Goal: Task Accomplishment & Management: Manage account settings

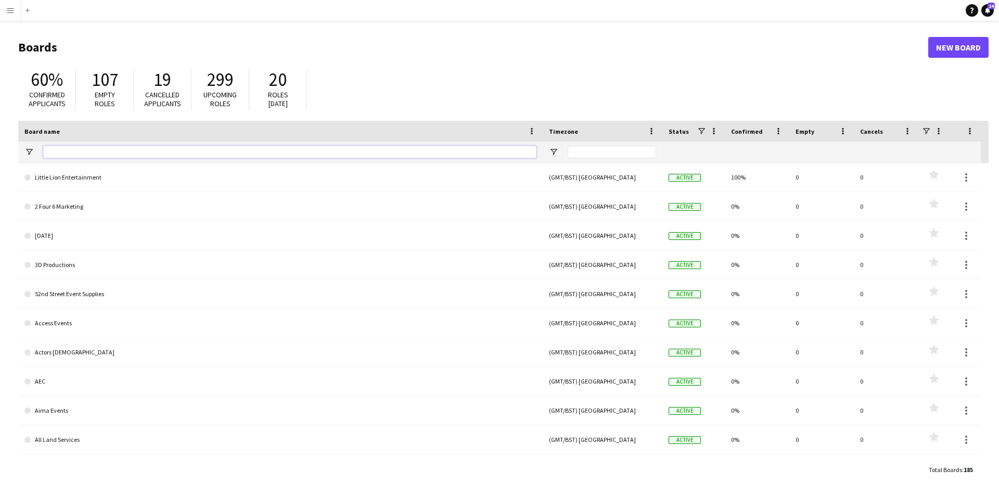
click at [75, 151] on input "Board name Filter Input" at bounding box center [289, 152] width 493 height 12
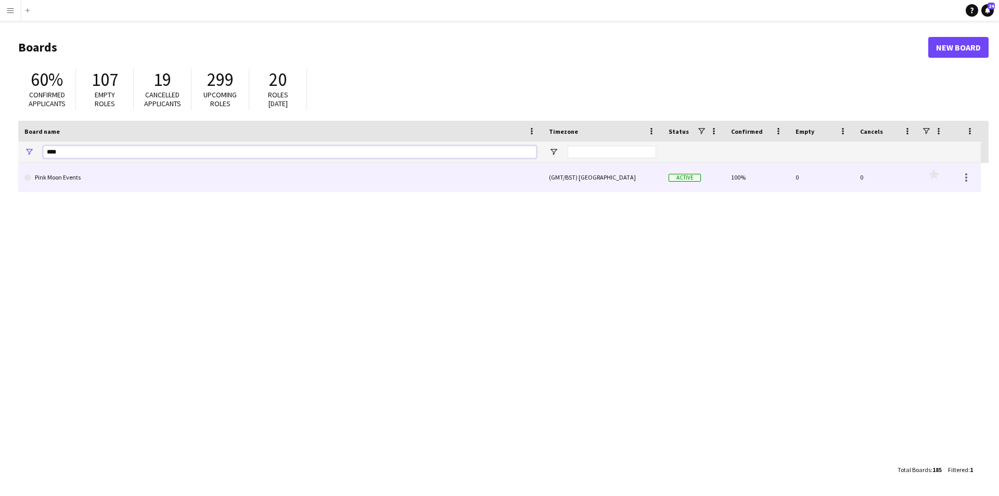
type input "****"
click at [85, 177] on link "Pink Moon Events" at bounding box center [280, 177] width 512 height 29
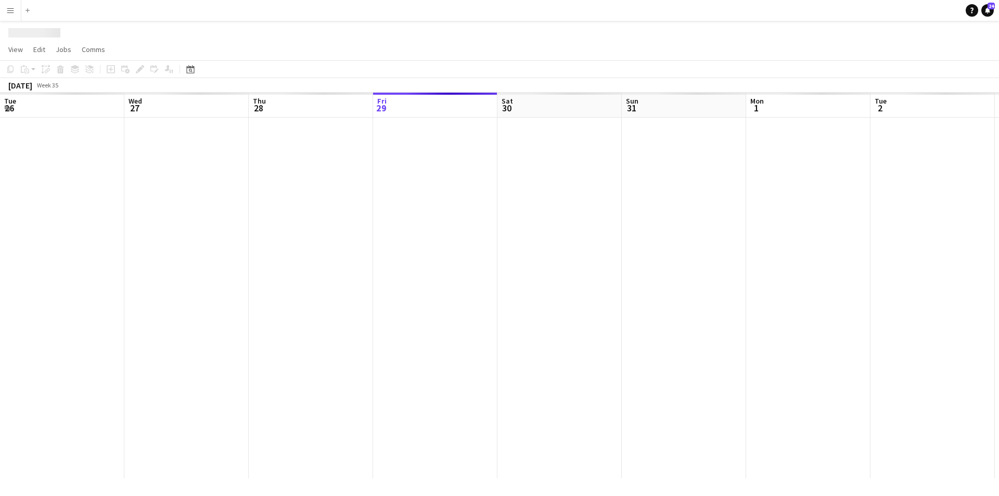
scroll to position [0, 249]
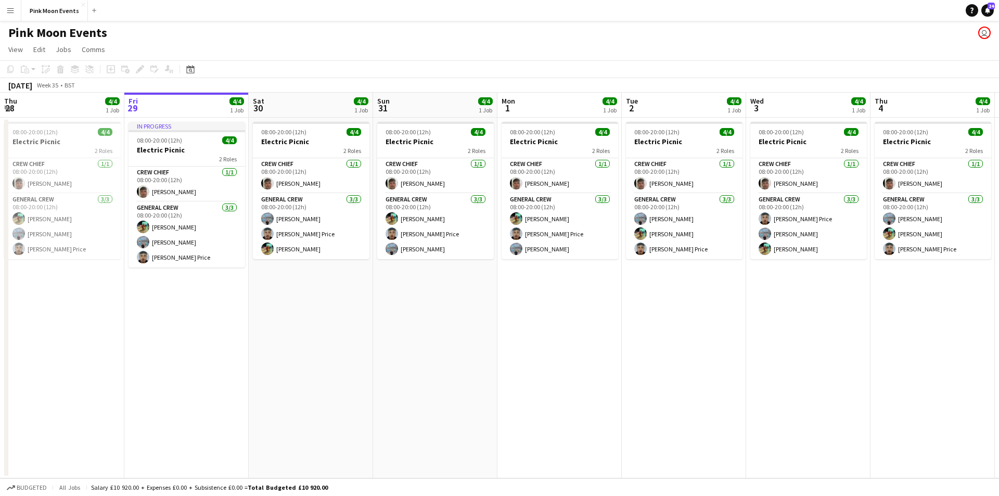
click at [207, 341] on app-date-cell "In progress 08:00-20:00 (12h) 4/4 Electric Picnic 2 Roles Crew Chief [DATE] 08:…" at bounding box center [186, 298] width 124 height 361
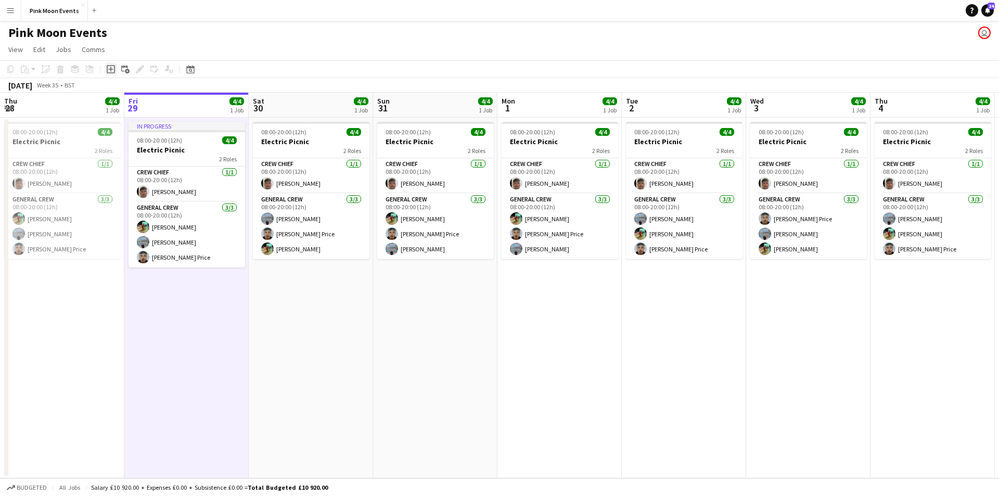
click at [111, 67] on icon "Add job" at bounding box center [111, 69] width 8 height 8
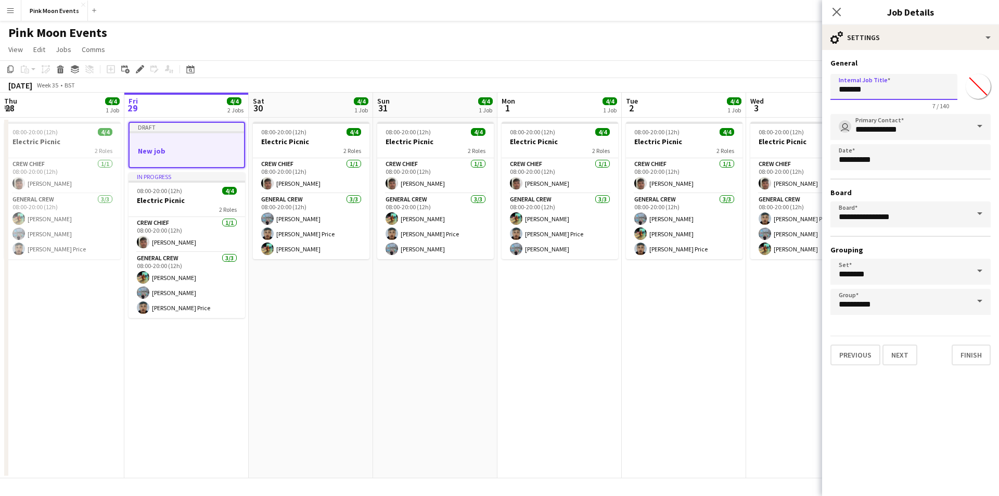
drag, startPoint x: 823, startPoint y: 98, endPoint x: 700, endPoint y: 104, distance: 124.0
click at [700, 104] on body "Menu Boards Boards Boards All jobs Status Workforce Workforce My Workforce Recr…" at bounding box center [499, 248] width 999 height 496
type input "********"
click at [897, 359] on button "Next" at bounding box center [900, 355] width 35 height 21
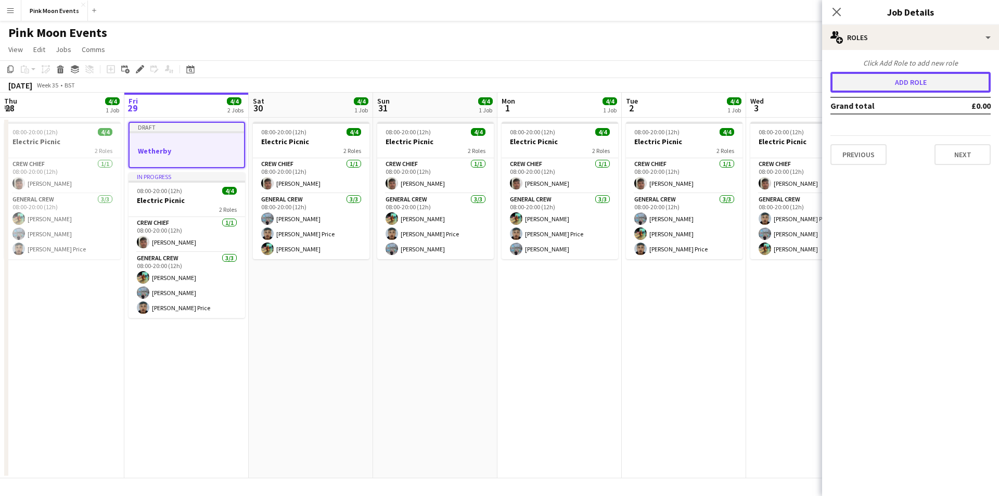
click at [904, 88] on button "Add role" at bounding box center [911, 82] width 160 height 21
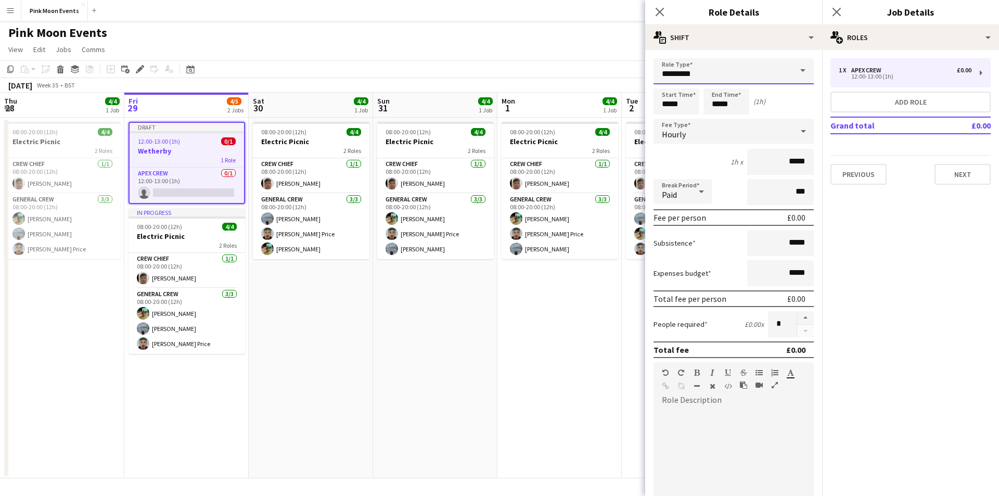
click at [701, 79] on input "*********" at bounding box center [734, 71] width 160 height 26
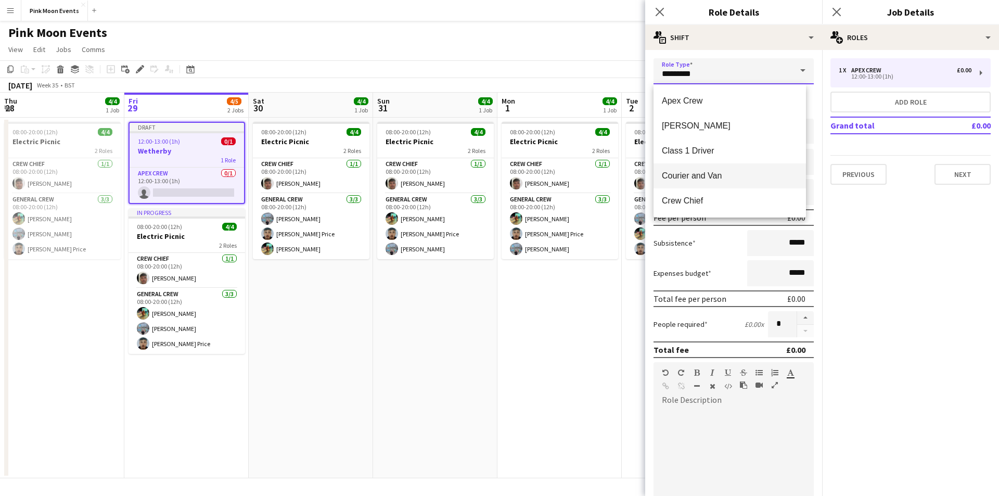
scroll to position [52, 0]
click at [695, 172] on span "Driver" at bounding box center [730, 174] width 136 height 10
type input "******"
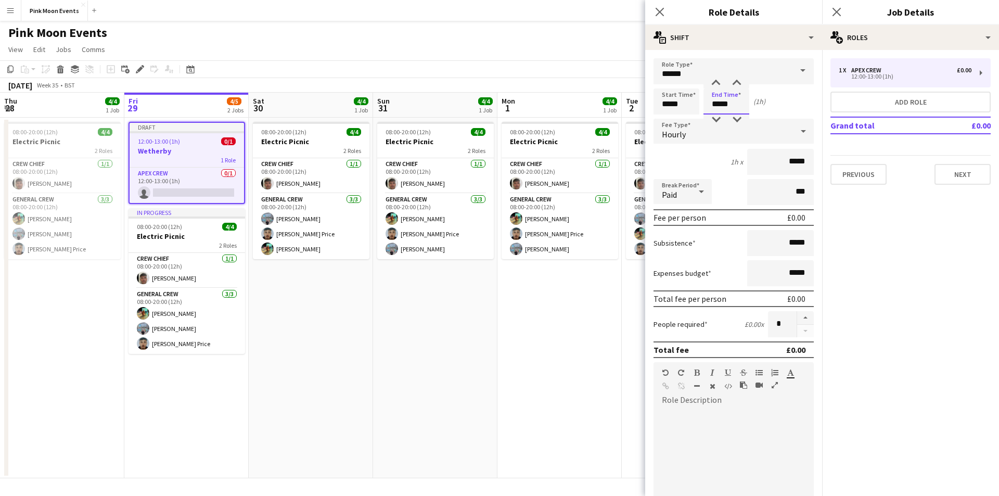
click at [706, 109] on input "*****" at bounding box center [727, 101] width 46 height 26
click at [718, 83] on div at bounding box center [716, 83] width 21 height 10
type input "*****"
click at [718, 83] on div at bounding box center [716, 83] width 21 height 10
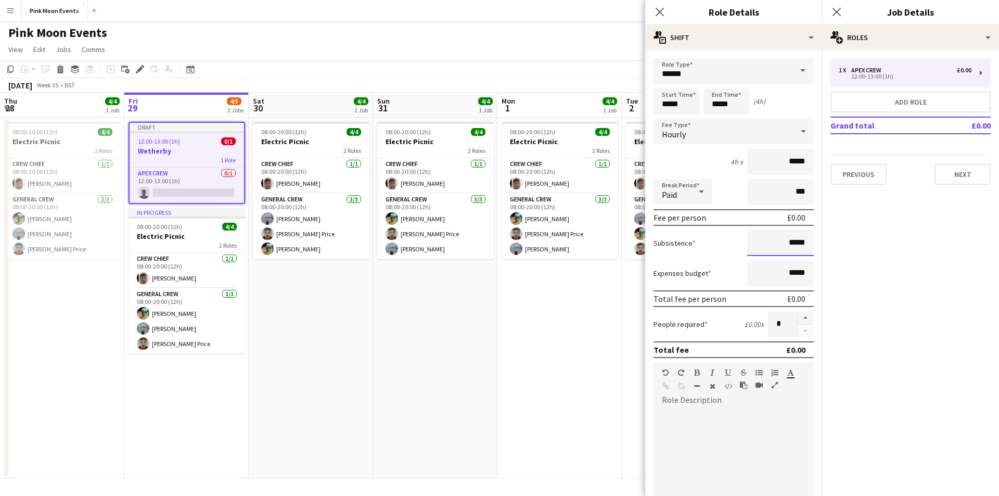
drag, startPoint x: 766, startPoint y: 251, endPoint x: 866, endPoint y: 248, distance: 100.0
click at [866, 248] on body "Menu Boards Boards Boards All jobs Status Workforce Workforce My Workforce Recr…" at bounding box center [499, 248] width 999 height 496
drag, startPoint x: 767, startPoint y: 240, endPoint x: 808, endPoint y: 239, distance: 41.7
click at [808, 239] on form "Role Type ****** Start Time ***** End Time ***** (4h) Fee Type Hourly 4h x ****…" at bounding box center [733, 354] width 177 height 593
type input "***"
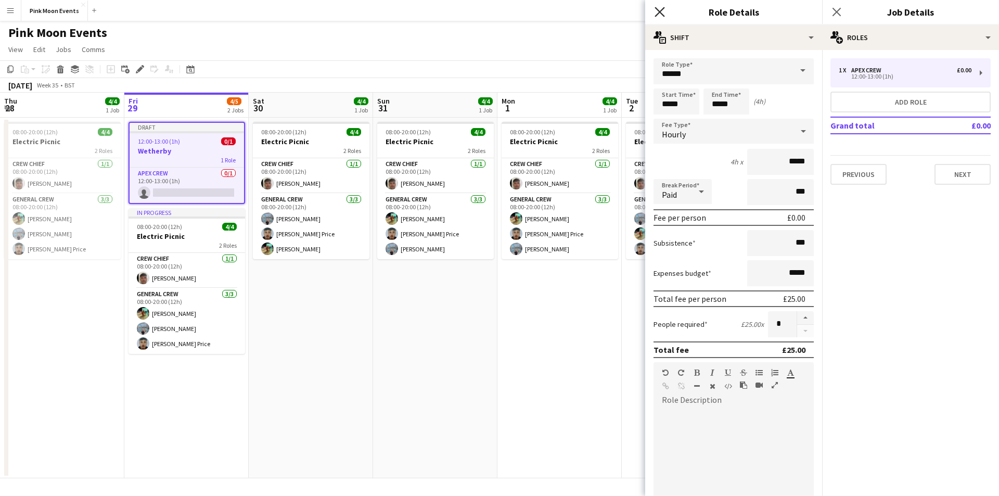
click at [659, 11] on icon at bounding box center [660, 12] width 10 height 10
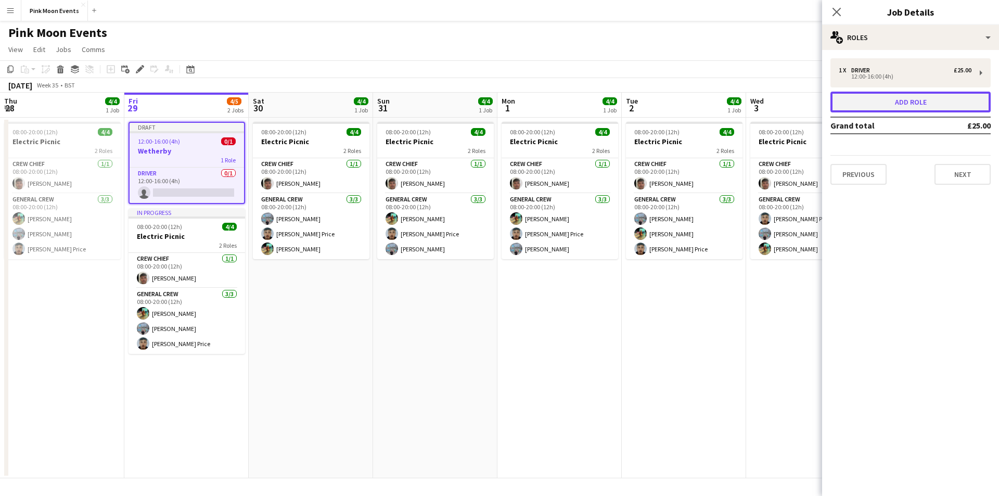
click at [948, 106] on button "Add role" at bounding box center [911, 102] width 160 height 21
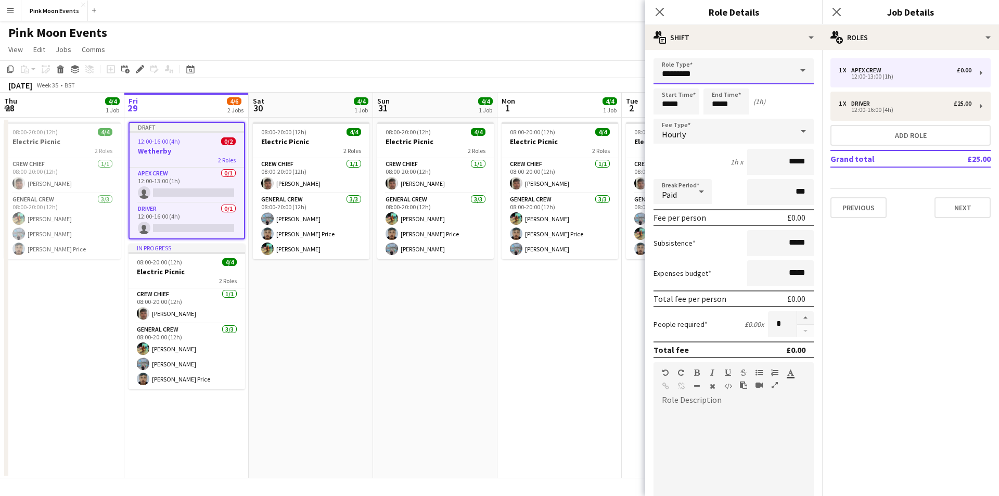
click at [721, 73] on input "*********" at bounding box center [734, 71] width 160 height 26
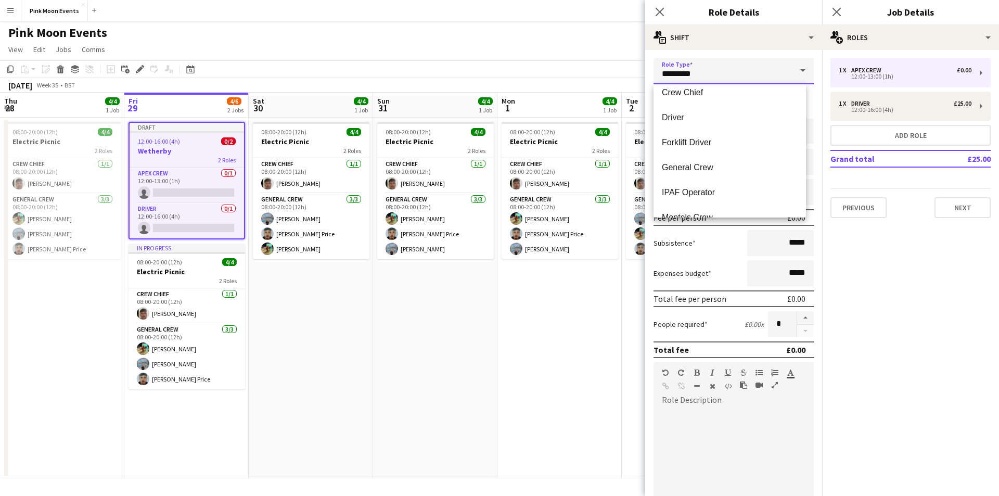
scroll to position [156, 0]
click at [701, 117] on span "General Crew" at bounding box center [730, 120] width 136 height 10
type input "**********"
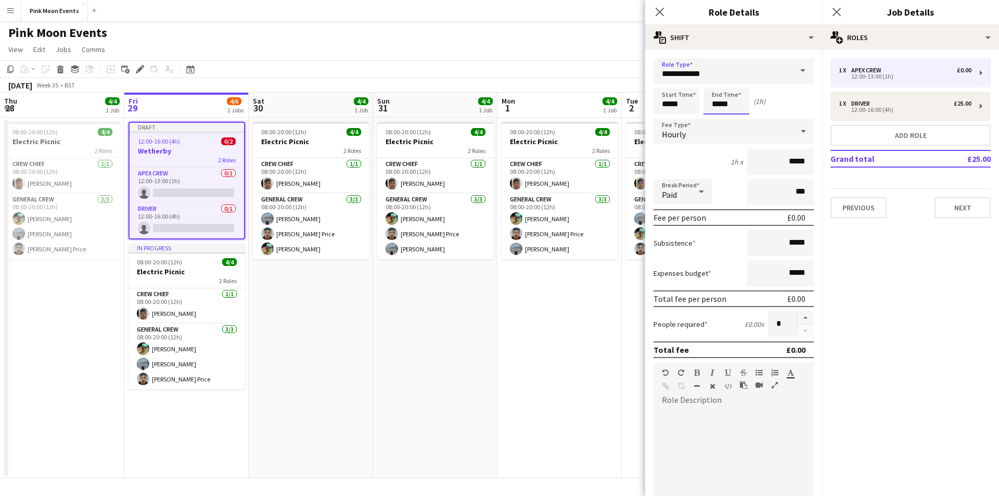
click at [716, 108] on app-time-picker "*****" at bounding box center [727, 104] width 46 height 8
click at [717, 81] on div at bounding box center [716, 83] width 21 height 10
type input "*****"
click at [717, 81] on div at bounding box center [716, 83] width 21 height 10
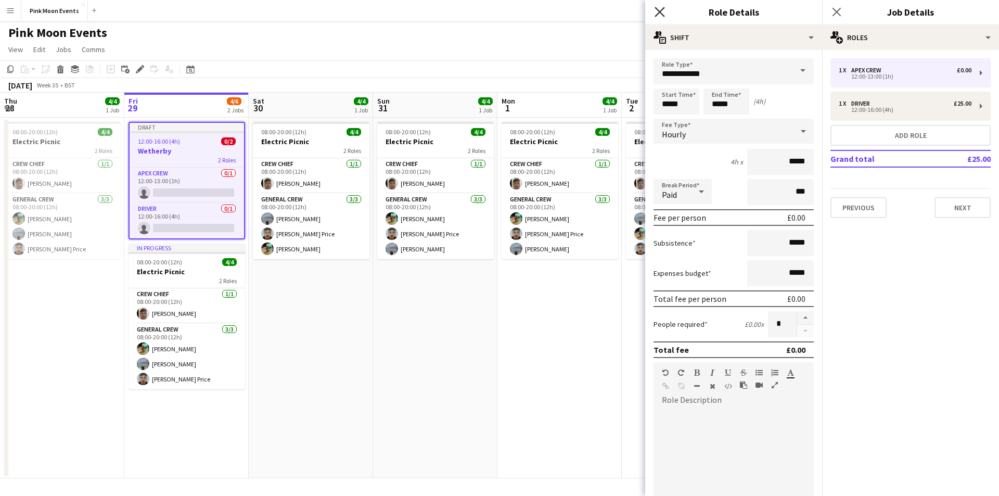
click at [658, 11] on icon "Close pop-in" at bounding box center [660, 12] width 10 height 10
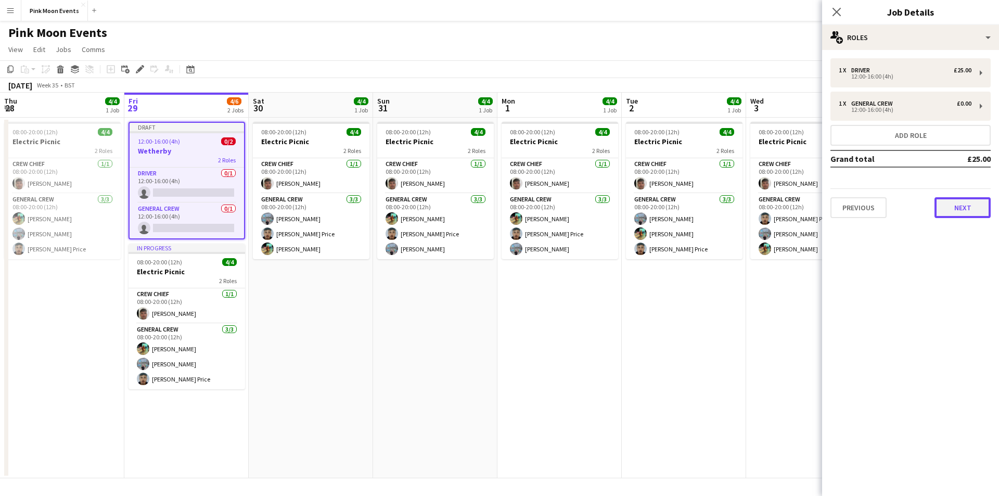
click at [954, 207] on button "Next" at bounding box center [963, 207] width 56 height 21
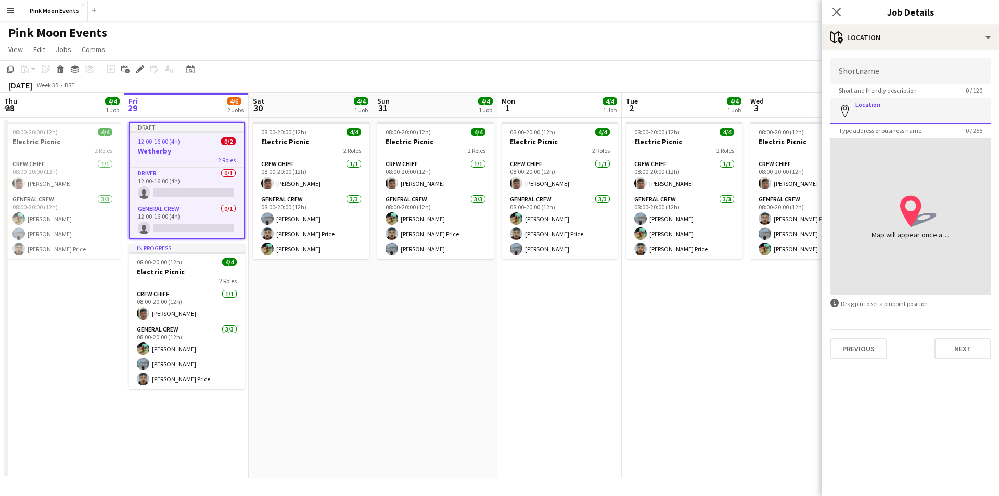
click at [879, 115] on input "Location" at bounding box center [911, 111] width 160 height 26
type input "*"
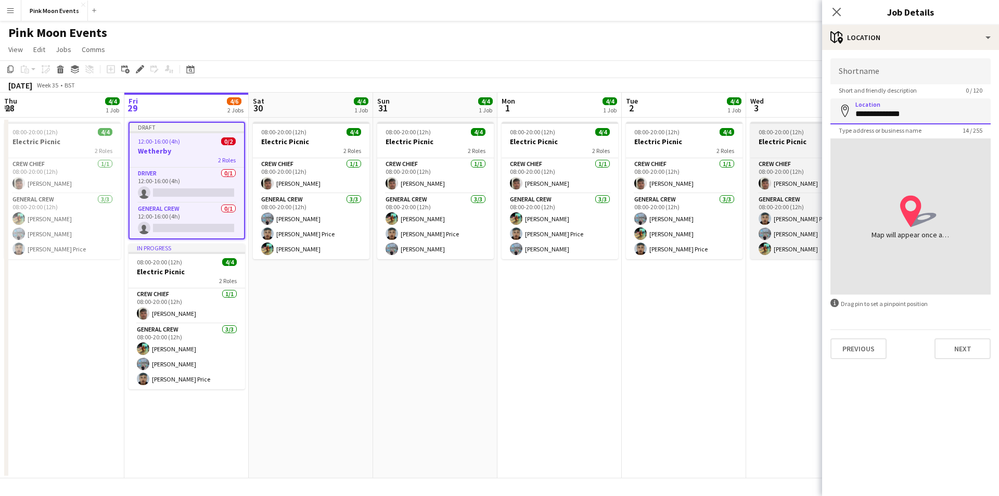
drag, startPoint x: 914, startPoint y: 111, endPoint x: 819, endPoint y: 126, distance: 95.9
click at [819, 126] on body "Menu Boards Boards Boards All jobs Status Workforce Workforce My Workforce Recr…" at bounding box center [499, 248] width 999 height 496
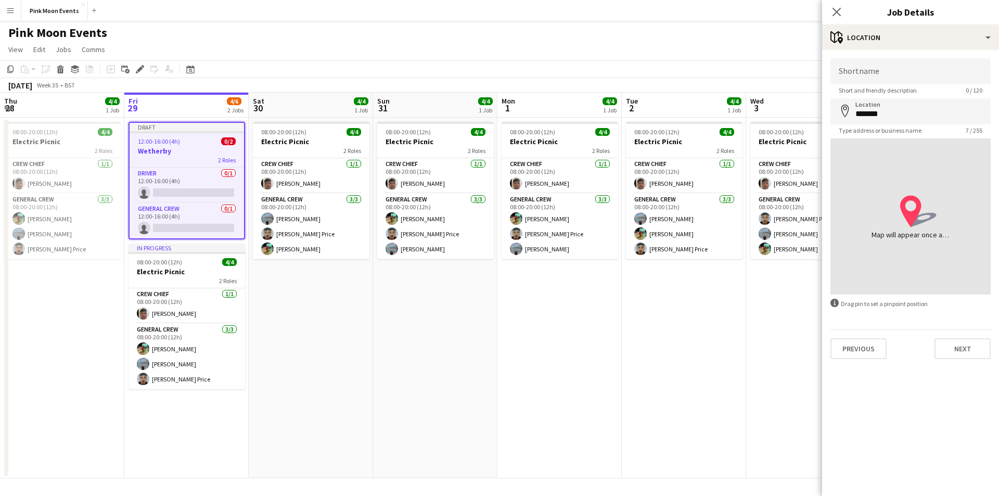
type input "**********"
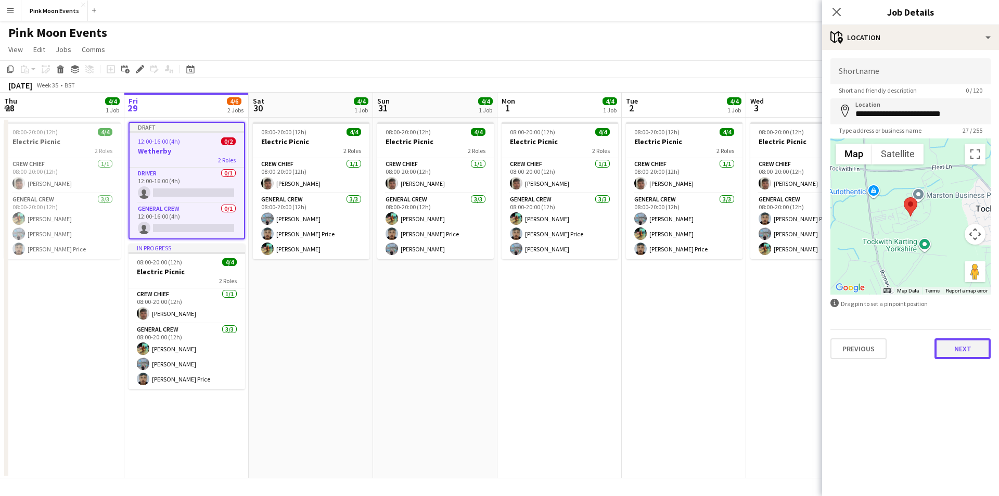
click at [948, 353] on button "Next" at bounding box center [963, 348] width 56 height 21
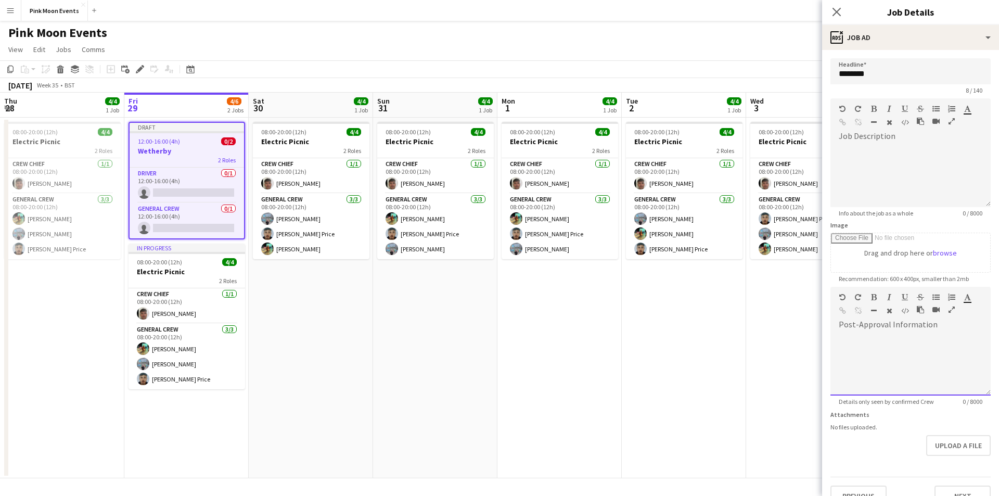
click at [910, 351] on div at bounding box center [911, 364] width 160 height 62
click at [839, 14] on icon at bounding box center [837, 12] width 10 height 10
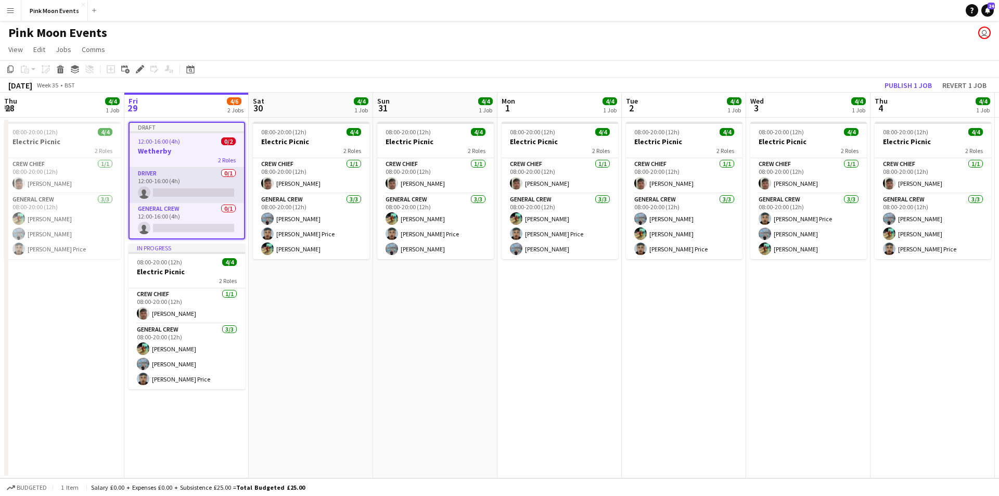
click at [189, 183] on app-card-role "Driver 0/1 12:00-16:00 (4h) single-neutral-actions" at bounding box center [187, 185] width 115 height 35
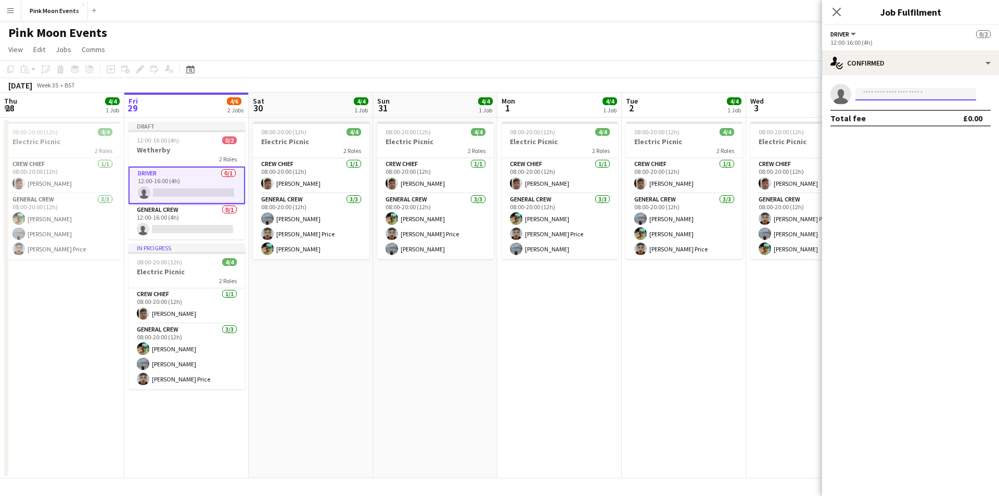
click at [892, 93] on input at bounding box center [916, 94] width 121 height 12
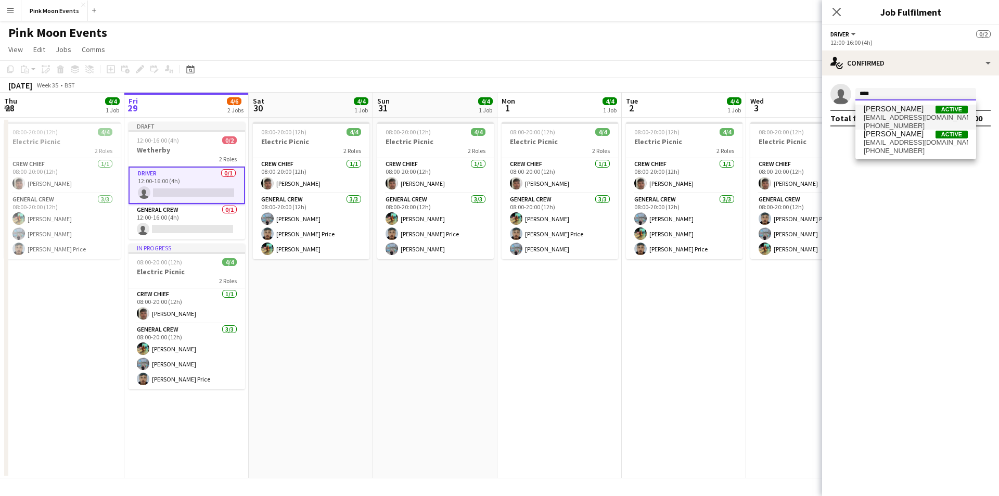
type input "****"
click at [893, 112] on span "Sullivan Elliott" at bounding box center [894, 109] width 60 height 9
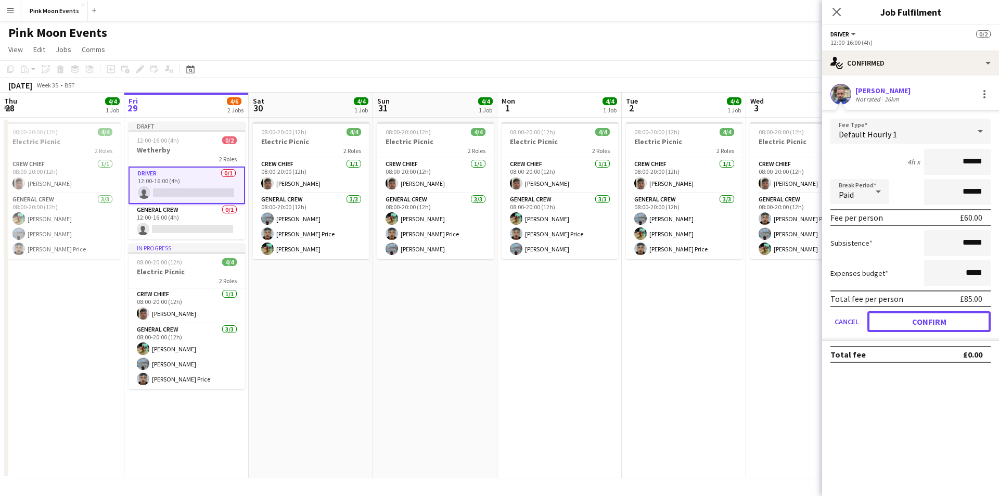
click at [942, 312] on button "Confirm" at bounding box center [929, 321] width 123 height 21
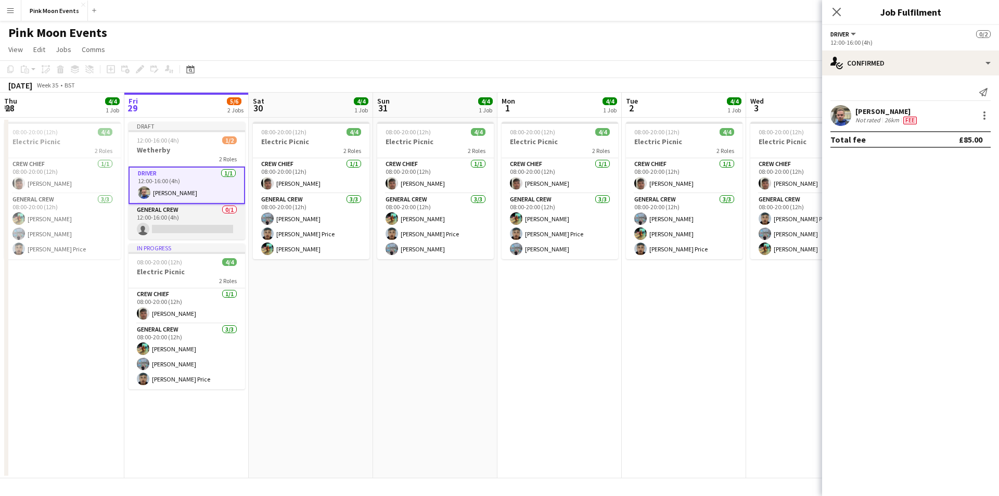
click at [168, 229] on app-card-role "General Crew 0/1 12:00-16:00 (4h) single-neutral-actions" at bounding box center [187, 221] width 117 height 35
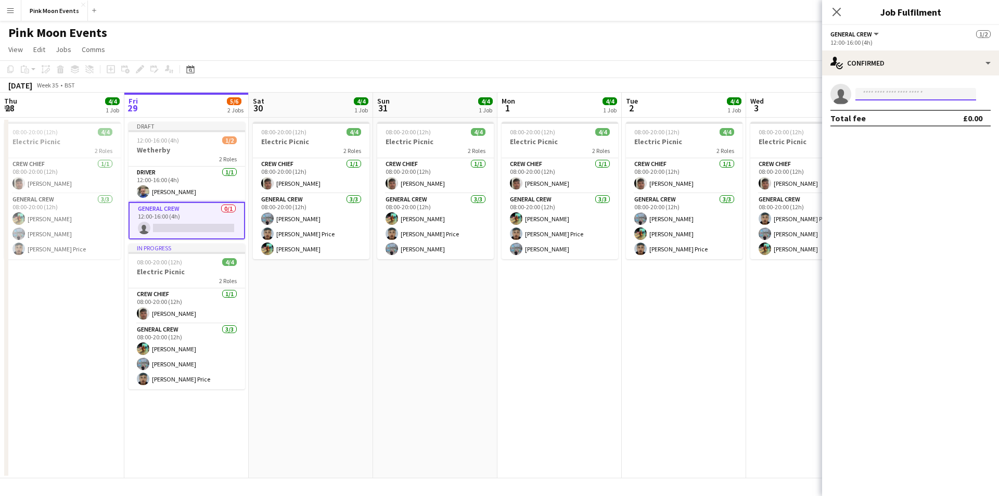
click at [873, 97] on input at bounding box center [916, 94] width 121 height 12
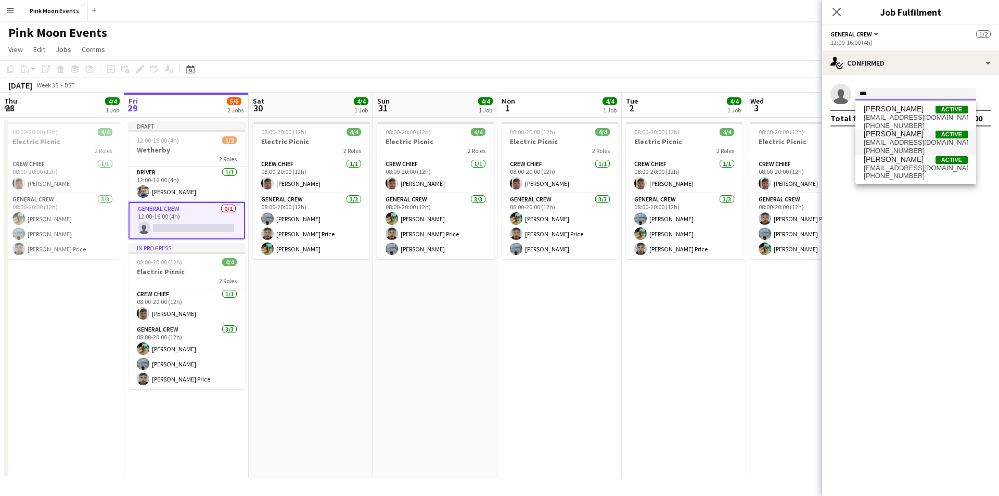
type input "***"
click at [909, 146] on span "johnpaul270707@icloud.com" at bounding box center [916, 142] width 104 height 8
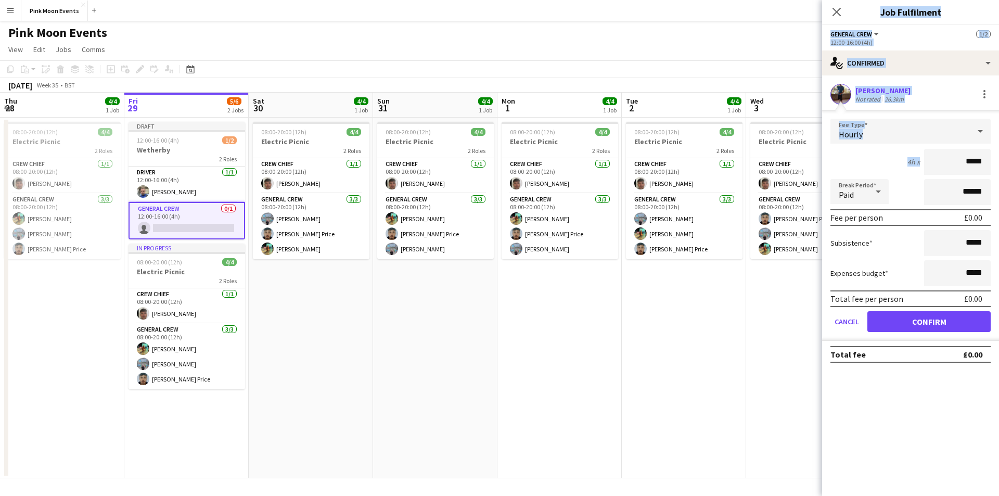
drag, startPoint x: 941, startPoint y: 148, endPoint x: 1038, endPoint y: 158, distance: 97.8
click at [999, 158] on html "Menu Boards Boards Boards All jobs Status Workforce Workforce My Workforce Recr…" at bounding box center [499, 248] width 999 height 496
drag, startPoint x: 924, startPoint y: 161, endPoint x: 1016, endPoint y: 161, distance: 91.6
click at [999, 161] on html "Menu Boards Boards Boards All jobs Status Workforce Workforce My Workforce Recr…" at bounding box center [499, 248] width 999 height 496
type input "***"
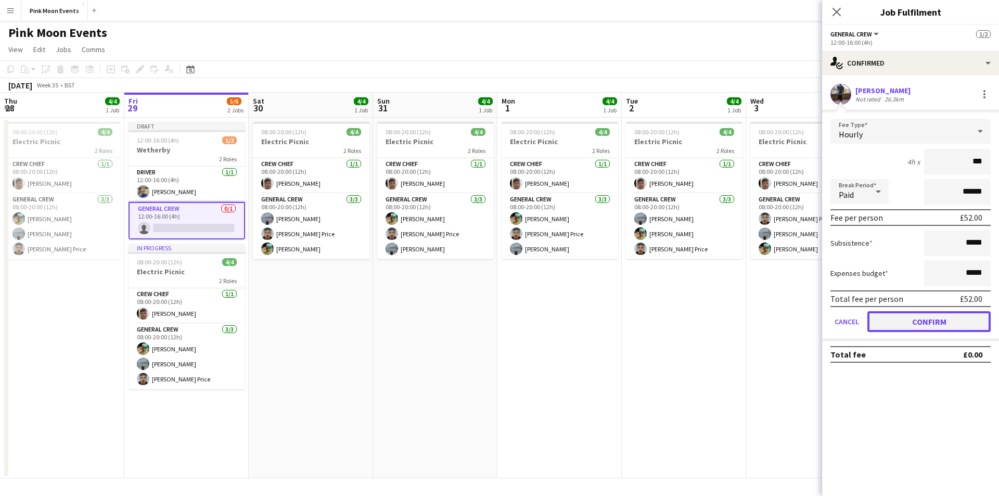
click at [910, 315] on button "Confirm" at bounding box center [929, 321] width 123 height 21
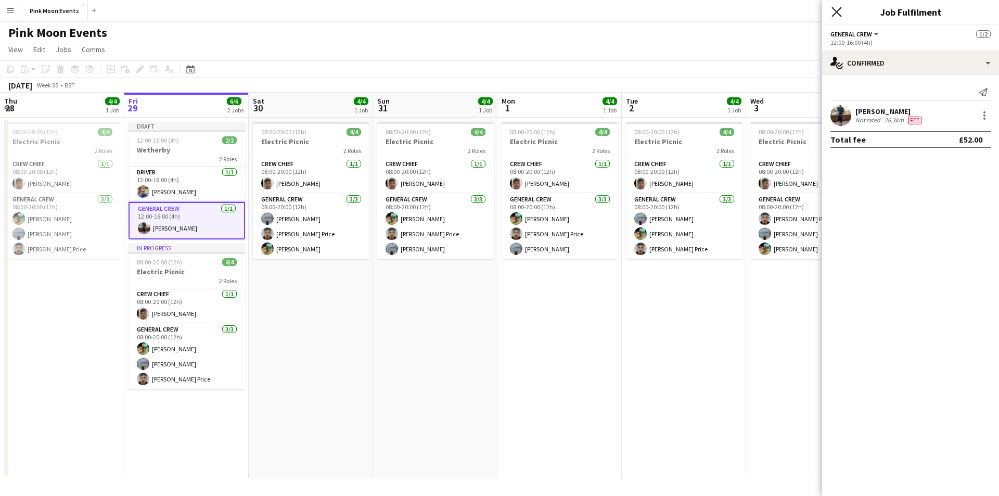
click at [835, 12] on icon "Close pop-in" at bounding box center [837, 12] width 10 height 10
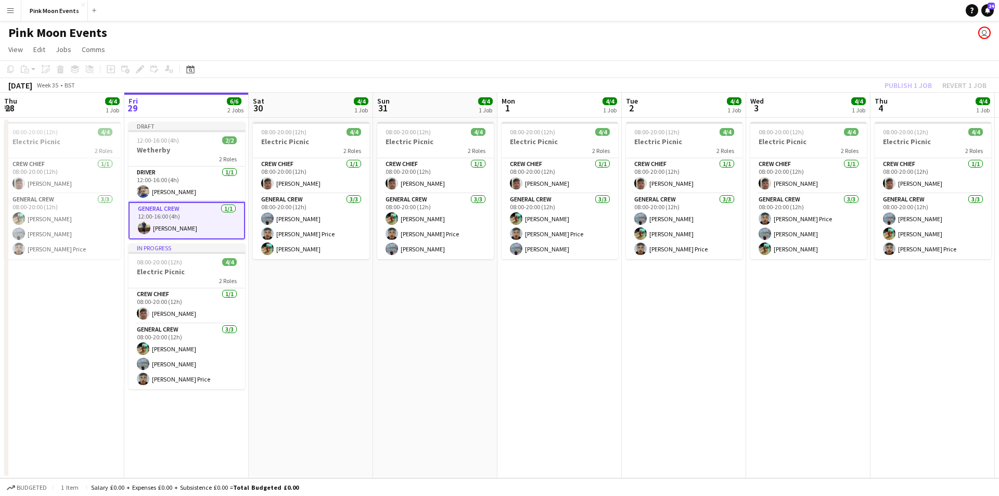
click at [914, 87] on div "Publish 1 job Revert 1 job" at bounding box center [935, 86] width 127 height 14
click at [914, 87] on button "Publish 1 job" at bounding box center [909, 86] width 56 height 14
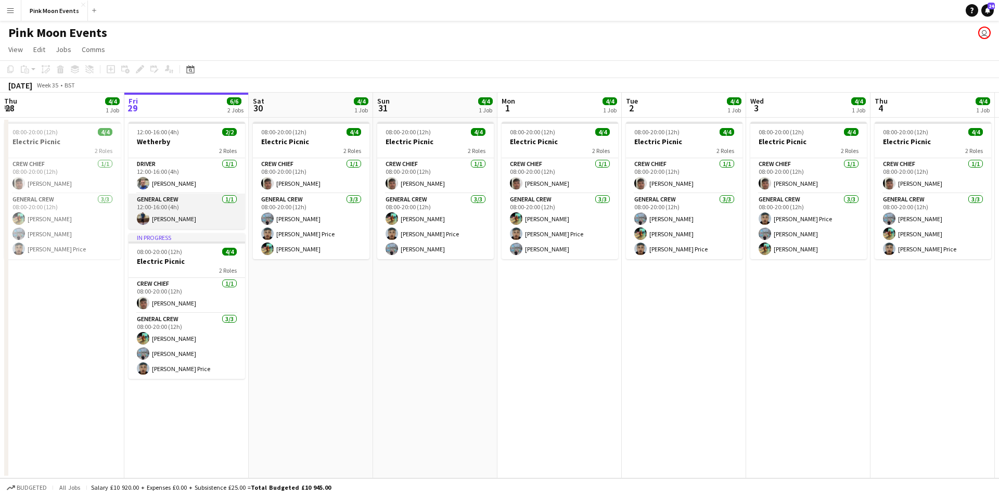
click at [180, 225] on app-card-role "General Crew 1/1 12:00-16:00 (4h) Johnpaul Lomax" at bounding box center [187, 211] width 117 height 35
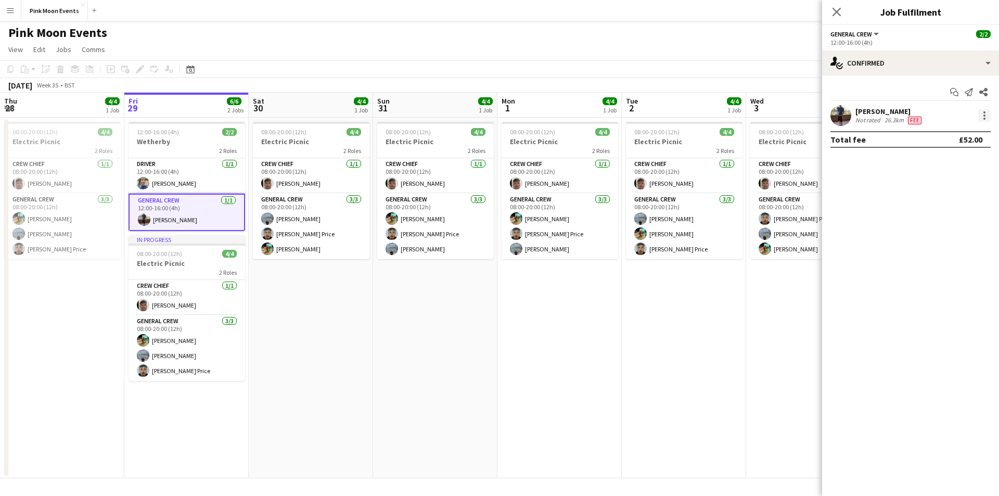
click at [979, 113] on div at bounding box center [985, 115] width 12 height 12
click at [958, 234] on span "Remove" at bounding box center [950, 234] width 65 height 9
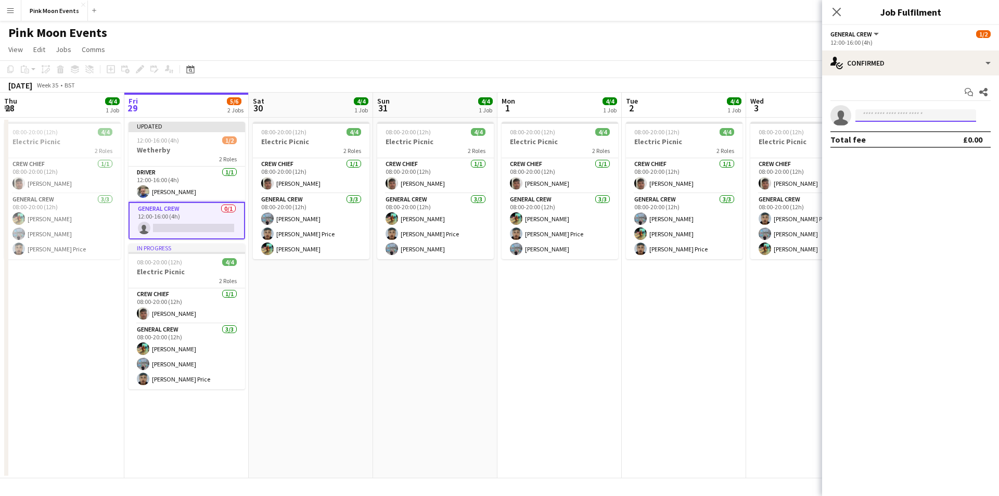
click at [884, 117] on input at bounding box center [916, 115] width 121 height 12
type input "*"
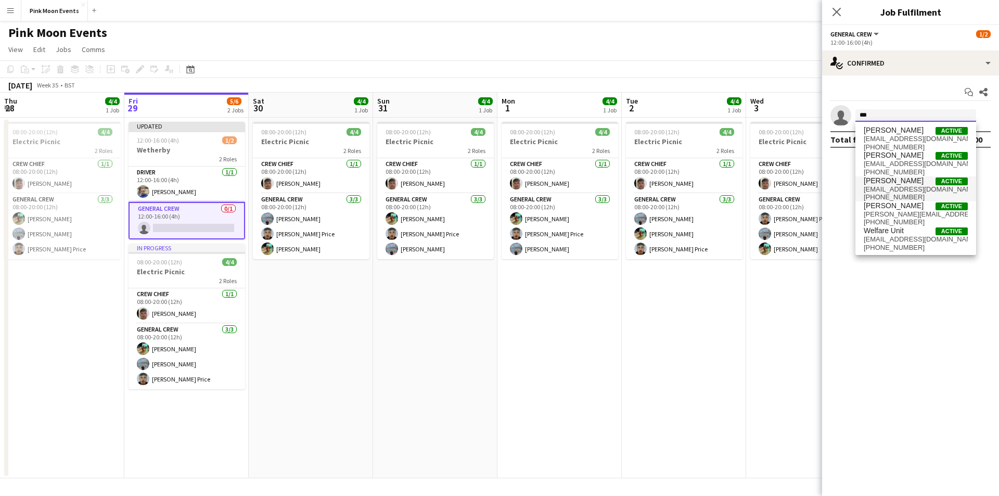
type input "***"
click at [896, 190] on span "info@olympuscrew.co.uk" at bounding box center [916, 189] width 104 height 8
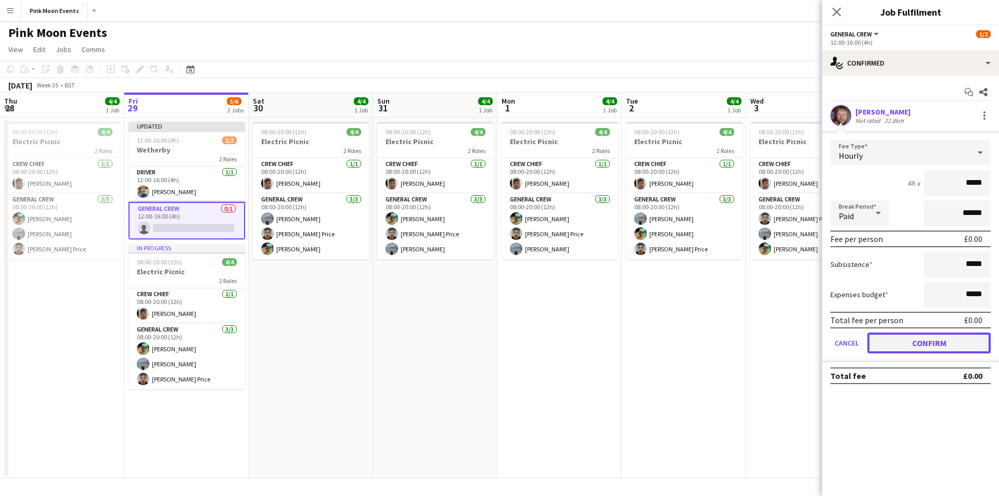
click at [913, 344] on button "Confirm" at bounding box center [929, 343] width 123 height 21
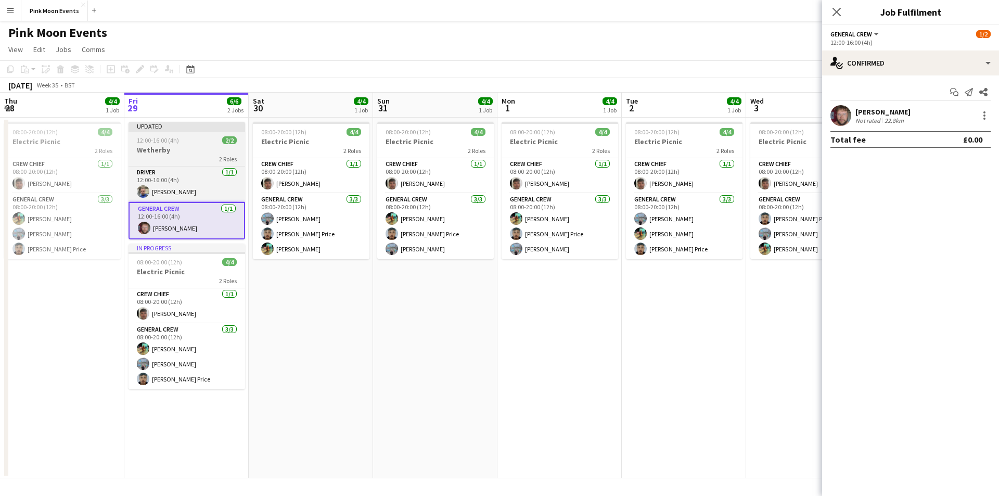
click at [185, 148] on h3 "Wetherby" at bounding box center [187, 149] width 117 height 9
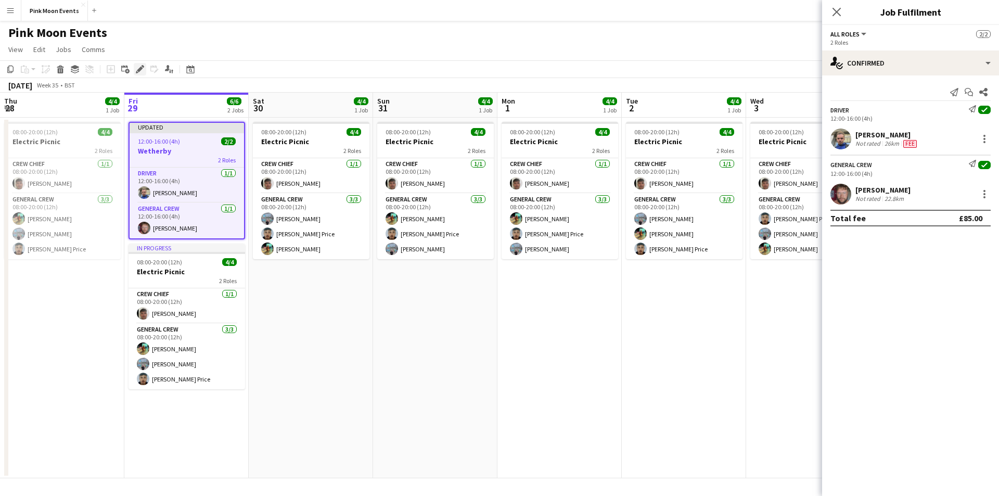
click at [134, 68] on div "Edit" at bounding box center [140, 69] width 12 height 12
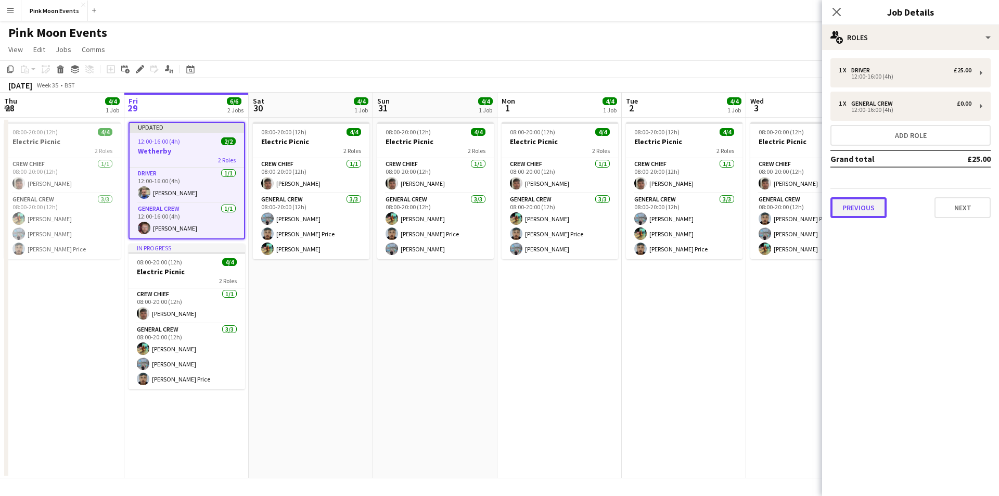
click at [881, 202] on button "Previous" at bounding box center [859, 207] width 56 height 21
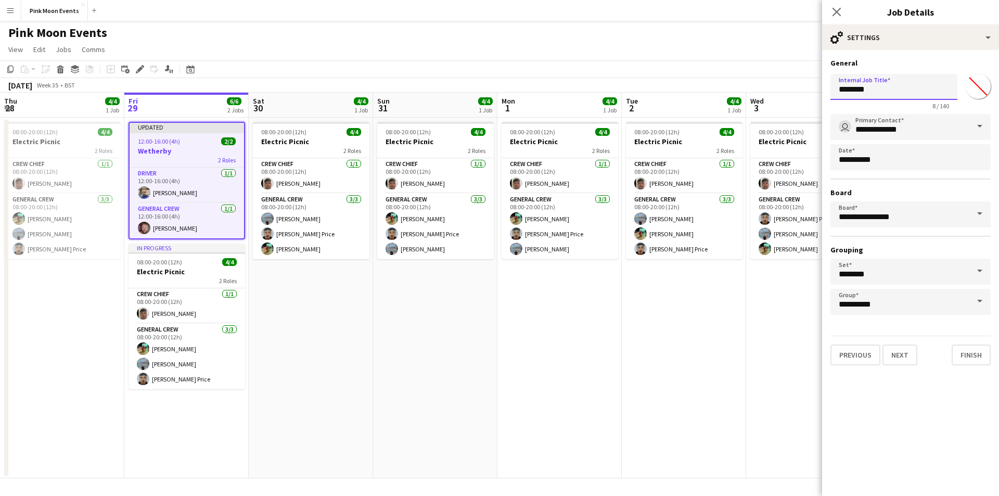
click at [883, 85] on input "********" at bounding box center [894, 87] width 127 height 26
type input "**********"
drag, startPoint x: 835, startPoint y: 10, endPoint x: 853, endPoint y: 15, distance: 18.4
click at [834, 13] on icon "Close pop-in" at bounding box center [837, 12] width 10 height 10
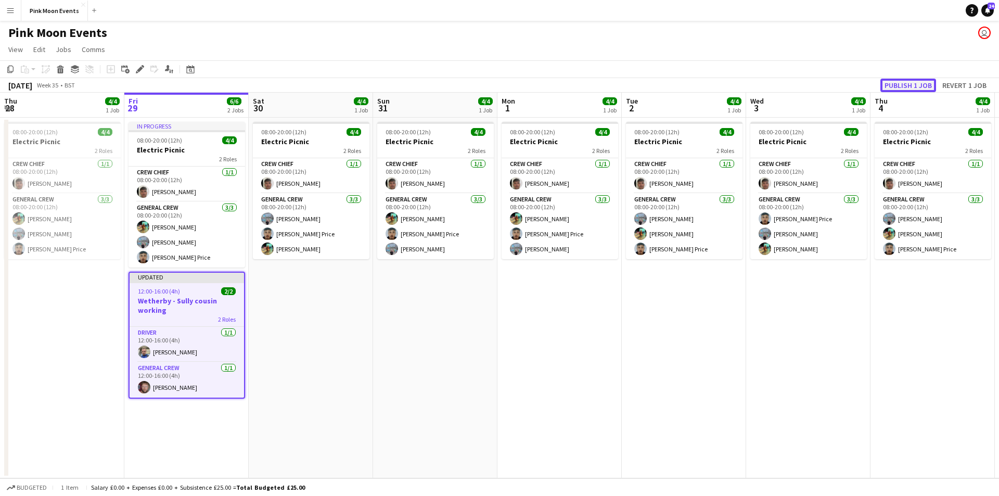
click at [920, 84] on button "Publish 1 job" at bounding box center [909, 86] width 56 height 14
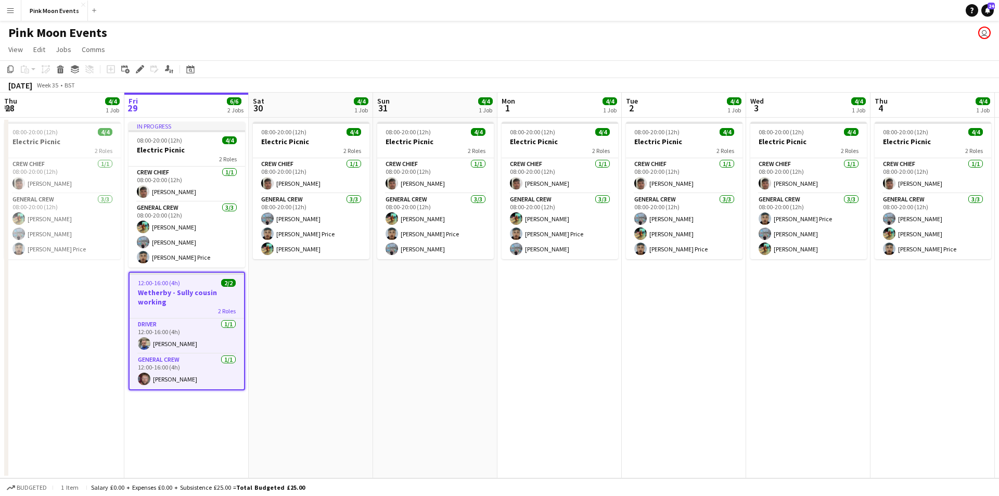
click at [11, 14] on app-icon "Menu" at bounding box center [10, 10] width 8 height 8
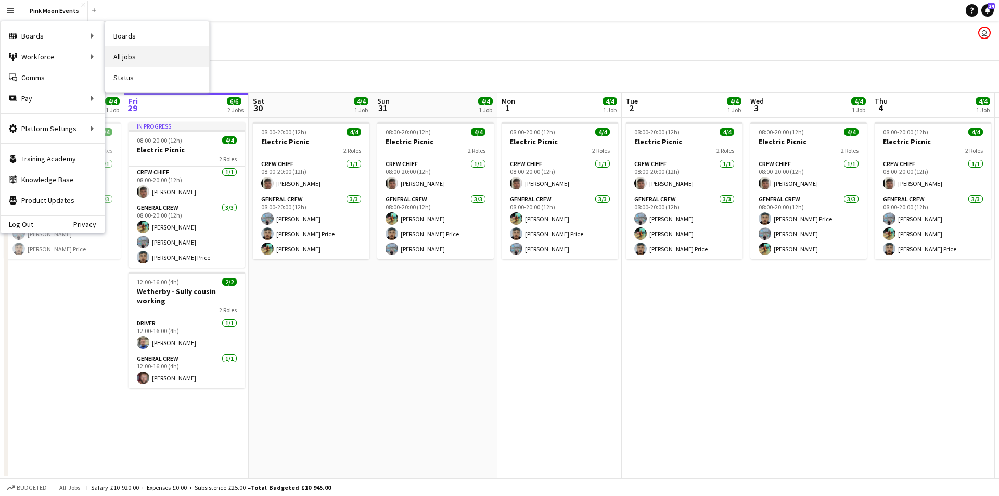
click at [147, 53] on link "All jobs" at bounding box center [157, 56] width 104 height 21
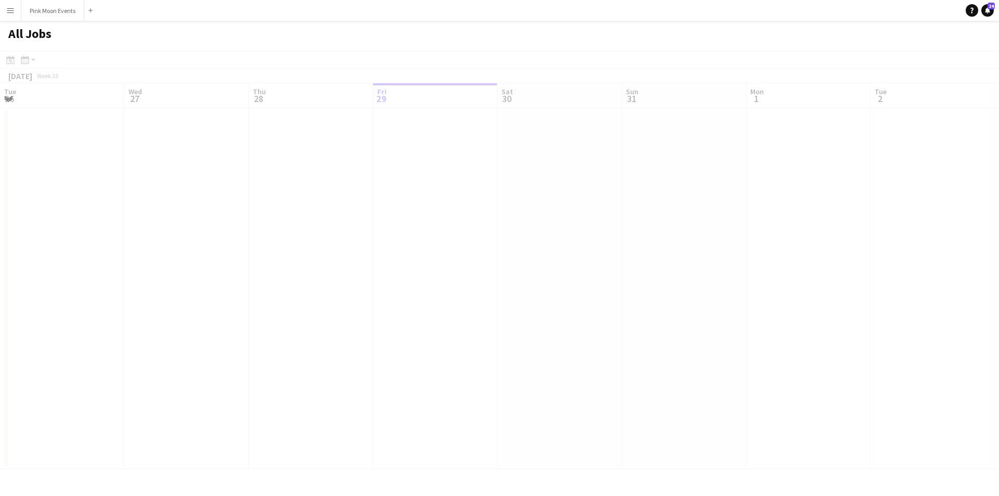
scroll to position [0, 249]
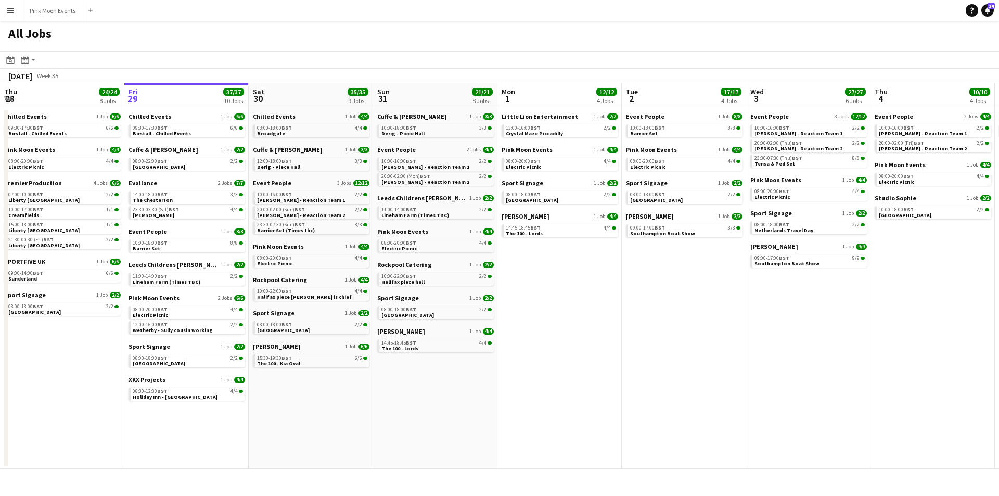
click at [184, 235] on app-calendar-brief-board "Event People 1 Job 8/8 10:00-18:00 BST 8/8 Barrier Set" at bounding box center [187, 239] width 117 height 25
click at [181, 247] on link "10:00-18:00 BST 8/8 Barrier Set" at bounding box center [188, 245] width 110 height 12
click at [173, 201] on link "14:00-18:00 BST 3/3 The Chesterton" at bounding box center [188, 197] width 110 height 12
click at [337, 128] on div "08:00-18:00 BST 4/4" at bounding box center [312, 127] width 110 height 5
click at [558, 362] on app-date-cell "Little Lion Entertainment 1 Job 2/2 13:00-16:00 BST 2/2 Crystal Maze Piccadilly…" at bounding box center [560, 288] width 124 height 361
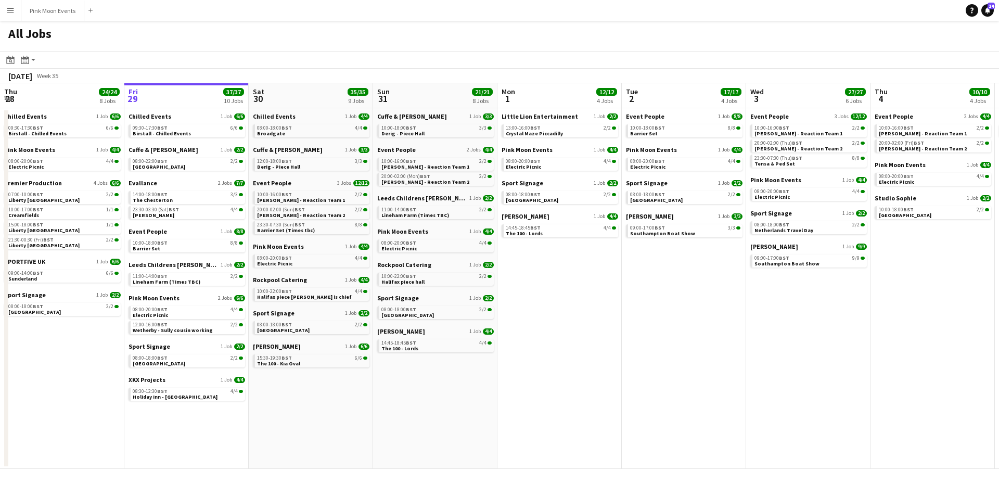
scroll to position [0, 248]
click at [445, 461] on app-date-cell "Cuffe & Taylor 1 Job 3/3 10:00-18:00 BST 3/3 Derig - Piece Hall Event People 2 …" at bounding box center [436, 288] width 124 height 361
click at [193, 249] on link "10:00-18:00 BST 8/8 Barrier Set" at bounding box center [188, 245] width 110 height 12
click at [698, 318] on app-date-cell "Event People 1 Job 8/8 10:00-18:00 BST 8/8 Barrier Set Pink Moon Events 1 Job 4…" at bounding box center [685, 288] width 124 height 361
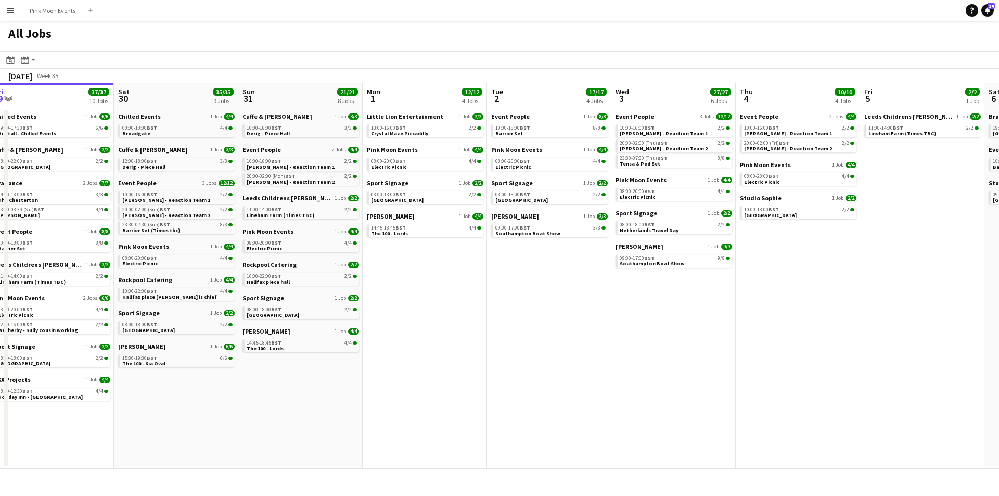
drag, startPoint x: 776, startPoint y: 333, endPoint x: 640, endPoint y: 341, distance: 135.6
click at [640, 341] on app-calendar-viewport "Tue 26 36/36 11 Jobs Wed 27 18/18 7 Jobs Thu 28 24/24 8 Jobs Fri 29 37/37 10 Jo…" at bounding box center [499, 276] width 999 height 386
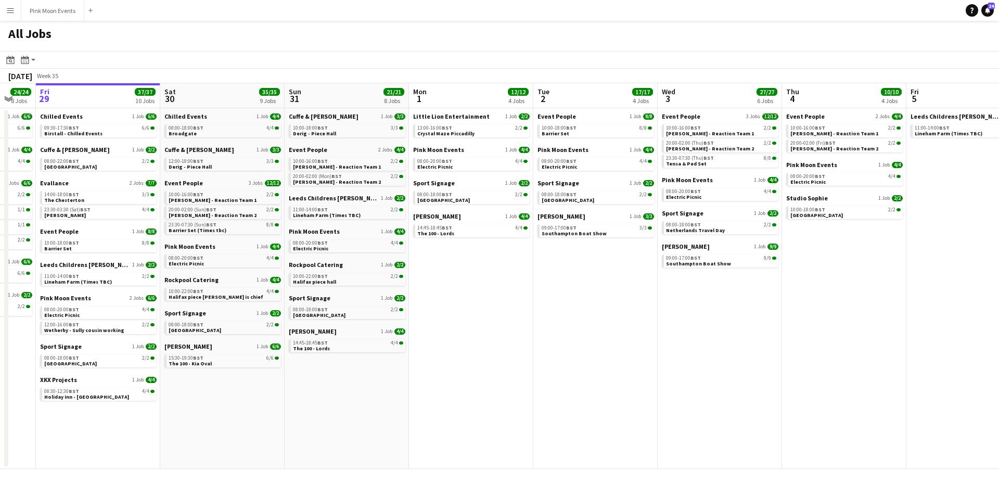
drag, startPoint x: 715, startPoint y: 336, endPoint x: 519, endPoint y: 339, distance: 196.3
click at [516, 339] on app-calendar-viewport "Tue 26 36/36 11 Jobs Wed 27 18/18 7 Jobs Thu 28 24/24 8 Jobs Fri 29 37/37 10 Jo…" at bounding box center [499, 276] width 999 height 386
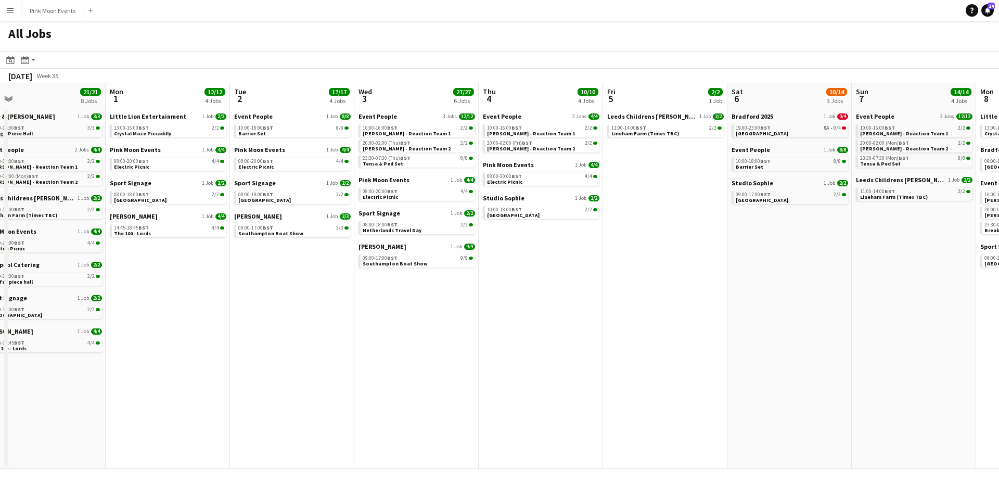
drag, startPoint x: 773, startPoint y: 315, endPoint x: 716, endPoint y: 319, distance: 56.9
click at [716, 319] on app-calendar-viewport "Thu 28 24/24 8 Jobs Fri 29 37/37 10 Jobs Sat 30 35/35 9 Jobs Sun 31 21/21 8 Job…" at bounding box center [499, 276] width 999 height 386
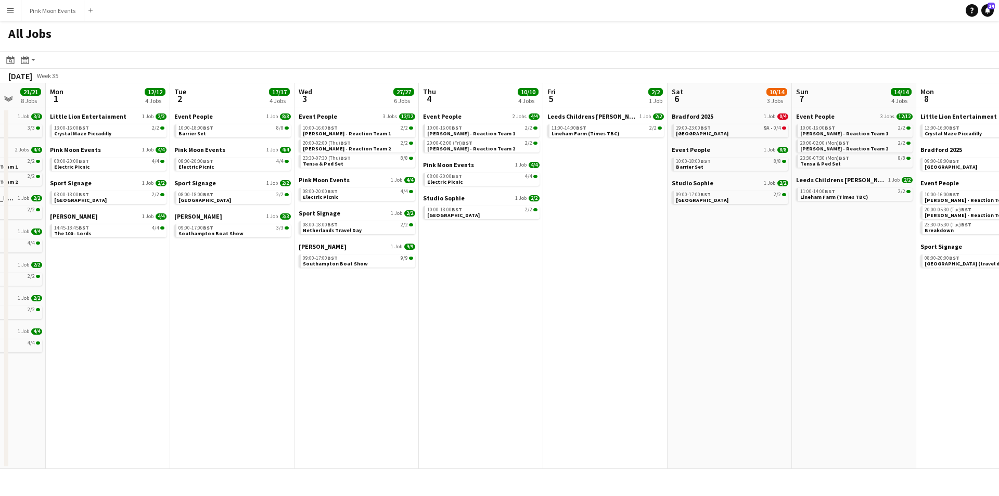
click at [843, 324] on app-calendar-viewport "Thu 28 24/24 8 Jobs Fri 29 37/37 10 Jobs Sat 30 35/35 9 Jobs Sun 31 21/21 8 Job…" at bounding box center [499, 276] width 999 height 386
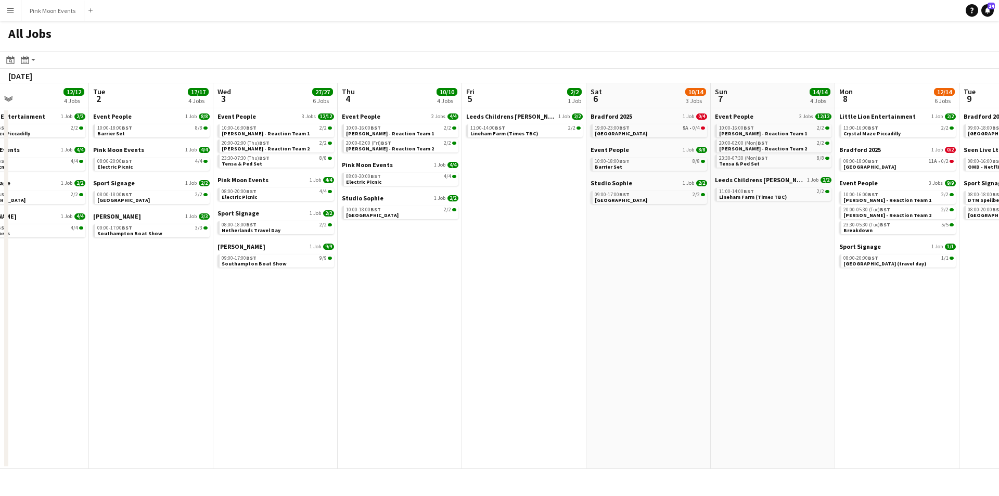
drag, startPoint x: 916, startPoint y: 323, endPoint x: 846, endPoint y: 323, distance: 69.8
click at [846, 323] on app-calendar-viewport "Thu 28 24/24 8 Jobs Fri 29 37/37 10 Jobs Sat 30 35/35 9 Jobs Sun 31 21/21 8 Job…" at bounding box center [499, 276] width 999 height 386
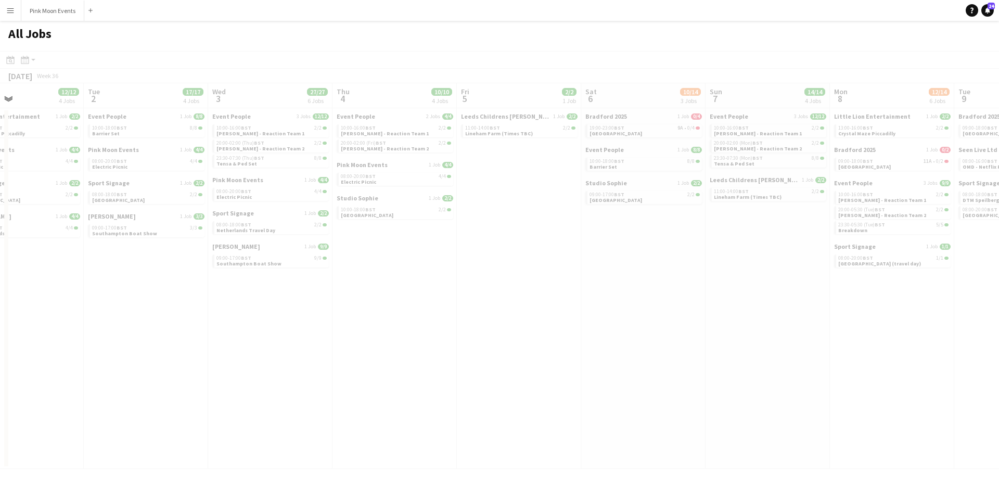
drag, startPoint x: 878, startPoint y: 305, endPoint x: 852, endPoint y: 307, distance: 26.6
click at [852, 307] on app-calendar-viewport "Sat 30 35/35 9 Jobs Sun 31 21/21 8 Jobs Mon 1 12/12 4 Jobs Tue 2 17/17 4 Jobs W…" at bounding box center [499, 276] width 999 height 386
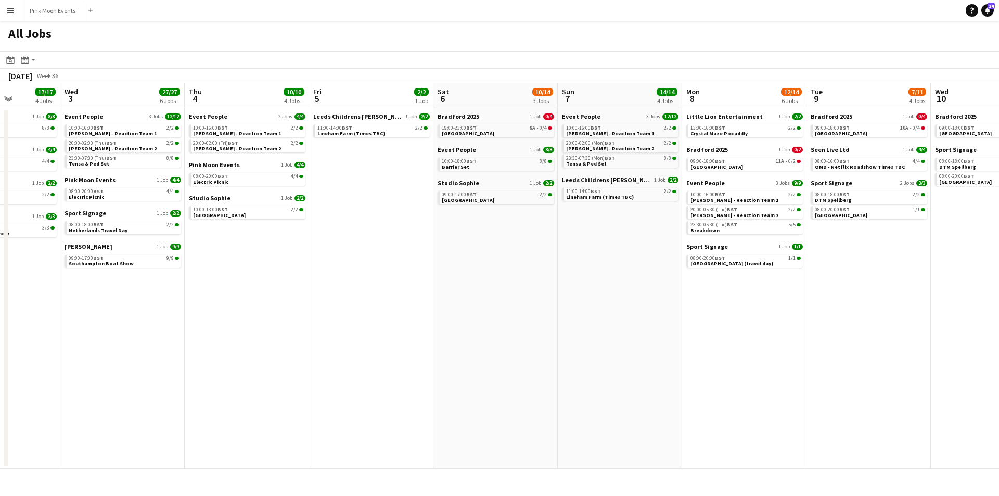
drag, startPoint x: 897, startPoint y: 302, endPoint x: 765, endPoint y: 306, distance: 132.3
click at [765, 306] on app-calendar-viewport "Sat 30 35/35 9 Jobs Sun 31 21/21 8 Jobs Mon 1 12/12 4 Jobs Tue 2 17/17 4 Jobs W…" at bounding box center [499, 276] width 999 height 386
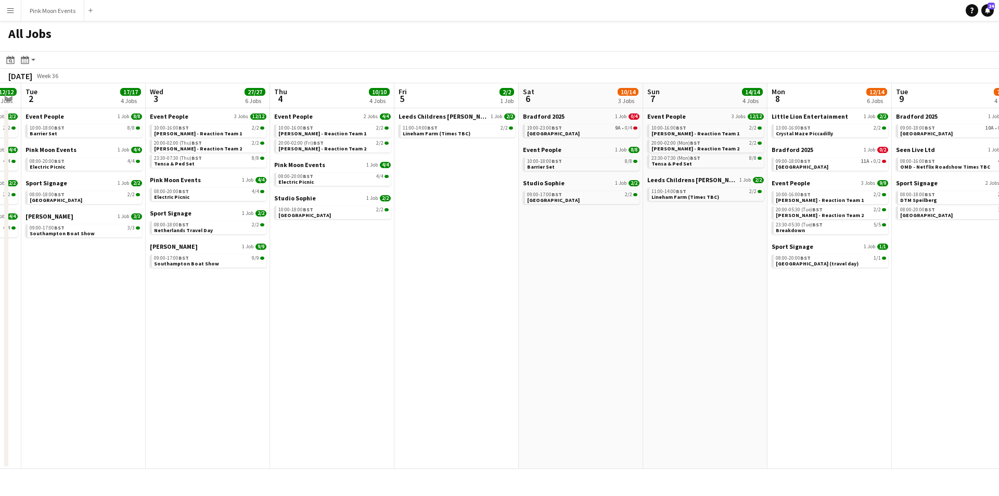
drag, startPoint x: 859, startPoint y: 299, endPoint x: 706, endPoint y: 308, distance: 153.3
click at [706, 308] on app-calendar-viewport "Sat 30 35/35 9 Jobs Sun 31 21/21 8 Jobs Mon 1 12/12 4 Jobs Tue 2 17/17 4 Jobs W…" at bounding box center [499, 276] width 999 height 386
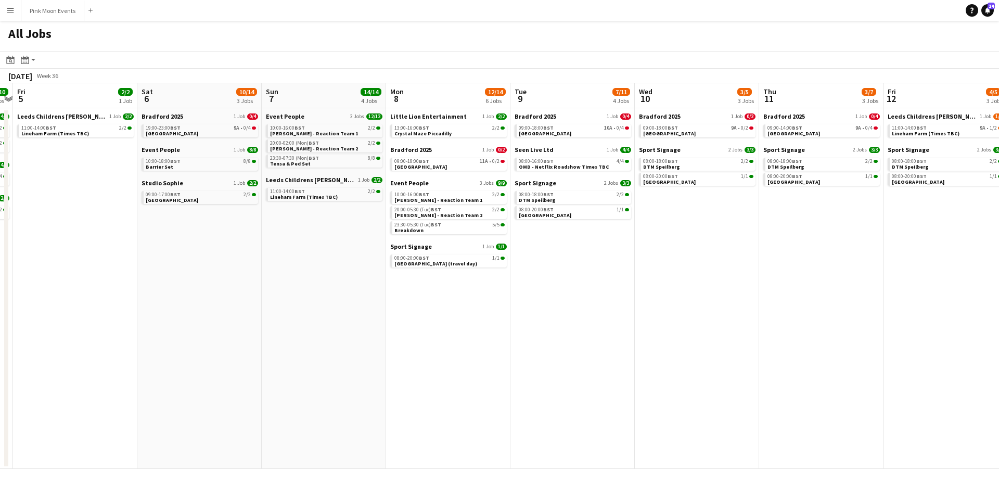
drag, startPoint x: 660, startPoint y: 292, endPoint x: 683, endPoint y: 290, distance: 24.0
click at [655, 292] on app-calendar-viewport "Mon 1 12/12 4 Jobs Tue 2 17/17 4 Jobs Wed 3 27/27 6 Jobs Thu 4 10/10 4 Jobs Fri…" at bounding box center [499, 276] width 999 height 386
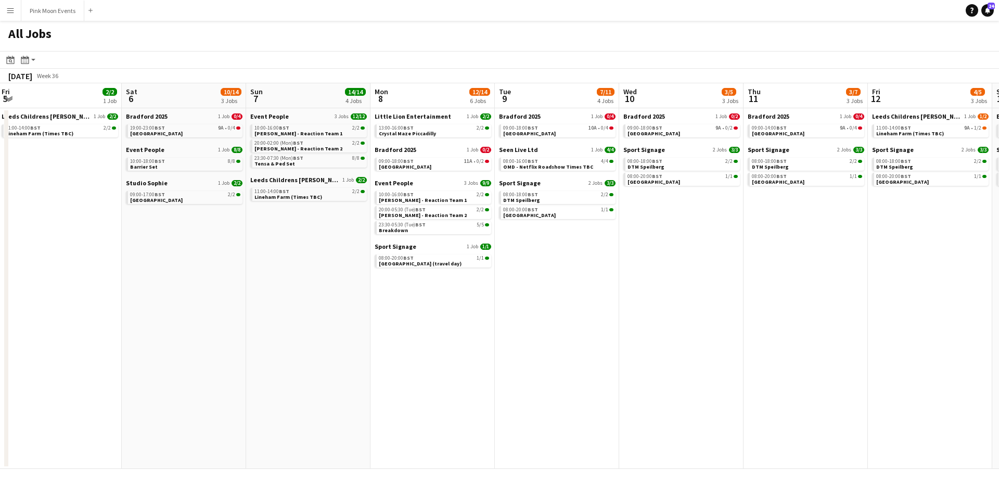
scroll to position [0, 302]
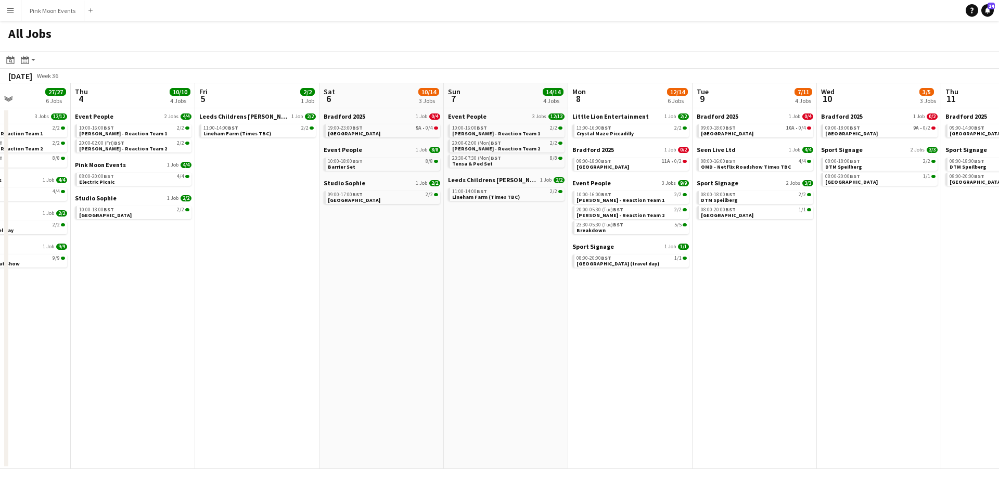
drag, startPoint x: 803, startPoint y: 287, endPoint x: 554, endPoint y: 287, distance: 248.8
click at [554, 287] on app-calendar-viewport "Mon 1 12/12 4 Jobs Tue 2 17/17 4 Jobs Wed 3 27/27 6 Jobs Thu 4 10/10 4 Jobs Fri…" at bounding box center [499, 276] width 999 height 386
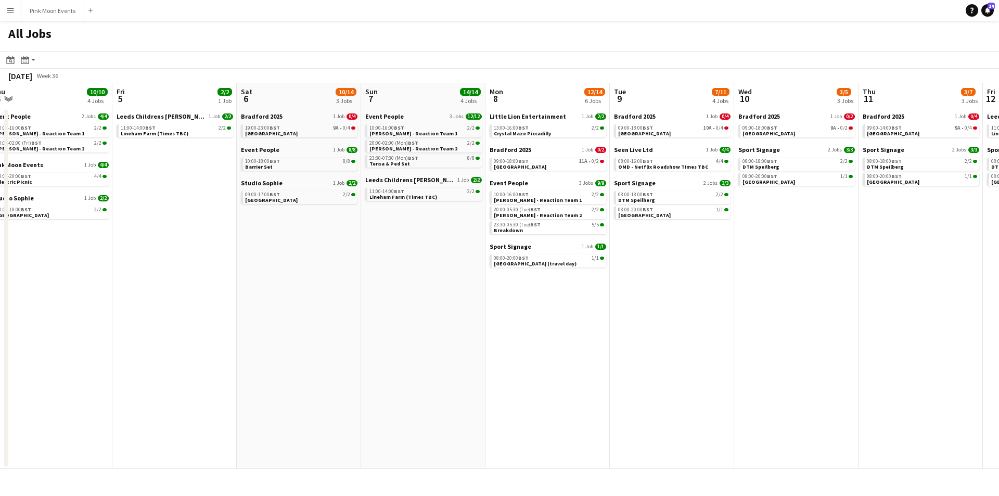
scroll to position [0, 319]
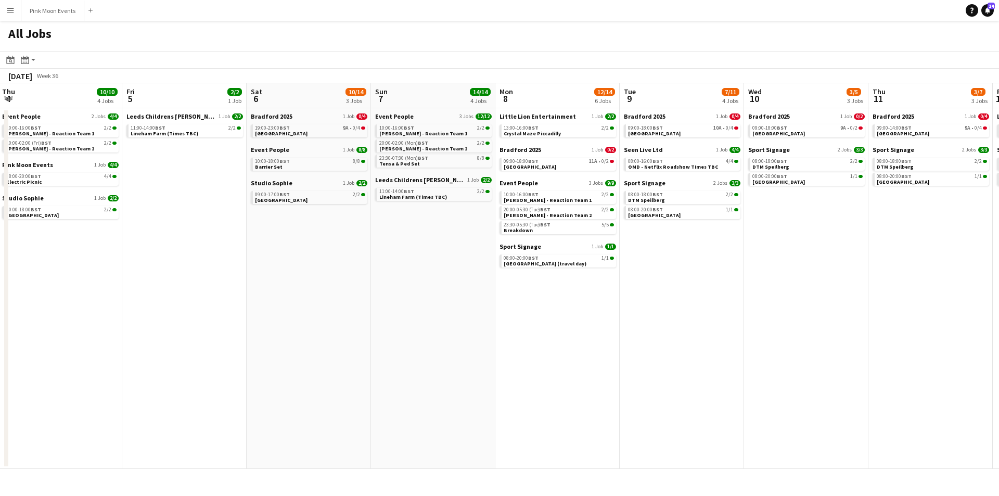
drag, startPoint x: 552, startPoint y: 326, endPoint x: 783, endPoint y: 304, distance: 231.6
click at [785, 303] on app-calendar-viewport "Tue 2 17/17 4 Jobs Wed 3 27/27 6 Jobs Thu 4 10/10 4 Jobs Fri 5 2/2 1 Job Sat 6 …" at bounding box center [499, 276] width 999 height 386
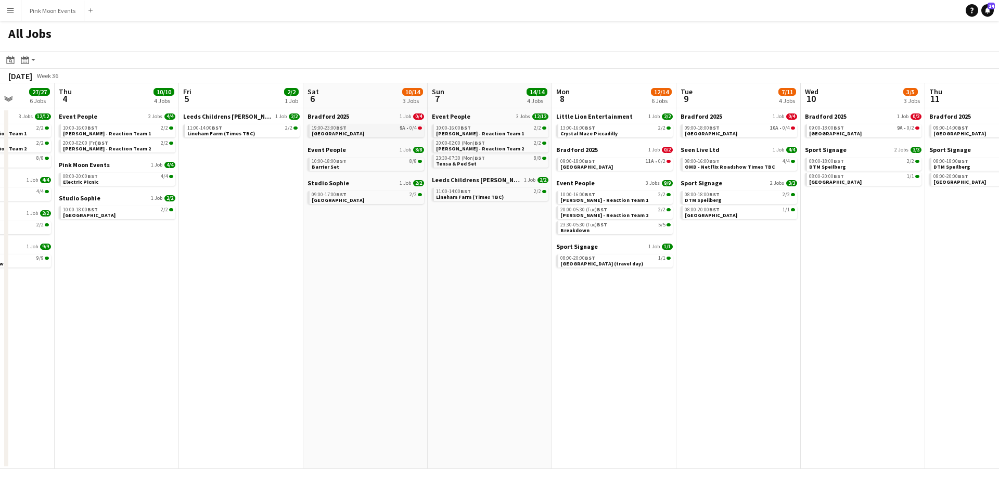
click at [355, 134] on link "19:00-23:00 BST 9A • 0/4 Lister Park" at bounding box center [367, 130] width 110 height 12
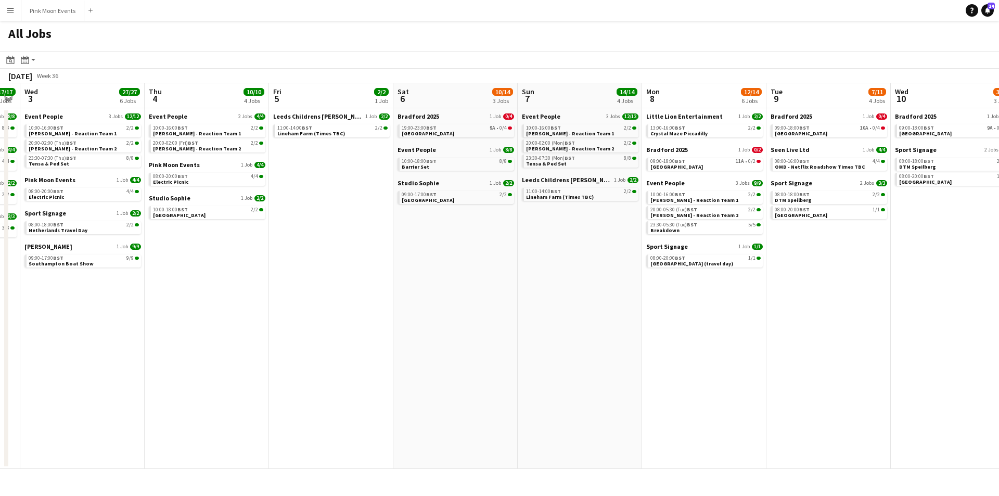
drag, startPoint x: 230, startPoint y: 290, endPoint x: 320, endPoint y: 291, distance: 90.1
click at [320, 291] on app-calendar-viewport "Mon 1 12/12 4 Jobs Tue 2 17/17 4 Jobs Wed 3 27/27 6 Jobs Thu 4 10/10 4 Jobs Fri…" at bounding box center [499, 276] width 999 height 386
click at [327, 303] on app-calendar-viewport "Mon 1 12/12 4 Jobs Tue 2 17/17 4 Jobs Wed 3 27/27 6 Jobs Thu 4 10/10 4 Jobs Fri…" at bounding box center [499, 276] width 999 height 386
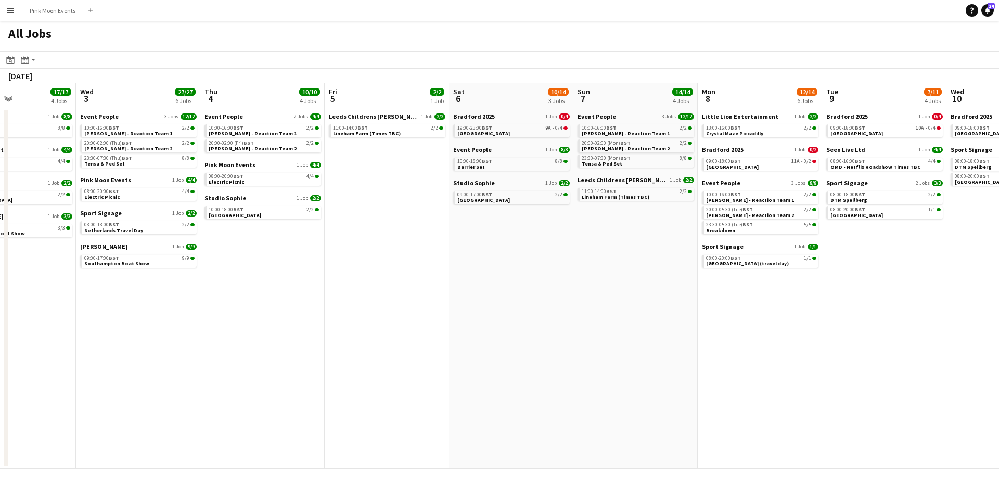
scroll to position [0, 325]
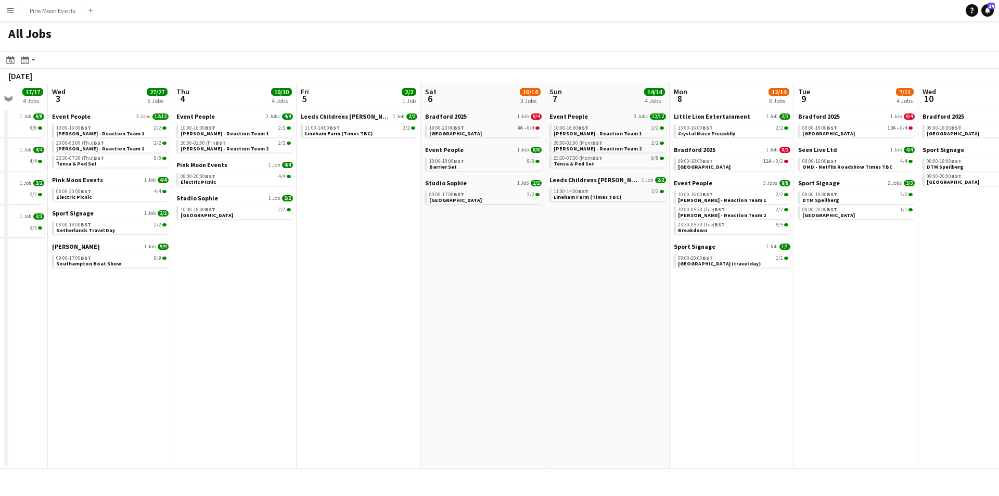
click at [760, 359] on app-calendar-viewport "Sun 31 21/21 8 Jobs Mon 1 12/12 4 Jobs Tue 2 17/17 4 Jobs Wed 3 27/27 6 Jobs Th…" at bounding box center [499, 276] width 999 height 386
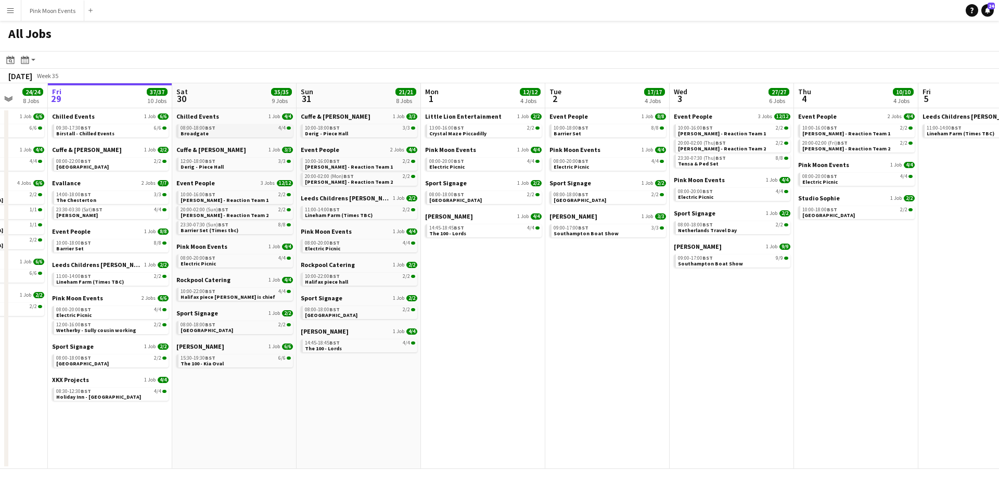
click at [245, 131] on link "08:00-18:00 BST 4/4 Broadgate" at bounding box center [236, 130] width 110 height 12
click at [452, 346] on app-date-cell "Little Lion Entertainment 1 Job 2/2 13:00-16:00 BST 2/2 Crystal Maze Piccadilly…" at bounding box center [483, 288] width 124 height 361
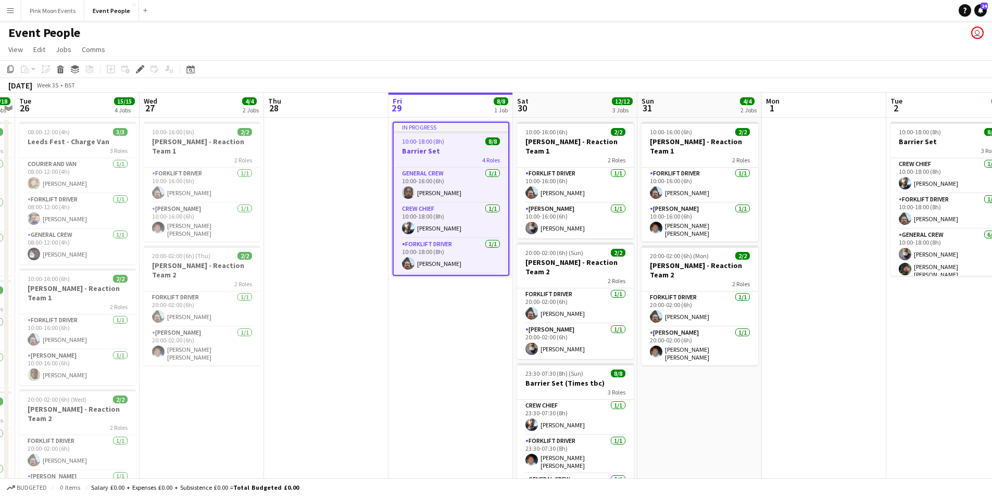
click at [213, 14] on app-navbar "Menu Boards Boards Boards All jobs Status Workforce Workforce My Workforce Recr…" at bounding box center [496, 10] width 992 height 21
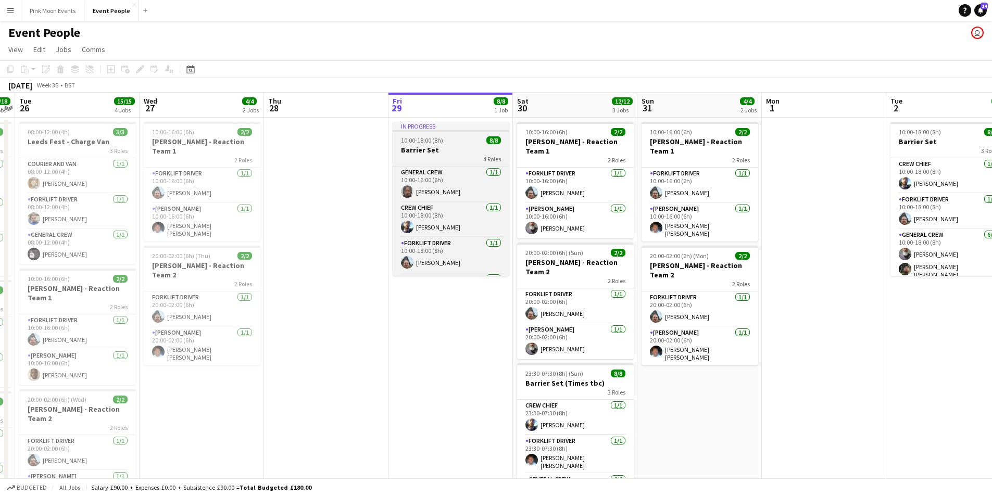
click at [451, 143] on div "10:00-18:00 (8h) 8/8" at bounding box center [450, 140] width 117 height 8
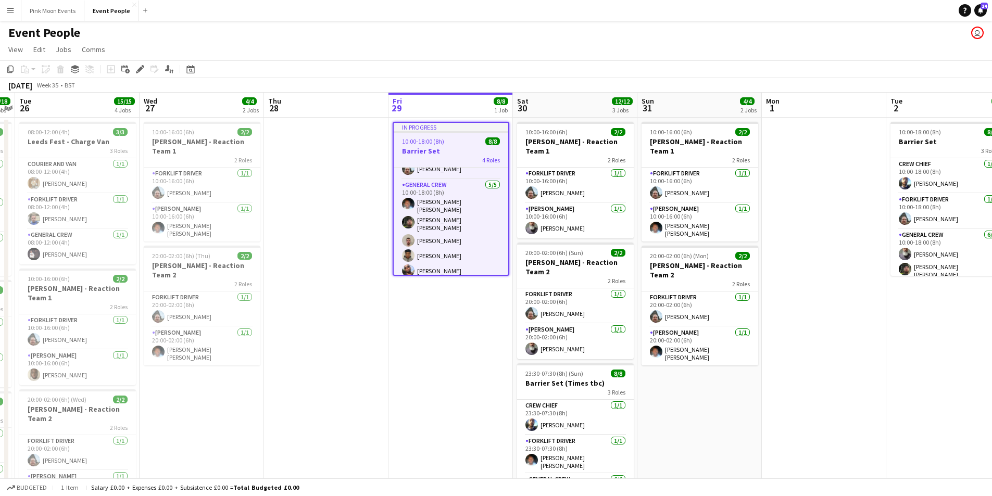
click at [302, 248] on app-date-cell at bounding box center [326, 407] width 124 height 579
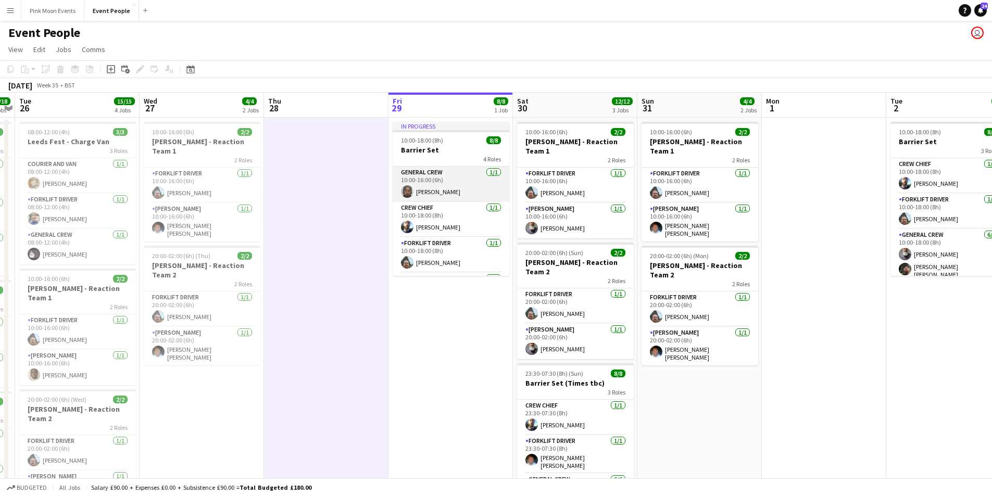
click at [449, 189] on app-card-role "General Crew 1/1 10:00-16:00 (6h) Alexander Hines" at bounding box center [450, 184] width 117 height 35
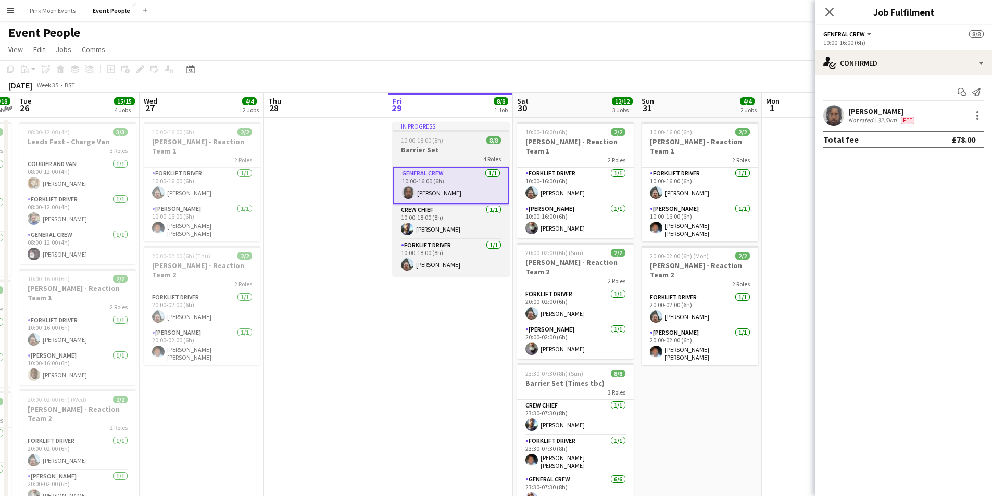
click at [437, 147] on h3 "Barrier Set" at bounding box center [450, 149] width 117 height 9
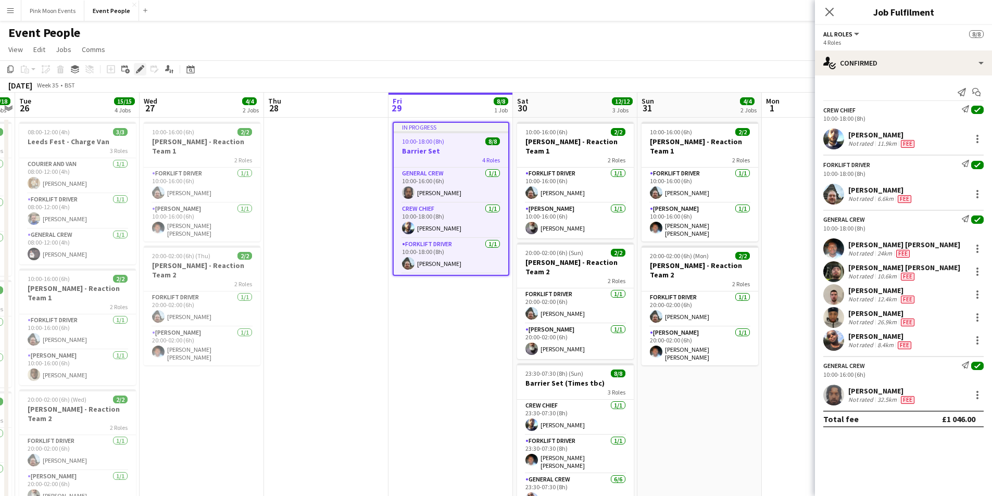
click at [140, 70] on icon at bounding box center [140, 70] width 6 height 6
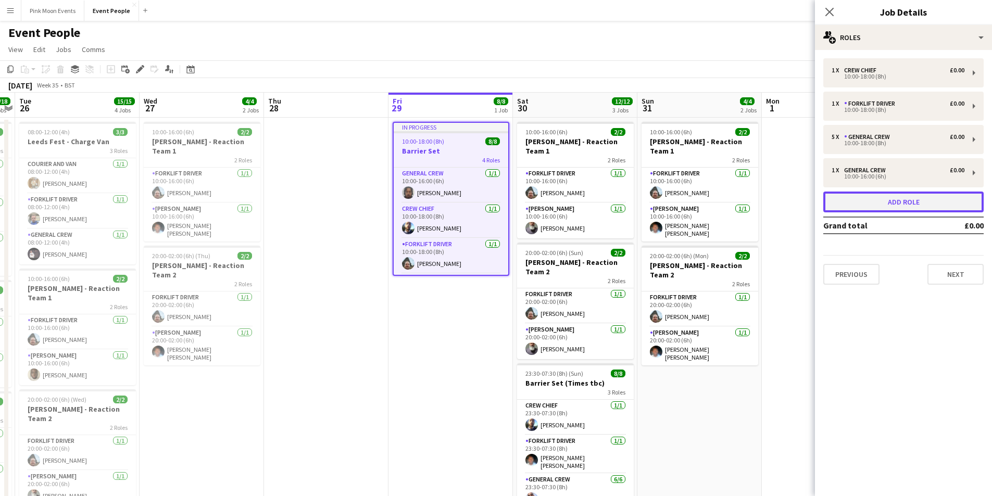
click at [931, 207] on button "Add role" at bounding box center [903, 202] width 160 height 21
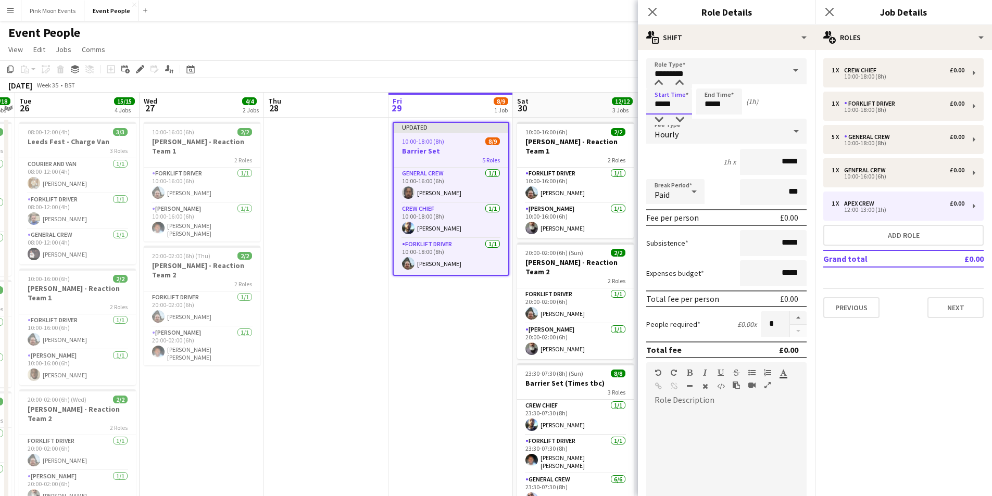
drag, startPoint x: 690, startPoint y: 104, endPoint x: 640, endPoint y: 107, distance: 49.5
click at [640, 107] on form "Role Type ********* Start Time ***** End Time ***** (1h) Fee Type Hourly 1h x *…" at bounding box center [726, 354] width 177 height 593
type input "*****"
drag, startPoint x: 726, startPoint y: 106, endPoint x: 686, endPoint y: 106, distance: 39.6
click at [686, 106] on div "Start Time ***** End Time ***** (19h)" at bounding box center [726, 101] width 160 height 26
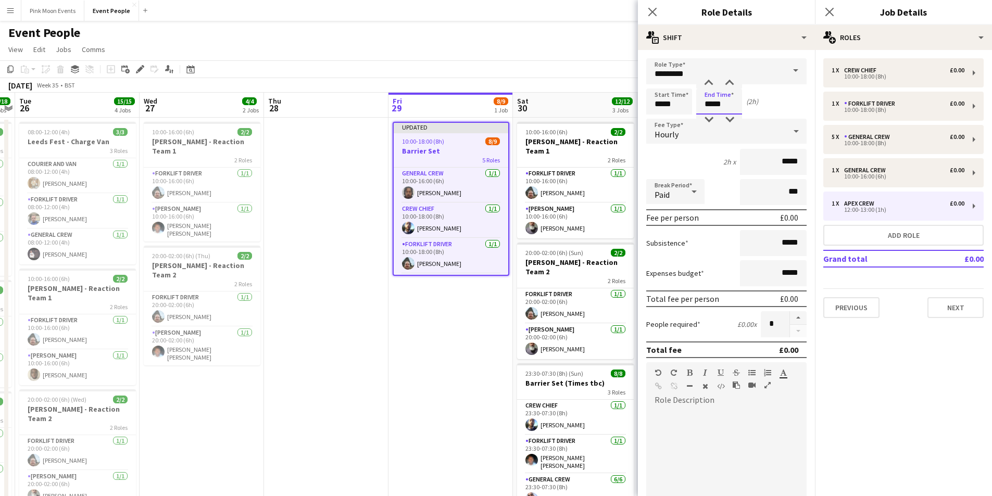
type input "*****"
click at [691, 71] on input "*********" at bounding box center [726, 71] width 160 height 26
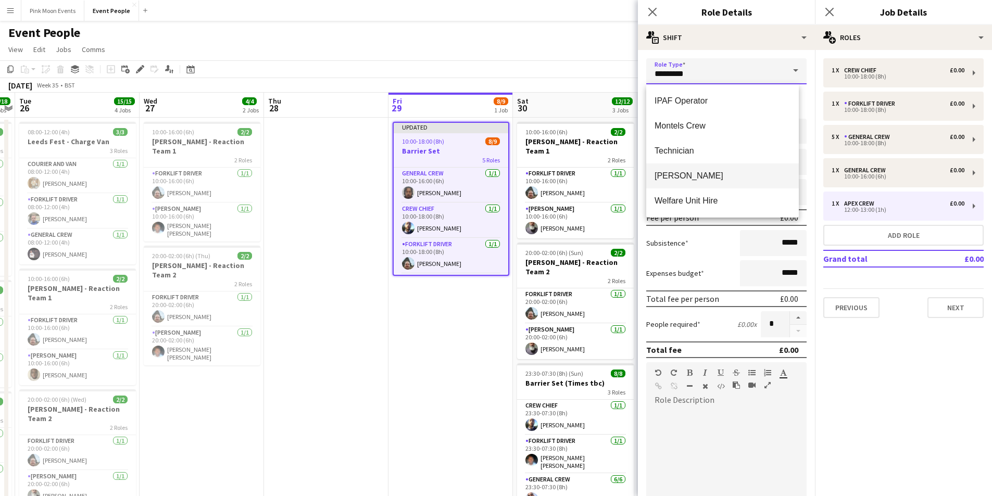
scroll to position [148, 0]
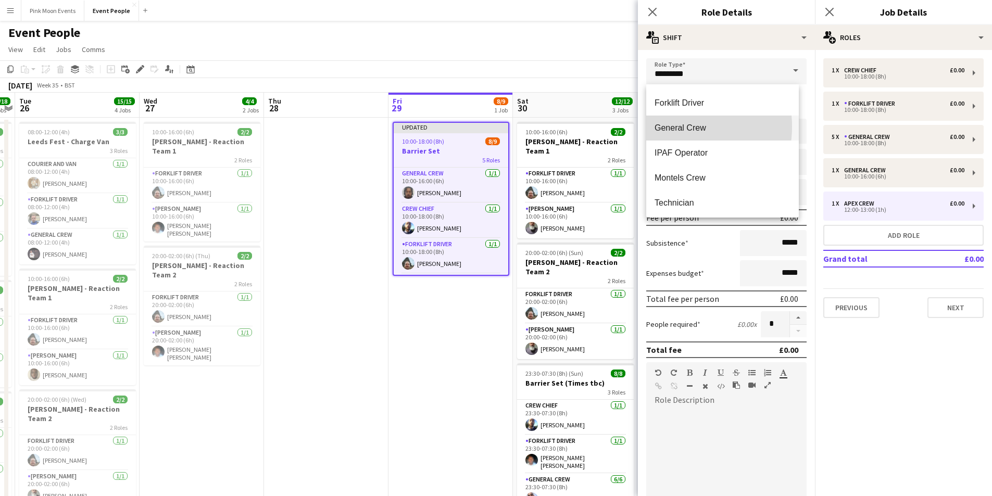
click at [675, 126] on span "General Crew" at bounding box center [722, 128] width 136 height 10
type input "**********"
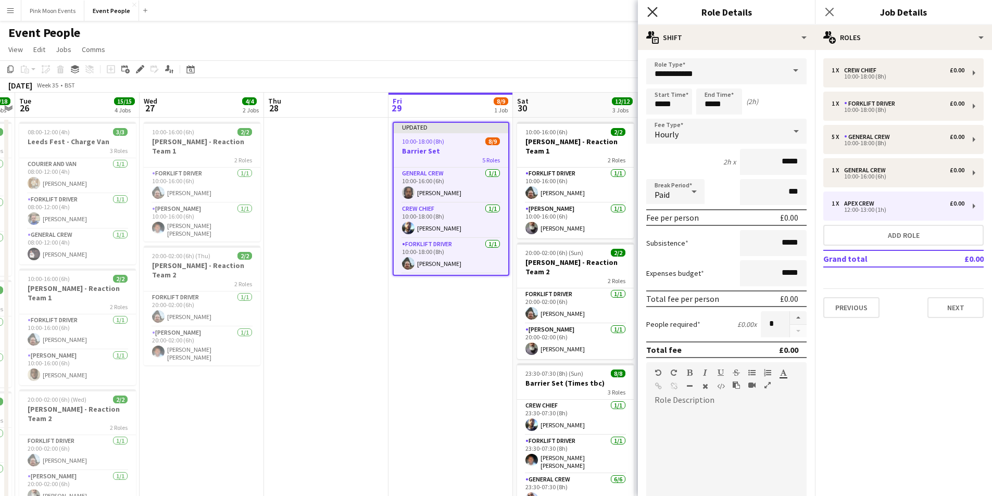
click at [652, 13] on icon "Close pop-in" at bounding box center [652, 12] width 10 height 10
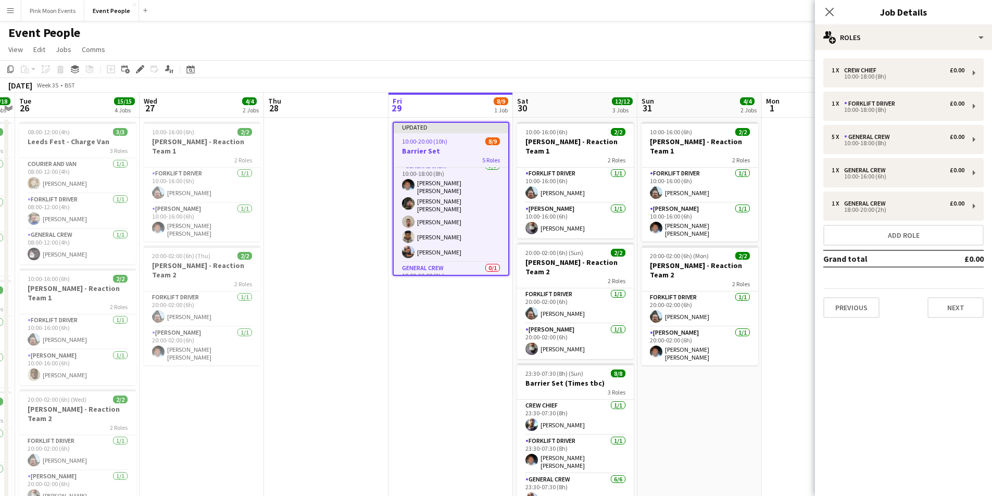
scroll to position [130, 0]
click at [442, 258] on app-card-role "General Crew 0/1 18:00-20:00 (2h) single-neutral-actions" at bounding box center [451, 263] width 115 height 35
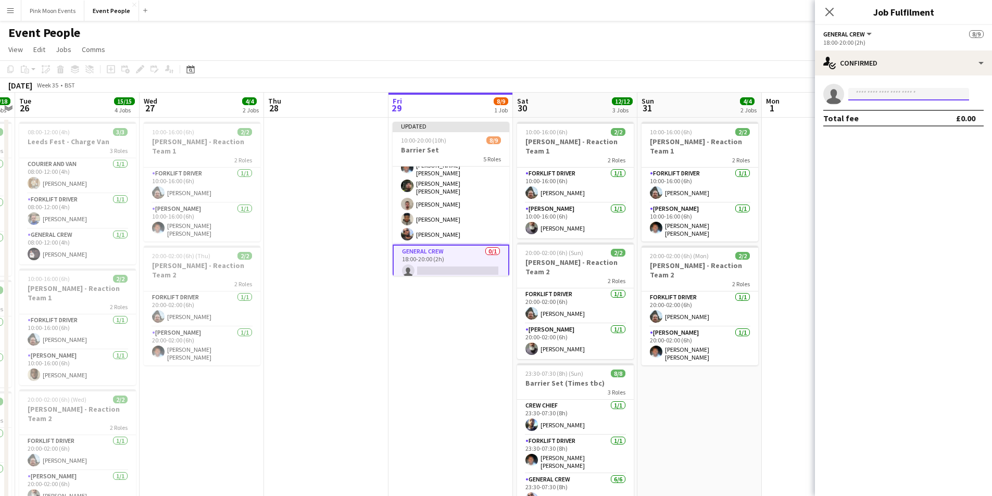
click at [876, 95] on input at bounding box center [908, 94] width 121 height 12
type input "*******"
click at [891, 113] on span "davidldne1@gmail.com" at bounding box center [908, 117] width 104 height 8
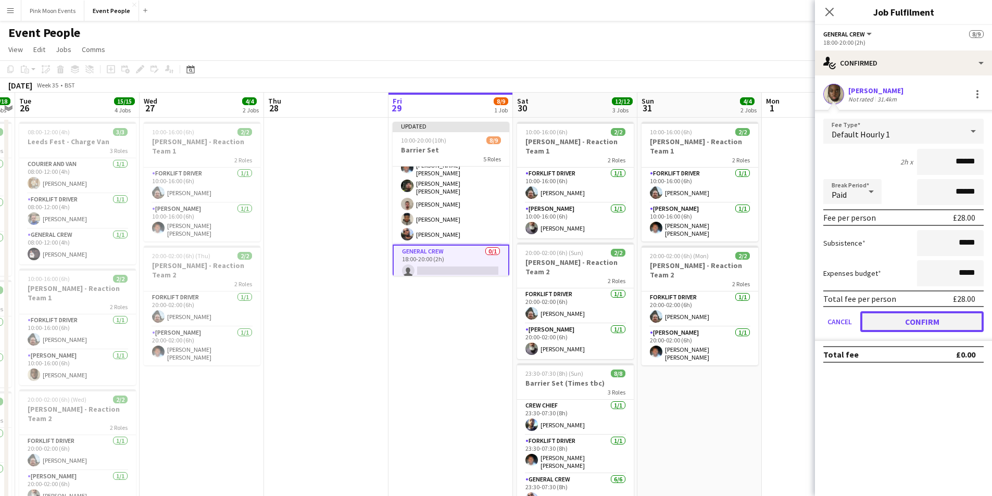
click at [915, 321] on button "Confirm" at bounding box center [921, 321] width 123 height 21
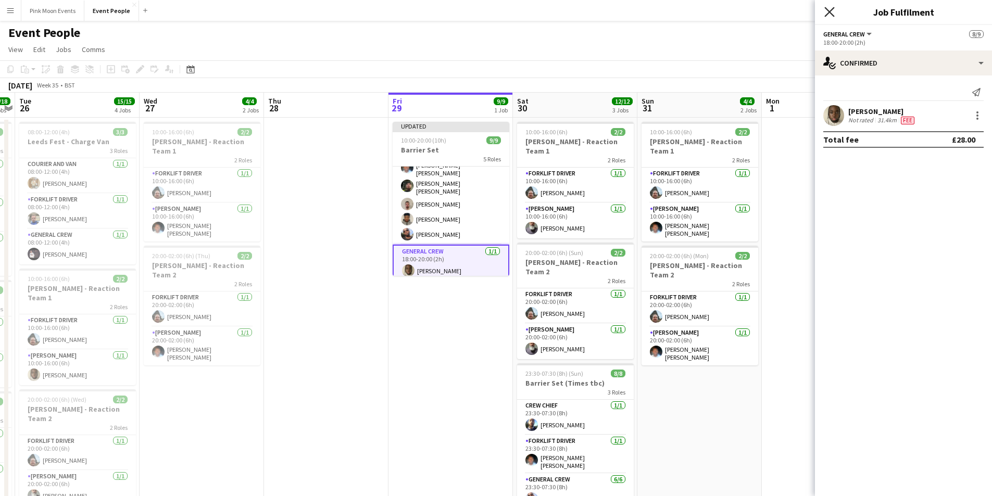
click at [828, 16] on icon "Close pop-in" at bounding box center [829, 12] width 10 height 10
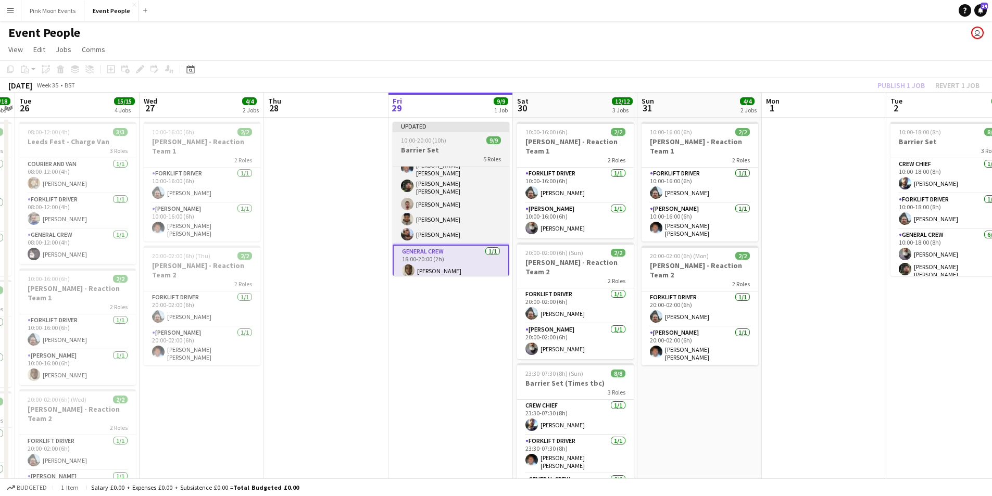
click at [465, 151] on h3 "Barrier Set" at bounding box center [450, 149] width 117 height 9
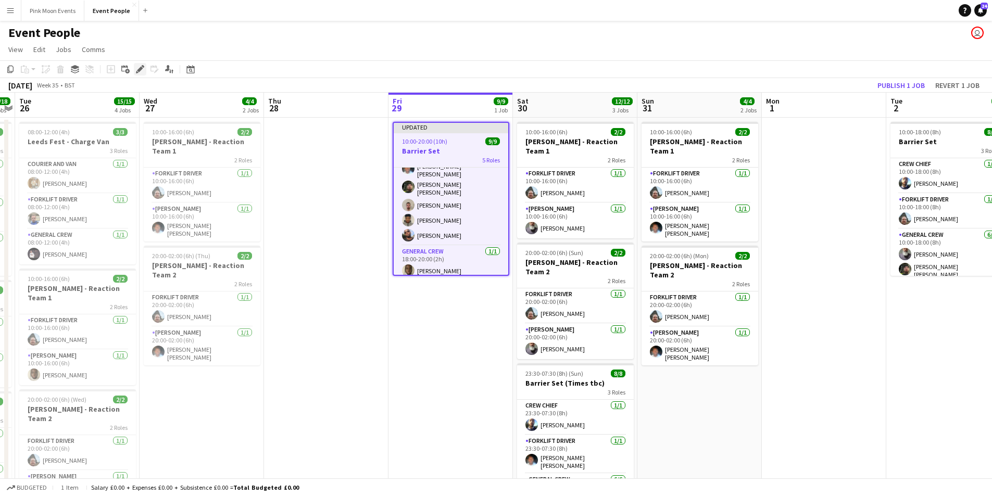
click at [137, 66] on icon "Edit" at bounding box center [140, 69] width 8 height 8
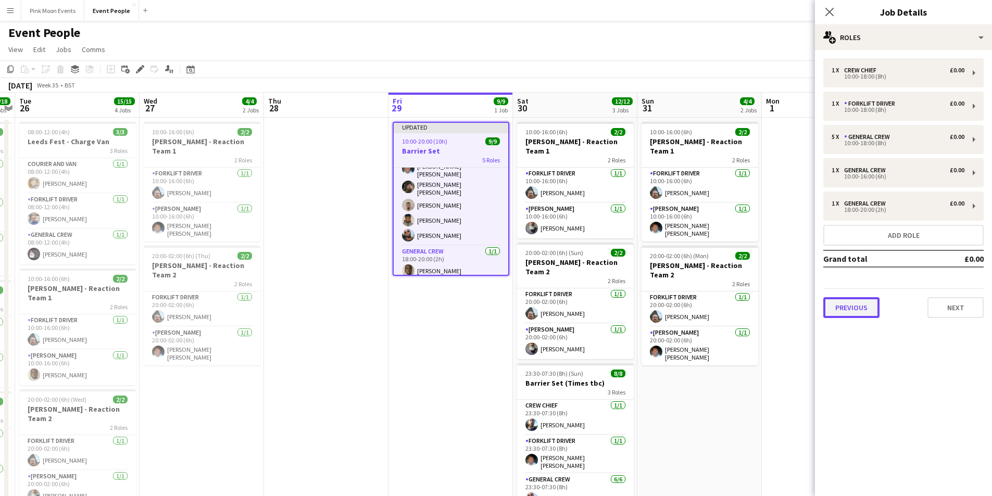
click at [859, 305] on button "Previous" at bounding box center [851, 307] width 56 height 21
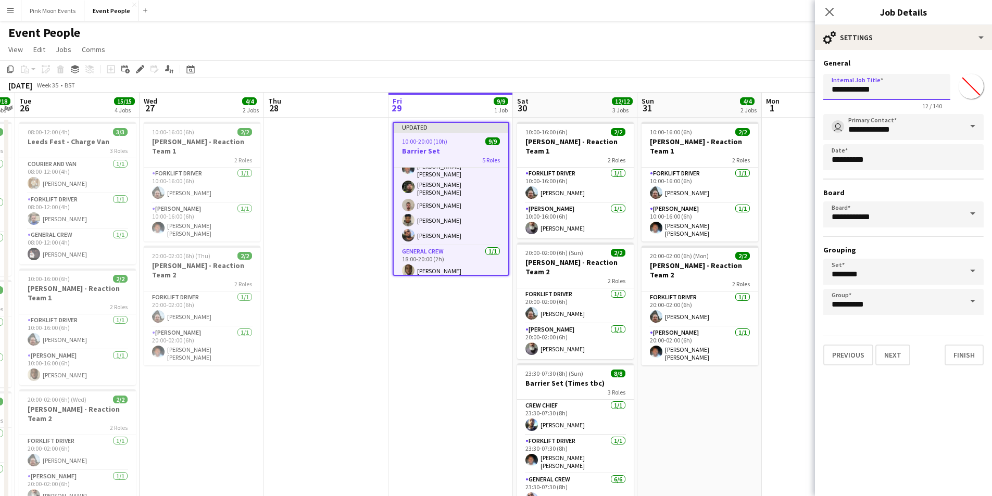
click at [888, 87] on input "**********" at bounding box center [886, 87] width 127 height 26
type input "**********"
click at [835, 17] on app-icon "Close pop-in" at bounding box center [829, 12] width 15 height 15
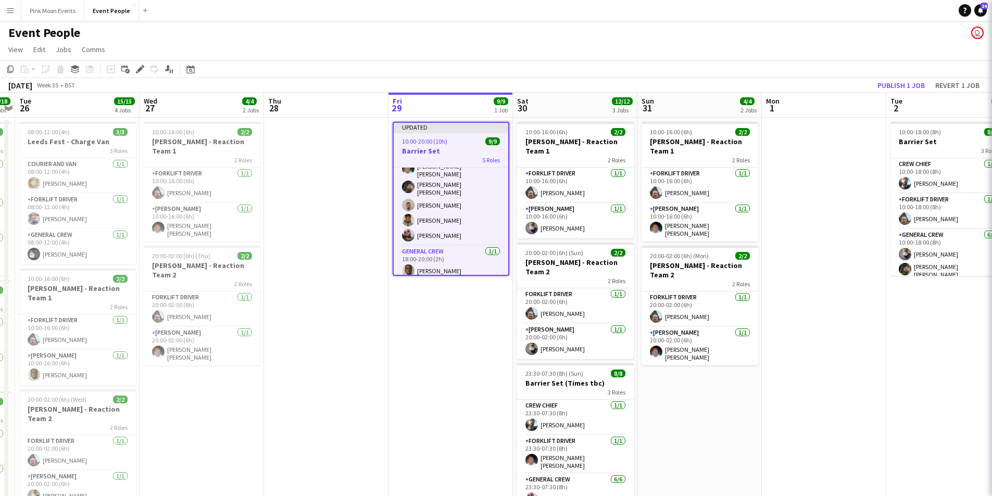
scroll to position [0, 0]
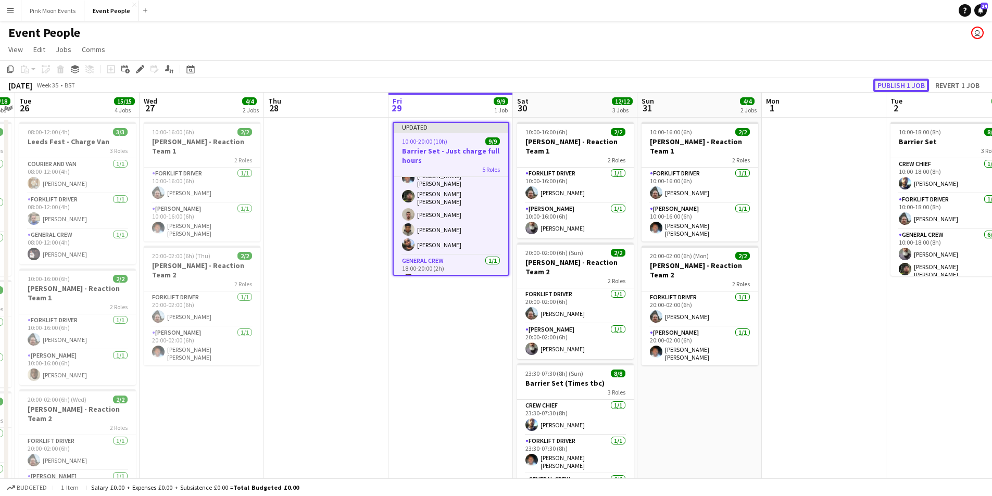
click at [907, 83] on button "Publish 1 job" at bounding box center [901, 86] width 56 height 14
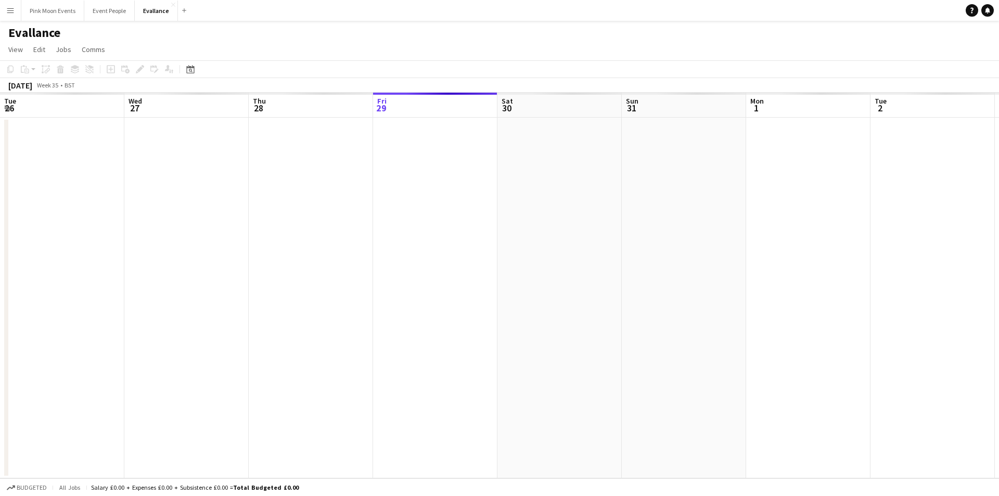
scroll to position [0, 358]
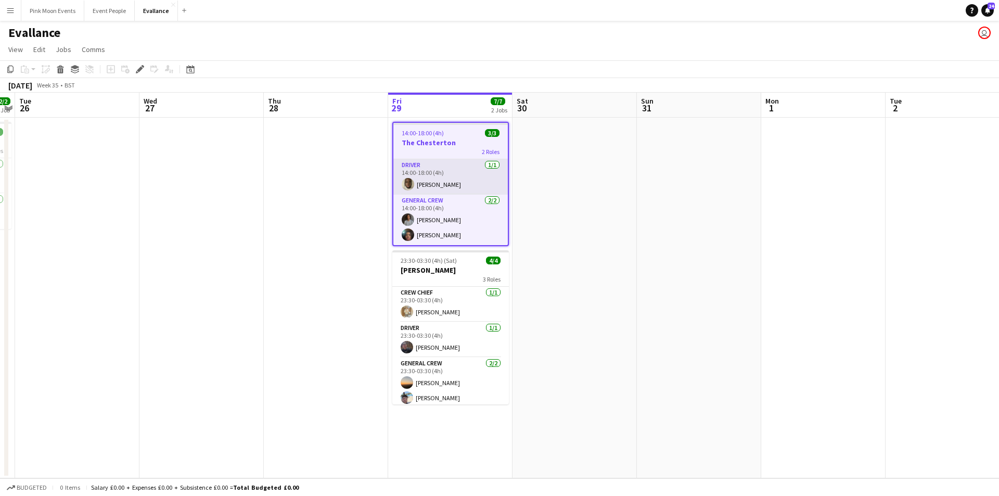
click at [458, 186] on app-card-role "Driver 1/1 14:00-18:00 (4h) David Simbizi" at bounding box center [451, 176] width 115 height 35
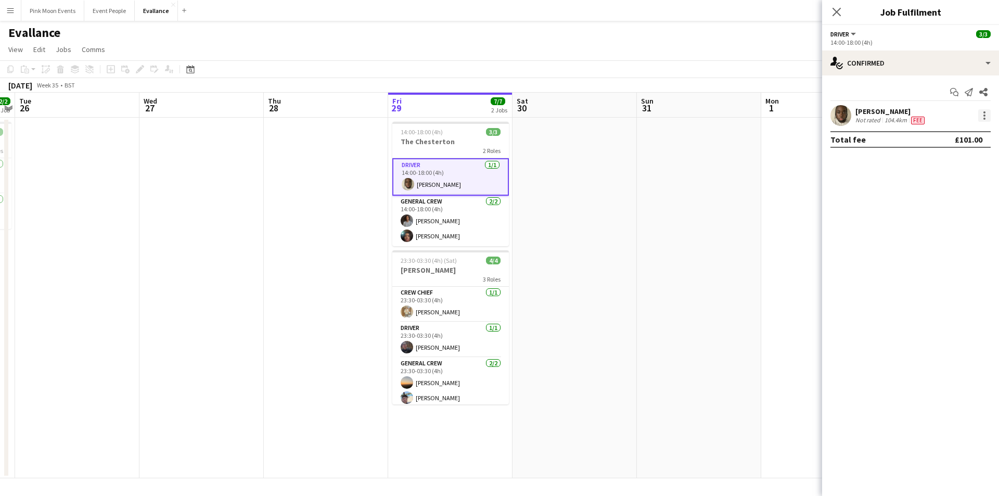
click at [988, 118] on div at bounding box center [985, 115] width 12 height 12
click at [977, 137] on span "Edit fee" at bounding box center [950, 134] width 65 height 9
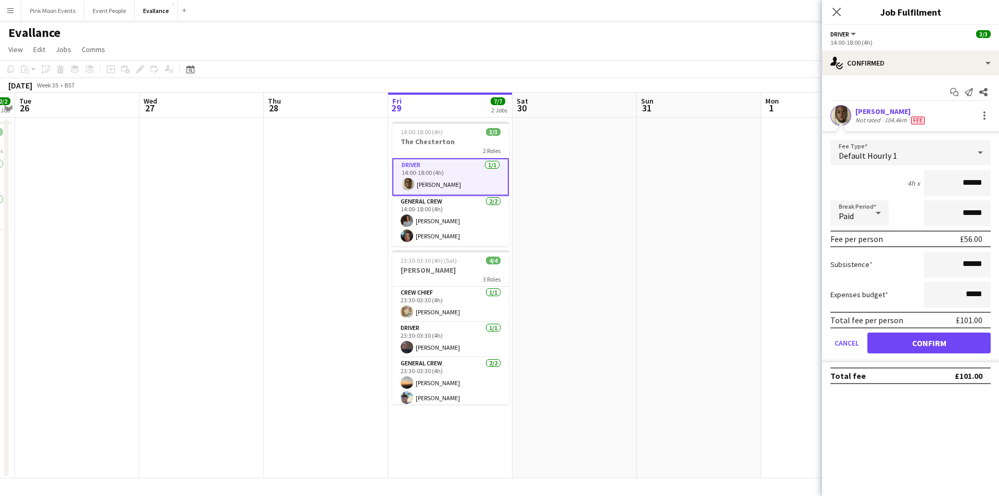
click at [954, 183] on input "******" at bounding box center [957, 183] width 67 height 26
drag, startPoint x: 950, startPoint y: 259, endPoint x: 1076, endPoint y: 265, distance: 126.1
click at [999, 265] on html "Menu Boards Boards Boards All jobs Status Workforce Workforce My Workforce Recr…" at bounding box center [499, 248] width 999 height 496
type input "***"
click at [935, 347] on button "Confirm" at bounding box center [929, 343] width 123 height 21
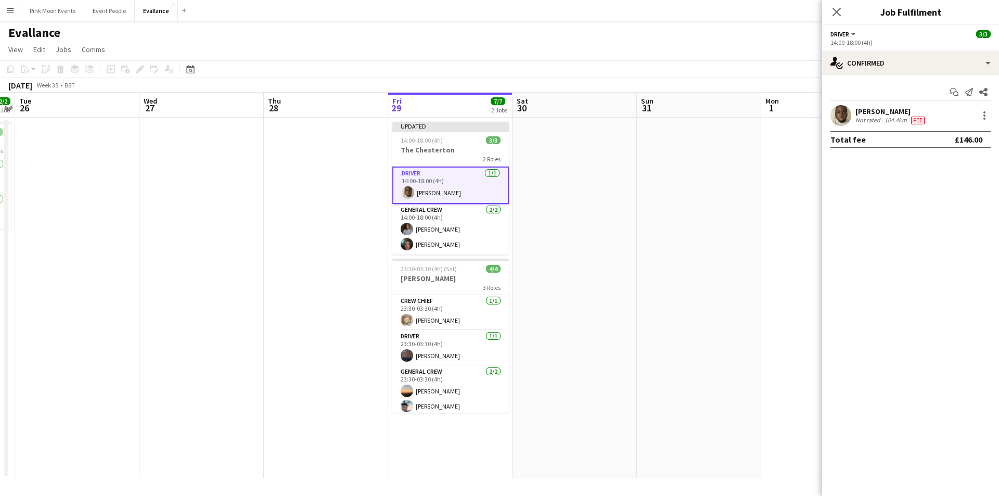
drag, startPoint x: 835, startPoint y: 11, endPoint x: 859, endPoint y: 40, distance: 37.7
click at [835, 12] on icon "Close pop-in" at bounding box center [837, 12] width 8 height 8
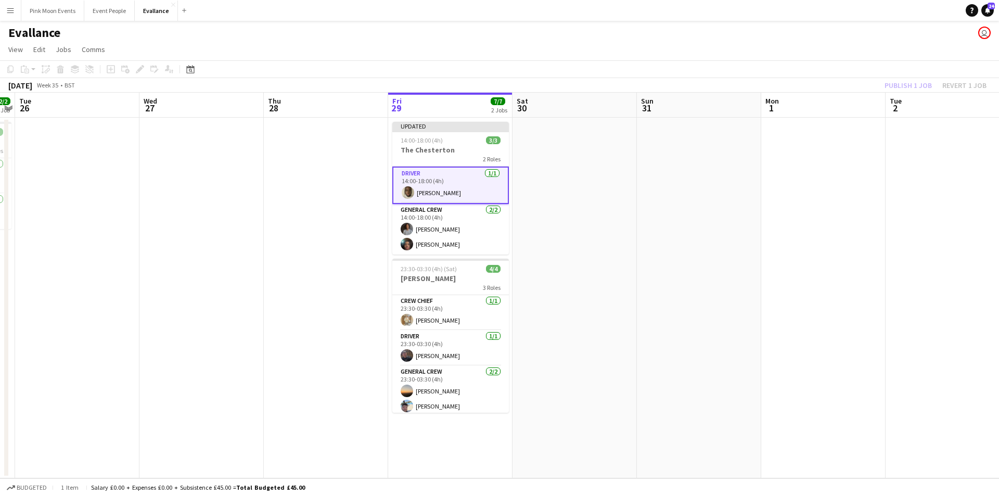
click at [906, 84] on div "Publish 1 job Revert 1 job" at bounding box center [935, 86] width 127 height 14
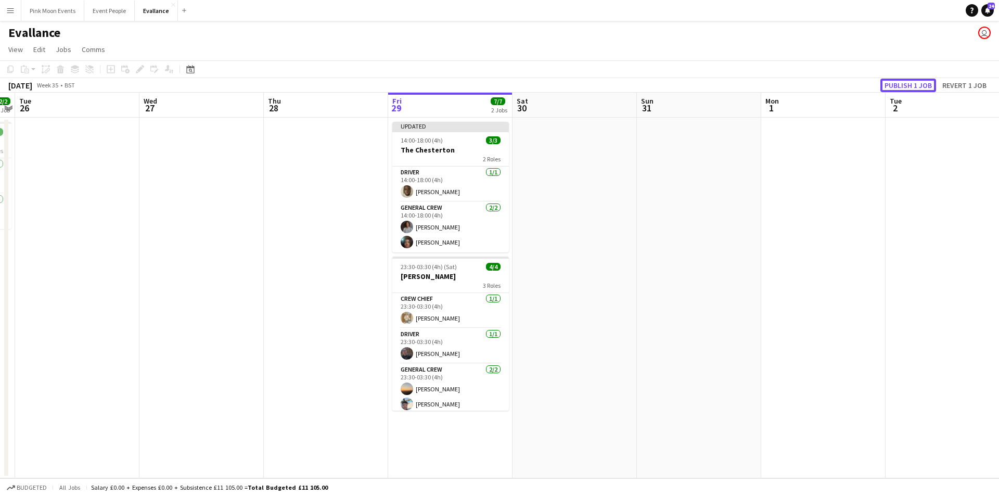
click at [906, 84] on button "Publish 1 job" at bounding box center [909, 86] width 56 height 14
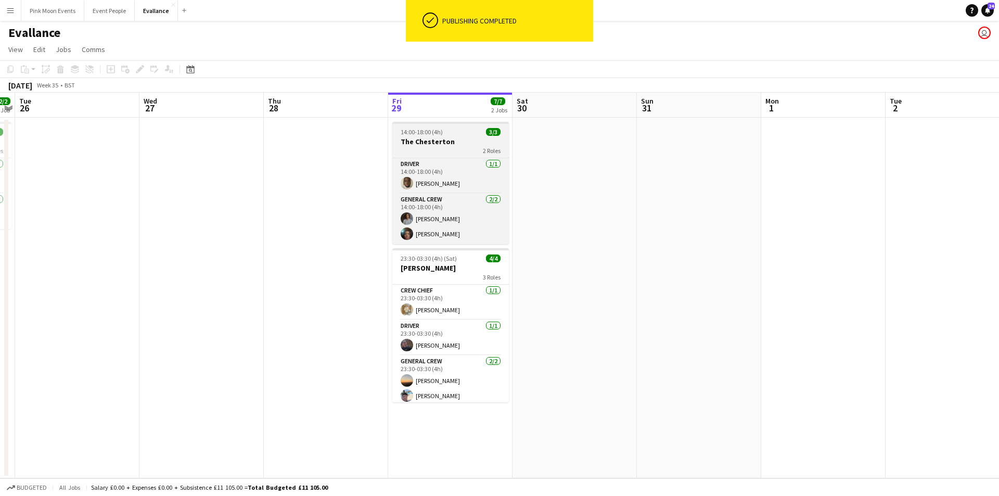
click at [419, 138] on h3 "The Chesterton" at bounding box center [450, 141] width 117 height 9
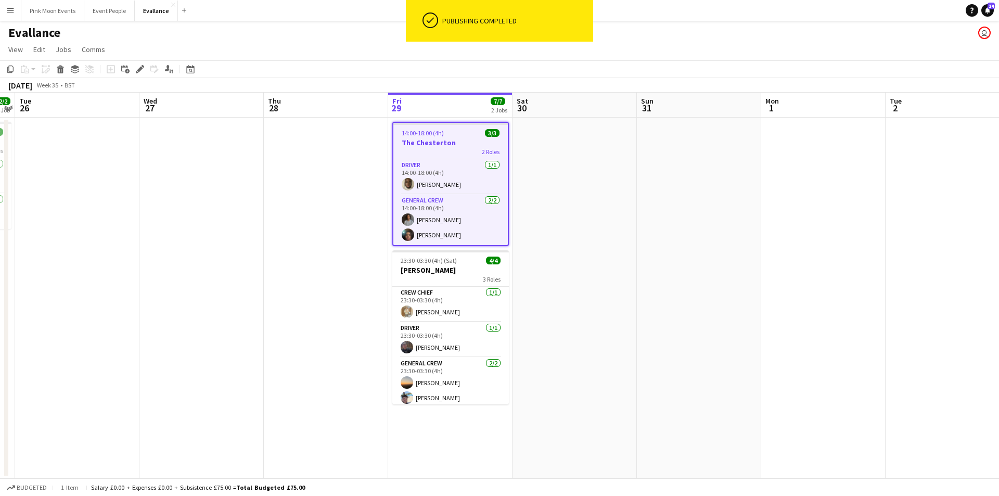
drag, startPoint x: 8, startPoint y: 71, endPoint x: 11, endPoint y: 76, distance: 6.1
click at [8, 70] on icon at bounding box center [10, 69] width 6 height 7
click at [445, 452] on app-date-cell "14:00-18:00 (4h) 3/3 The Chesterton 2 Roles Driver 1/1 14:00-18:00 (4h) David S…" at bounding box center [450, 298] width 124 height 361
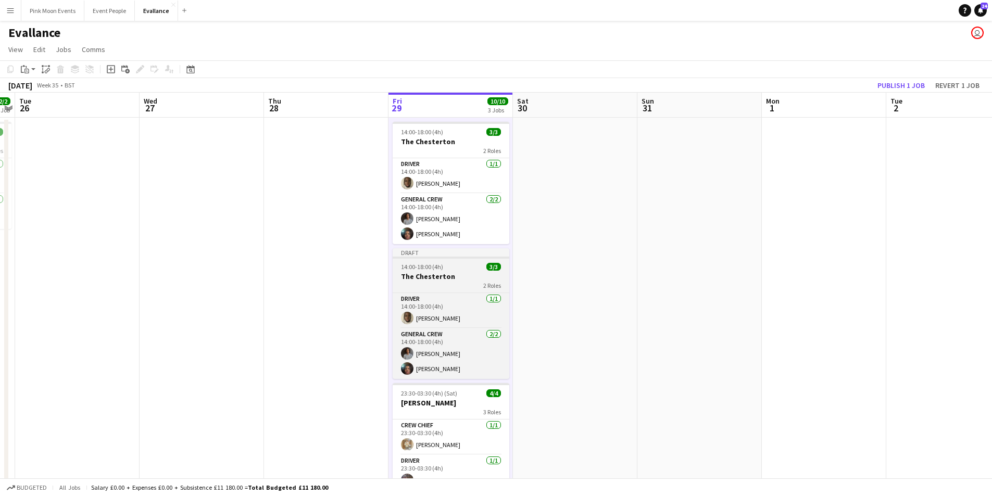
click at [416, 277] on h3 "The Chesterton" at bounding box center [450, 276] width 117 height 9
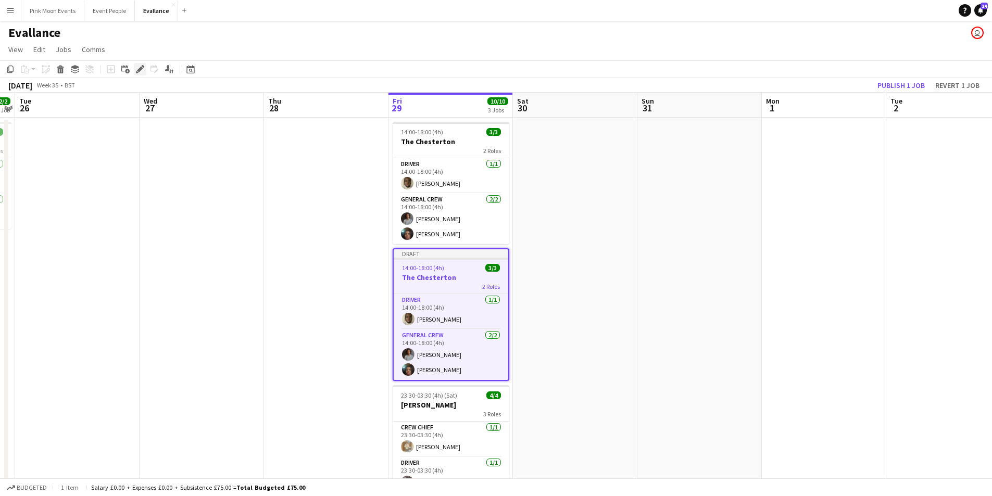
click at [138, 66] on icon "Edit" at bounding box center [140, 69] width 8 height 8
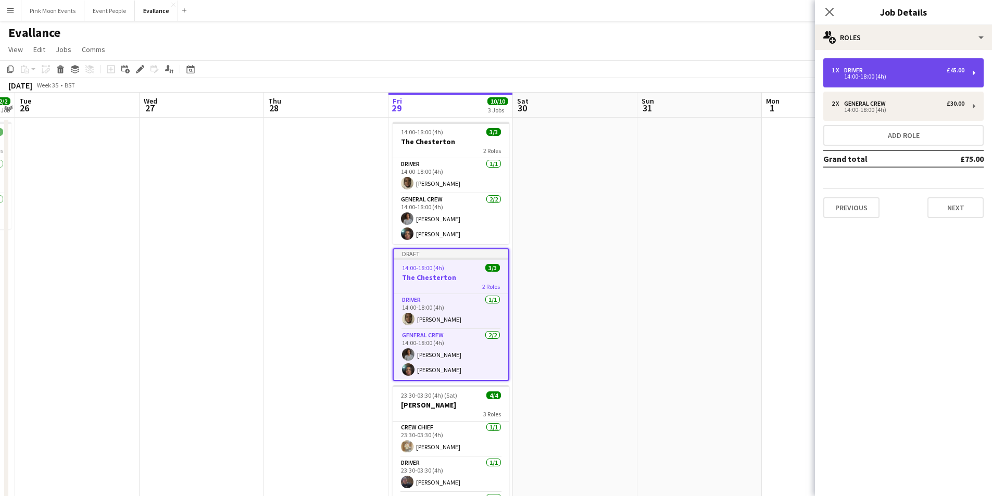
click at [874, 70] on div "1 x Driver £45.00" at bounding box center [897, 70] width 133 height 7
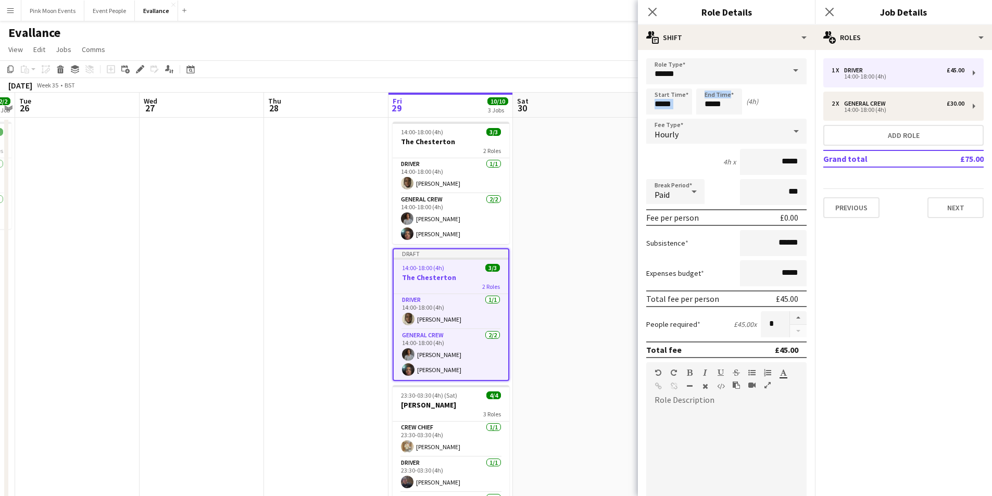
drag, startPoint x: 695, startPoint y: 111, endPoint x: 642, endPoint y: 97, distance: 54.8
click at [642, 97] on form "Role Type ****** Start Time ***** End Time ***** (4h) Fee Type Hourly 4h x ****…" at bounding box center [726, 354] width 177 height 593
click at [686, 113] on input "*****" at bounding box center [669, 101] width 46 height 26
click at [686, 111] on input "*****" at bounding box center [669, 101] width 46 height 26
click at [685, 110] on input "*****" at bounding box center [669, 101] width 46 height 26
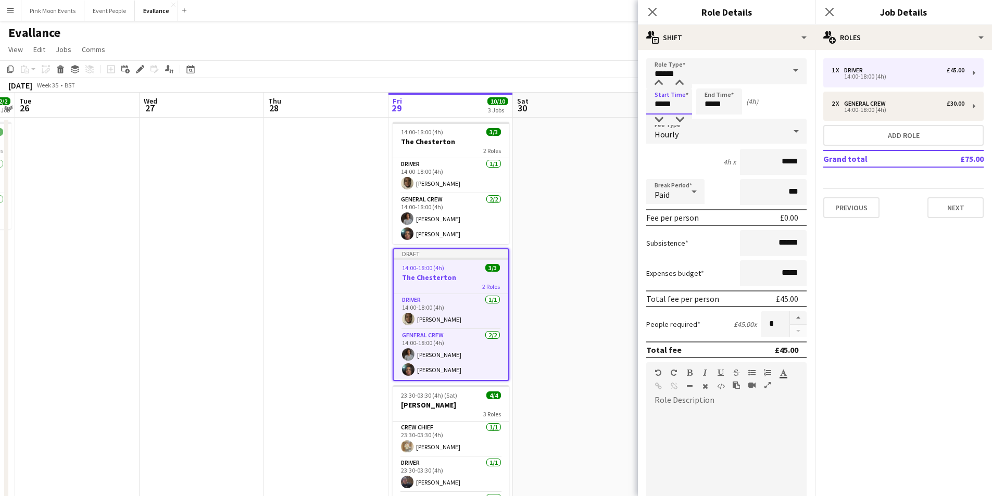
drag, startPoint x: 685, startPoint y: 110, endPoint x: 645, endPoint y: 90, distance: 44.5
click at [645, 91] on form "Role Type ****** Start Time ***** End Time ***** (4h) Fee Type Hourly 4h x ****…" at bounding box center [726, 354] width 177 height 593
type input "*****"
drag, startPoint x: 736, startPoint y: 98, endPoint x: 682, endPoint y: 100, distance: 54.2
click at [682, 100] on div "Start Time ***** End Time ***** (18h 1m)" at bounding box center [726, 101] width 160 height 26
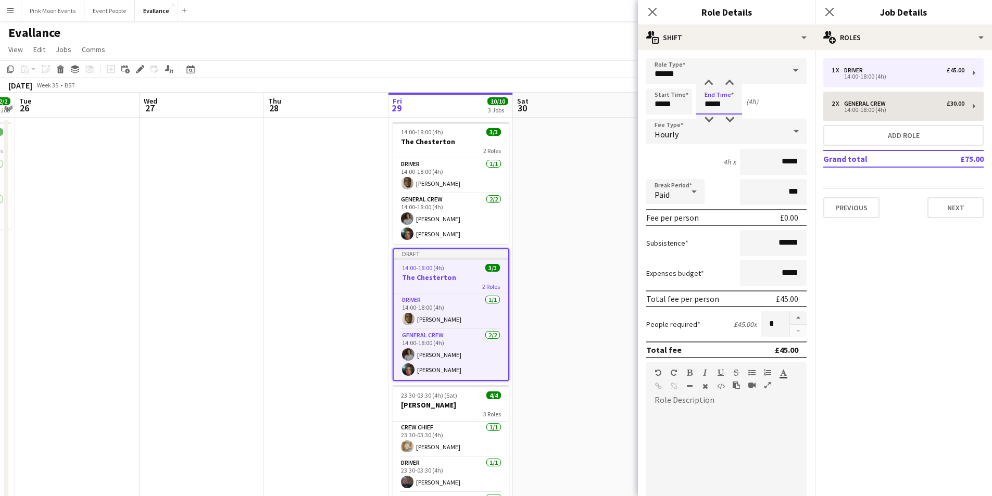
type input "*****"
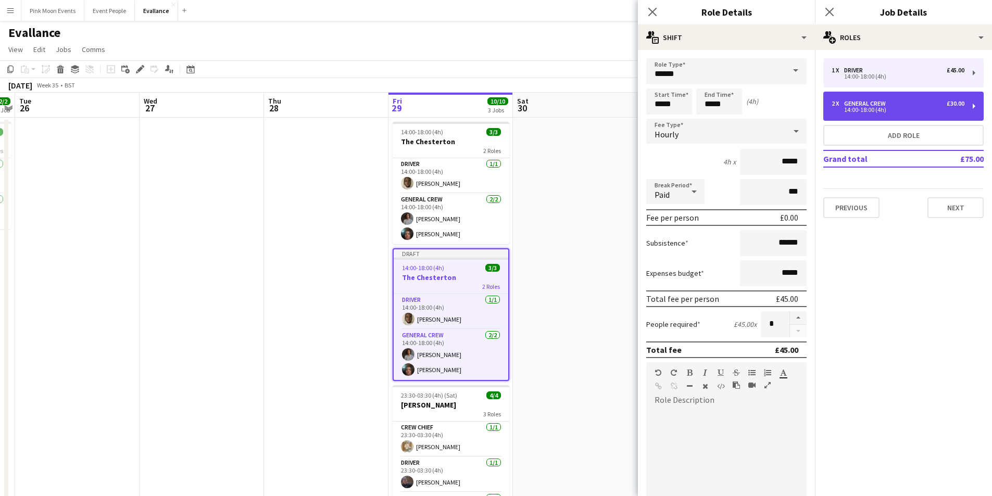
click at [890, 104] on div "General Crew" at bounding box center [867, 103] width 46 height 7
type input "**********"
type input "*****"
type input "******"
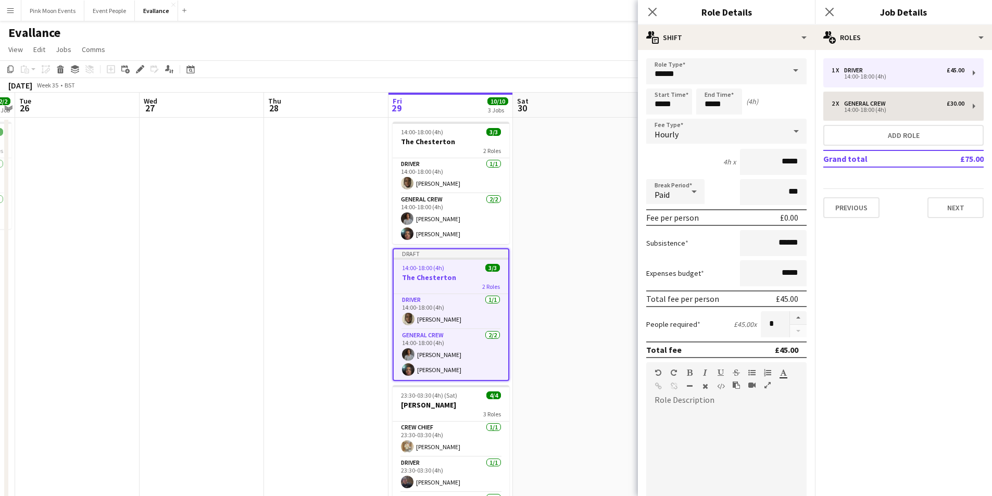
type input "*"
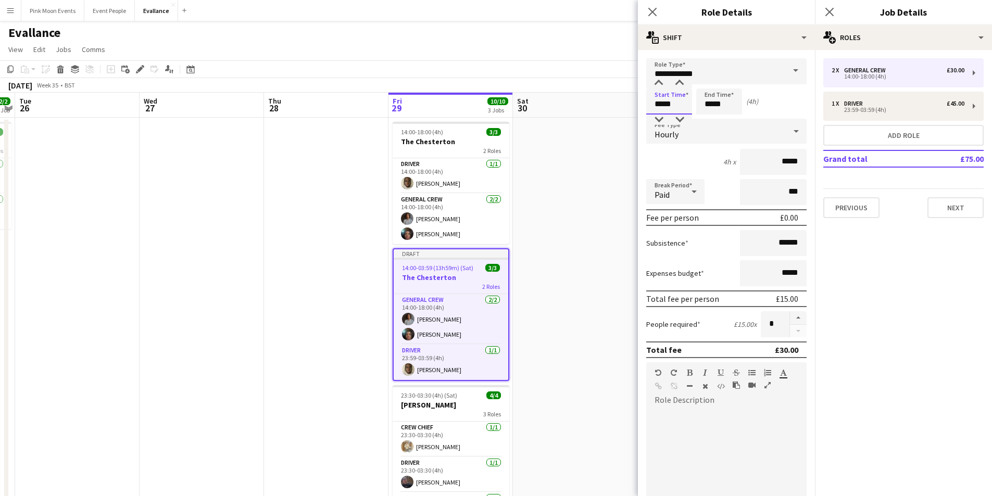
drag, startPoint x: 688, startPoint y: 104, endPoint x: 612, endPoint y: 105, distance: 75.5
click at [612, 105] on body "Menu Boards Boards Boards All jobs Status Workforce Workforce My Workforce Recr…" at bounding box center [496, 288] width 992 height 577
type input "*****"
drag, startPoint x: 734, startPoint y: 105, endPoint x: 614, endPoint y: 114, distance: 120.6
click at [614, 114] on body "Menu Boards Boards Boards All jobs Status Workforce Workforce My Workforce Recr…" at bounding box center [496, 288] width 992 height 577
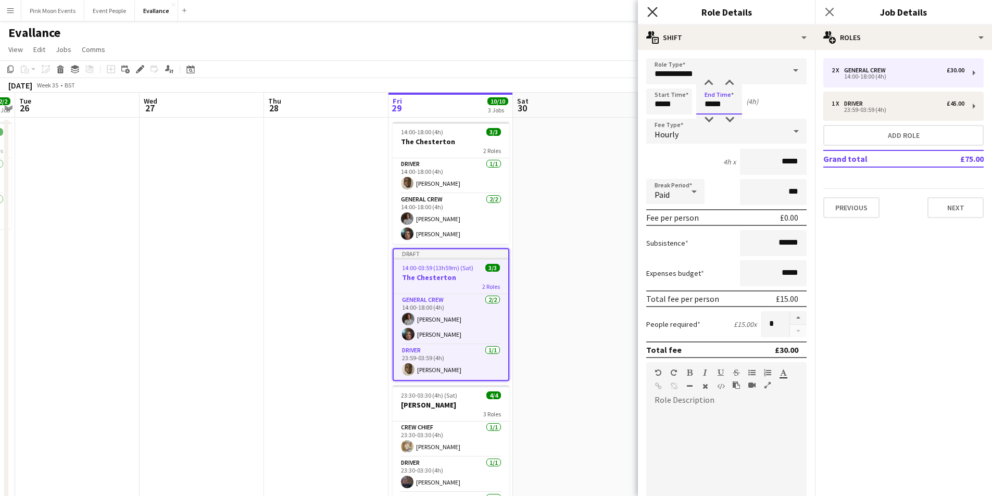
type input "*****"
click at [654, 12] on icon "Close pop-in" at bounding box center [652, 12] width 10 height 10
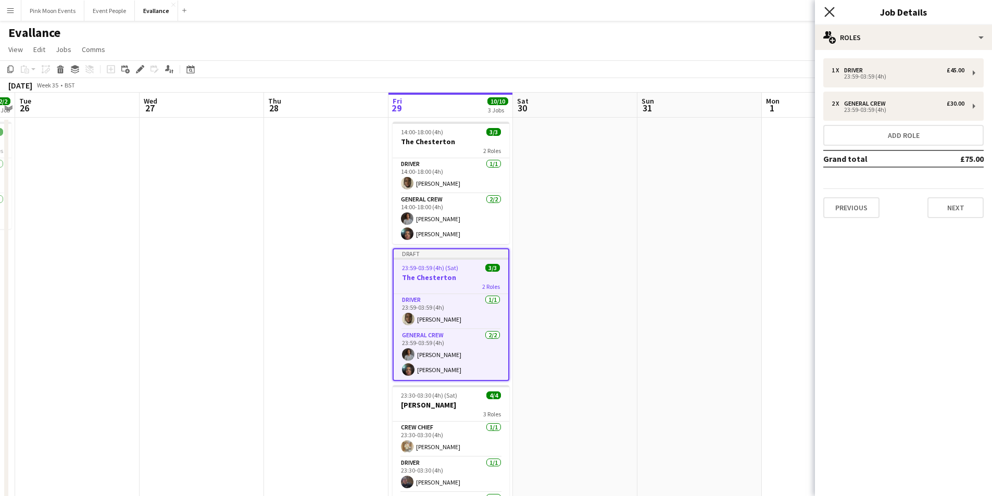
click at [832, 10] on icon "Close pop-in" at bounding box center [829, 12] width 10 height 10
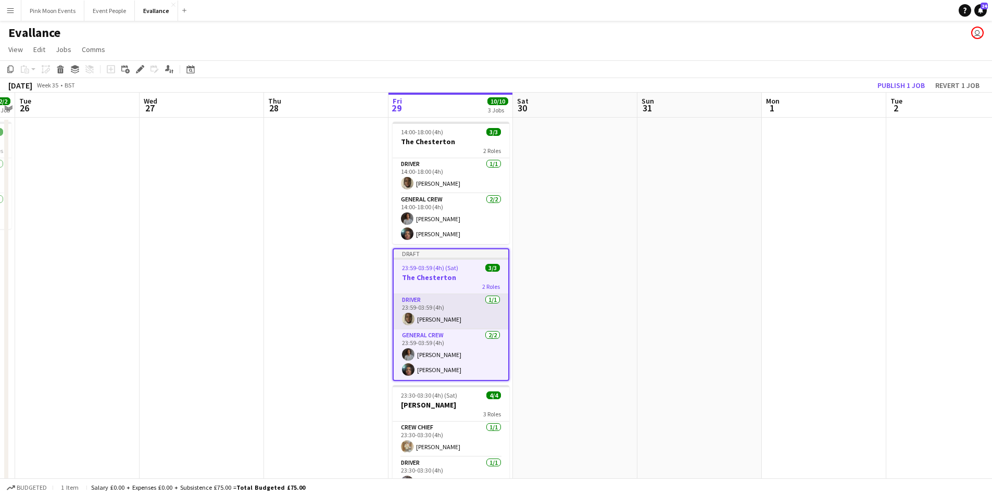
click at [446, 318] on app-card-role "Driver 1/1 23:59-03:59 (4h) David Simbizi" at bounding box center [451, 311] width 115 height 35
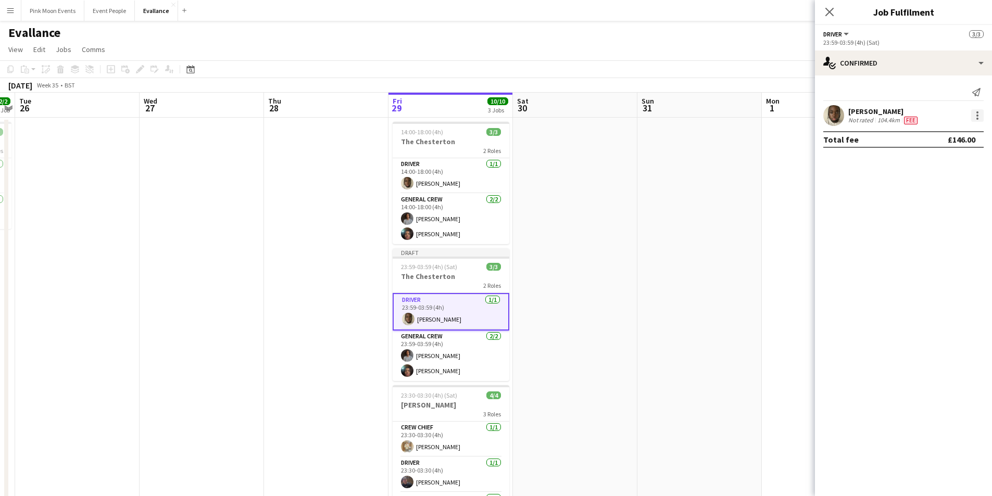
click at [971, 115] on div at bounding box center [977, 115] width 12 height 12
click at [929, 233] on span "Remove" at bounding box center [925, 234] width 31 height 9
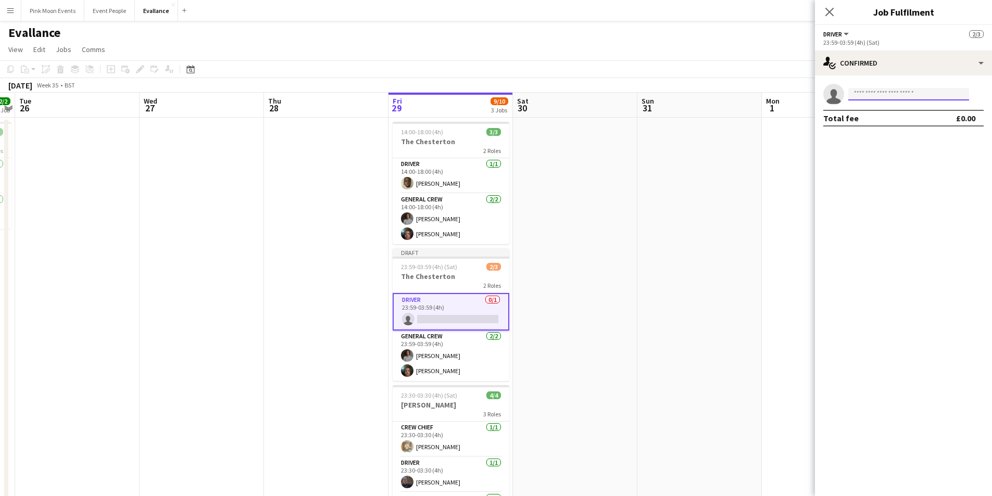
click at [943, 91] on input at bounding box center [908, 94] width 121 height 12
type input "****"
click at [897, 127] on span "+447940531440" at bounding box center [908, 126] width 104 height 8
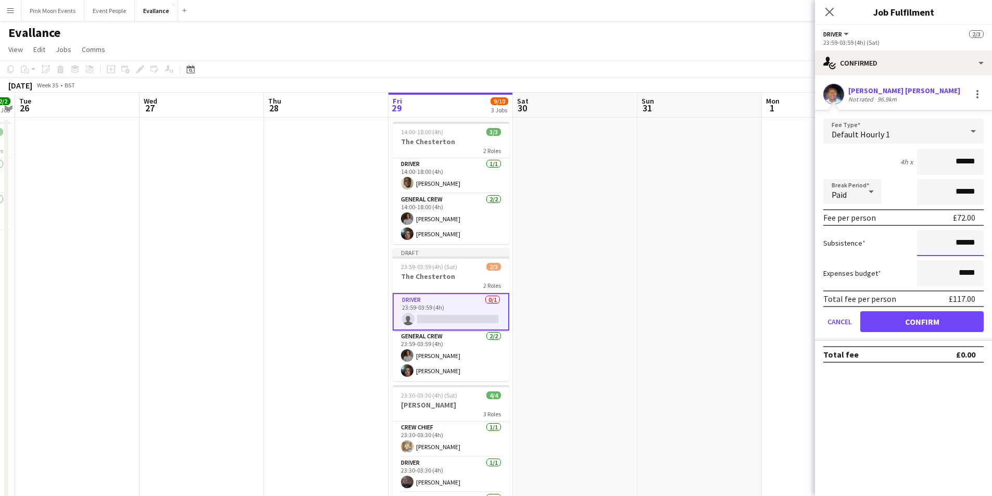
drag, startPoint x: 921, startPoint y: 247, endPoint x: 986, endPoint y: 237, distance: 66.3
click at [986, 237] on form "Fee Type Default Hourly 1 4h x ****** Break Period Paid ****** Fee per person £…" at bounding box center [903, 230] width 177 height 222
type input "***"
click at [939, 315] on button "Confirm" at bounding box center [921, 321] width 123 height 21
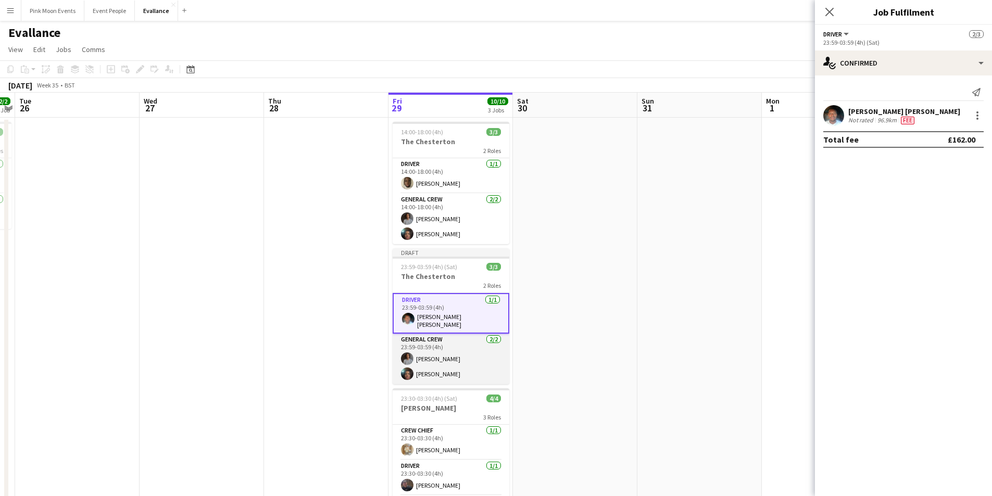
click at [459, 367] on app-card-role "General Crew 2/2 23:59-03:59 (4h) Omarian Hunter Amari Thomas" at bounding box center [450, 359] width 117 height 50
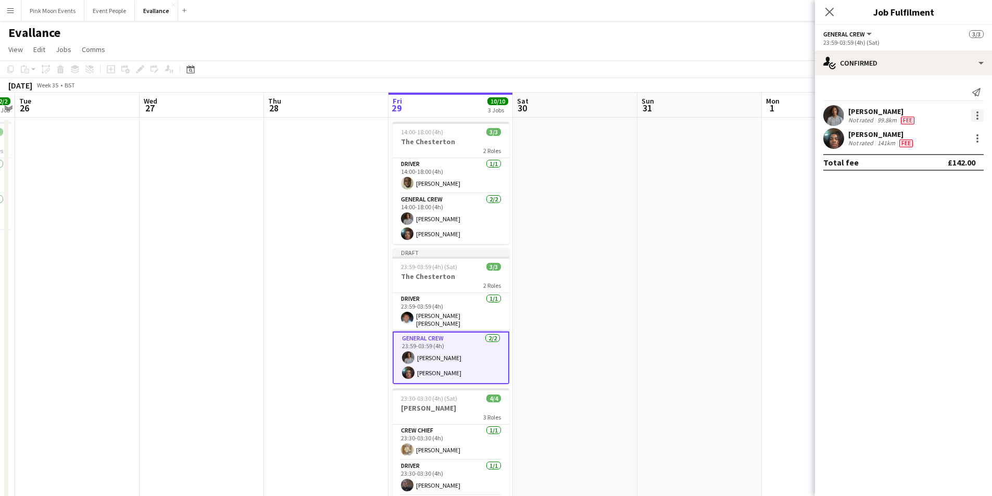
click at [972, 114] on div at bounding box center [977, 115] width 12 height 12
click at [974, 229] on button "Remove" at bounding box center [942, 234] width 81 height 25
click at [975, 111] on div at bounding box center [977, 115] width 12 height 12
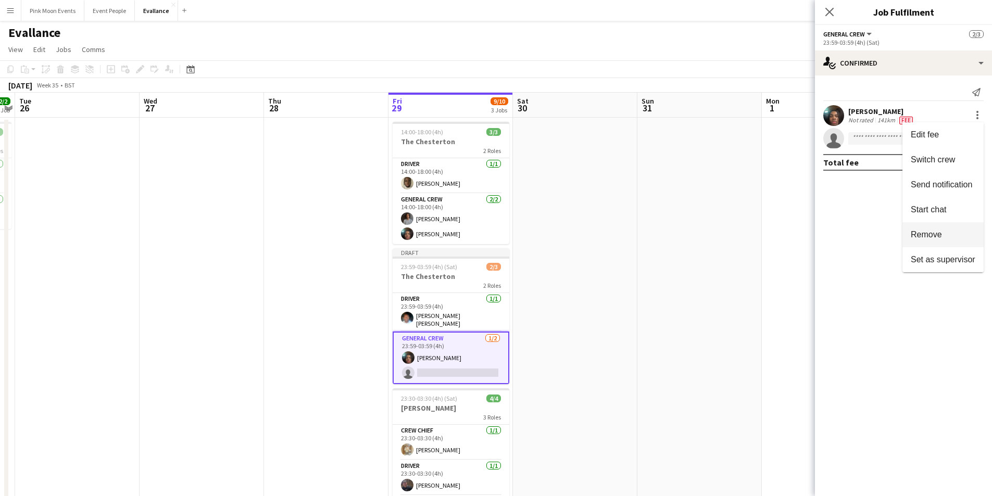
click at [961, 224] on button "Remove" at bounding box center [942, 234] width 81 height 25
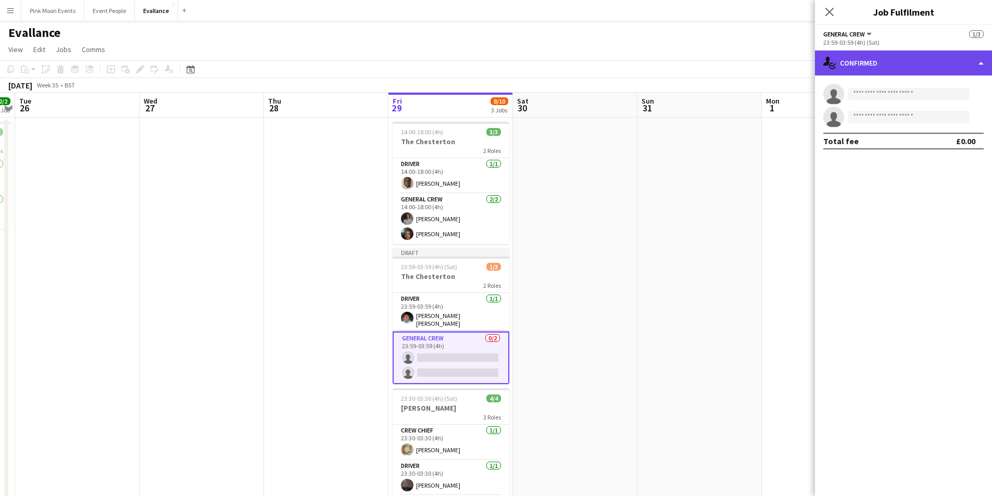
click at [925, 74] on div "single-neutral-actions-check-2 Confirmed" at bounding box center [903, 62] width 177 height 25
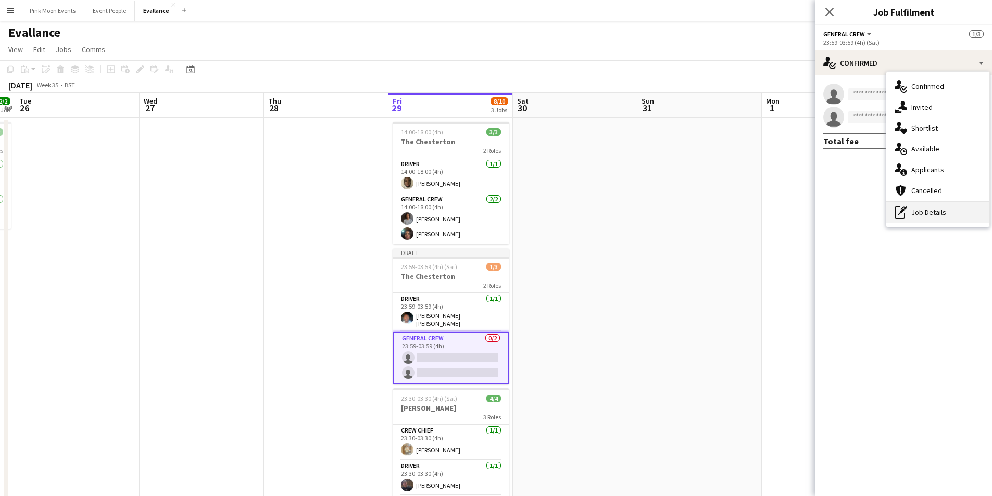
click at [930, 210] on div "pen-write Job Details" at bounding box center [937, 212] width 103 height 21
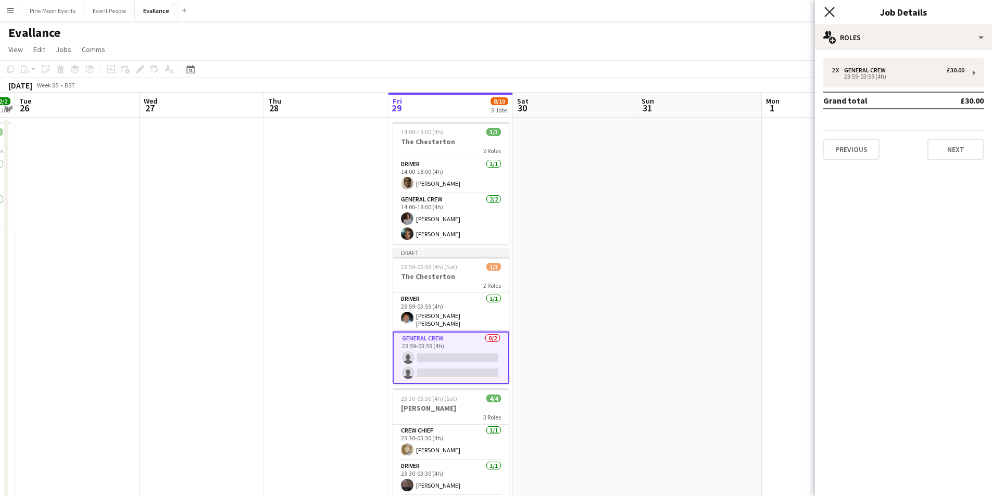
click at [828, 13] on icon at bounding box center [829, 12] width 10 height 10
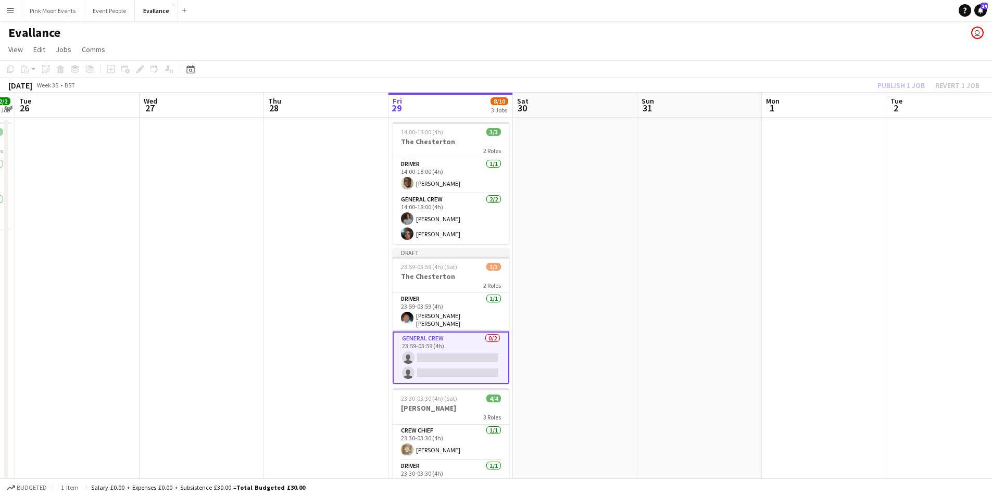
click at [469, 347] on app-card-role "General Crew 0/2 23:59-03:59 (4h) single-neutral-actions single-neutral-actions" at bounding box center [450, 358] width 117 height 53
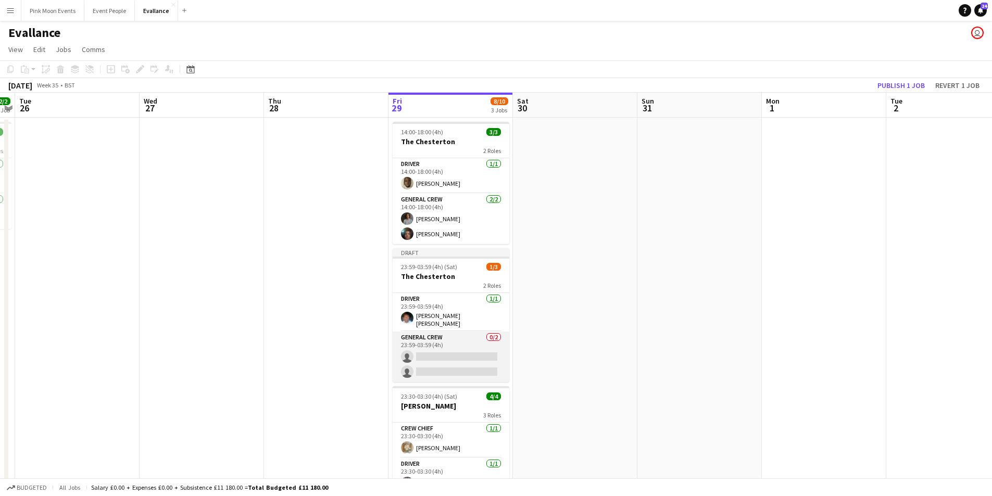
click at [469, 347] on app-card-role "General Crew 0/2 23:59-03:59 (4h) single-neutral-actions single-neutral-actions" at bounding box center [450, 357] width 117 height 50
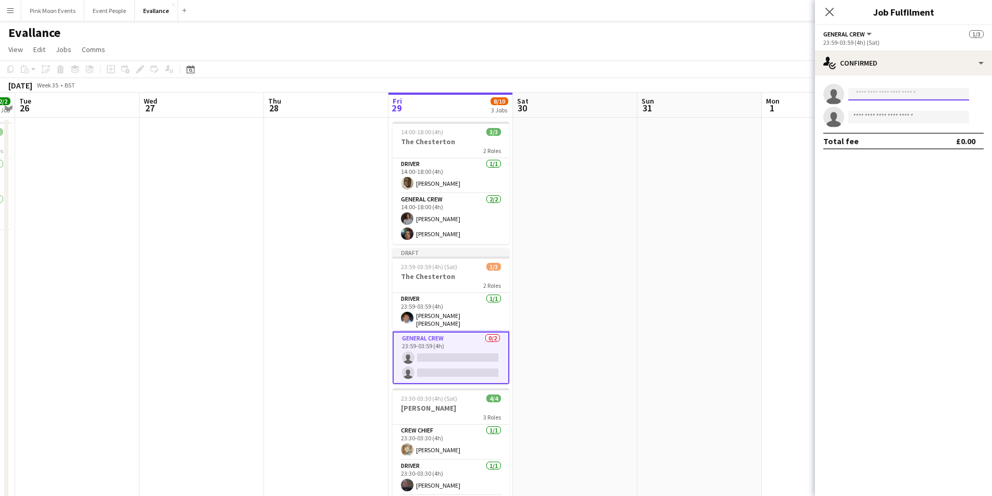
click at [856, 100] on input at bounding box center [908, 94] width 121 height 12
type input "****"
click at [866, 120] on span "kanekane14@hotmail.com" at bounding box center [908, 117] width 104 height 8
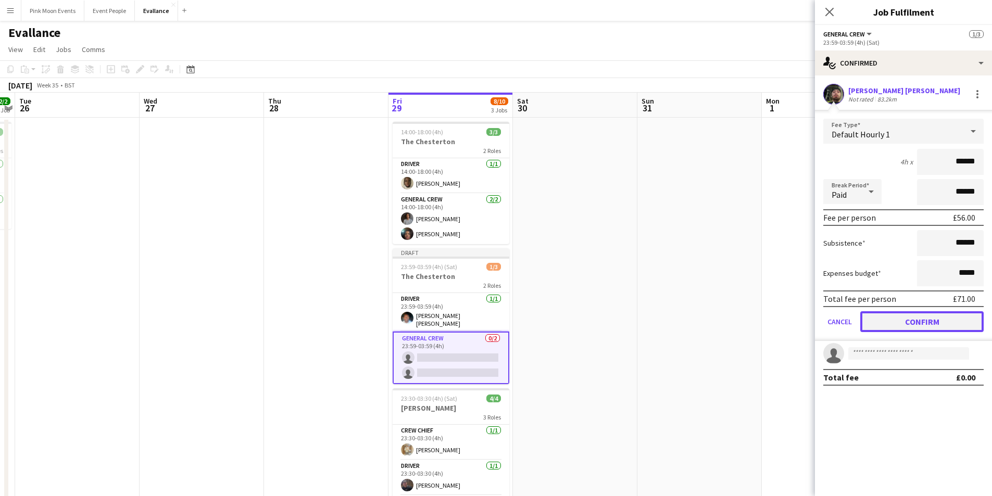
click at [903, 313] on button "Confirm" at bounding box center [921, 321] width 123 height 21
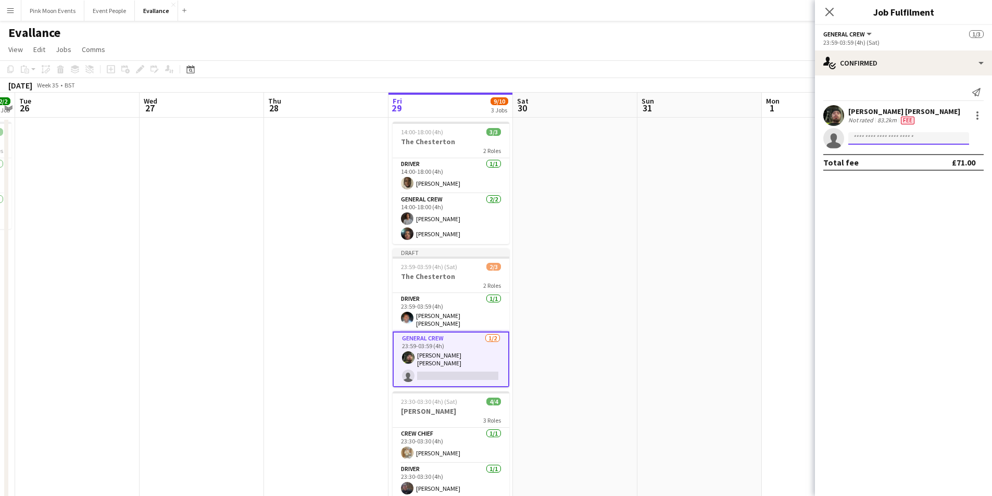
click at [893, 134] on input at bounding box center [908, 138] width 121 height 12
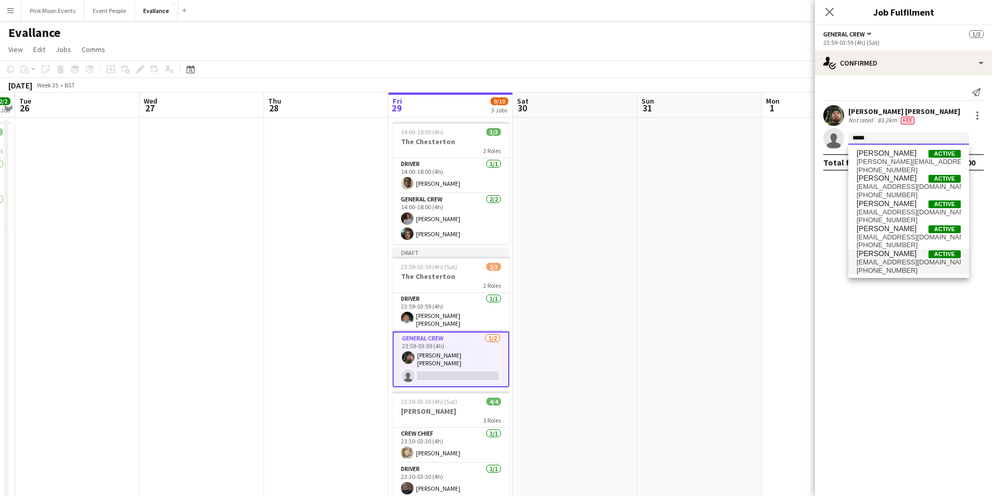
type input "*****"
click at [878, 263] on span "ellydav11@gmail.com" at bounding box center [908, 262] width 104 height 8
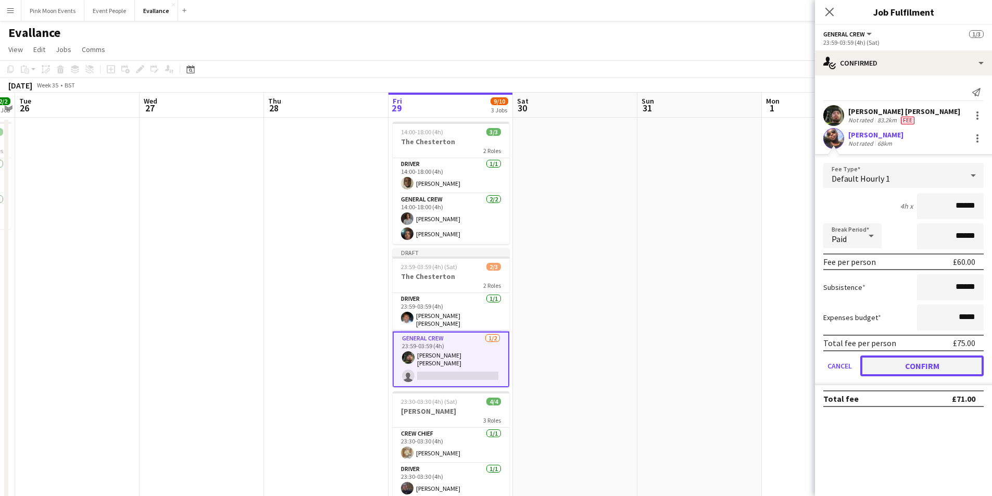
click at [905, 367] on button "Confirm" at bounding box center [921, 366] width 123 height 21
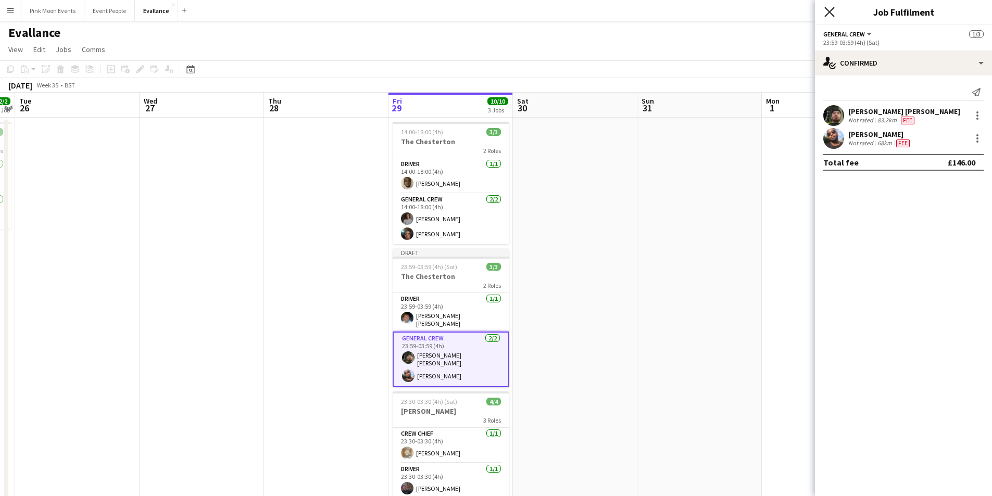
click at [830, 14] on icon at bounding box center [829, 12] width 10 height 10
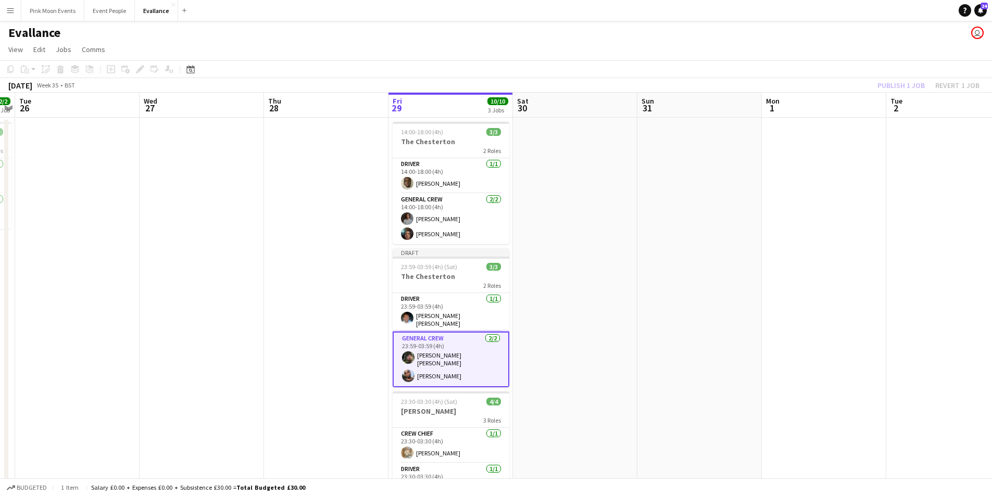
click at [900, 85] on div "Publish 1 job Revert 1 job" at bounding box center [928, 86] width 127 height 14
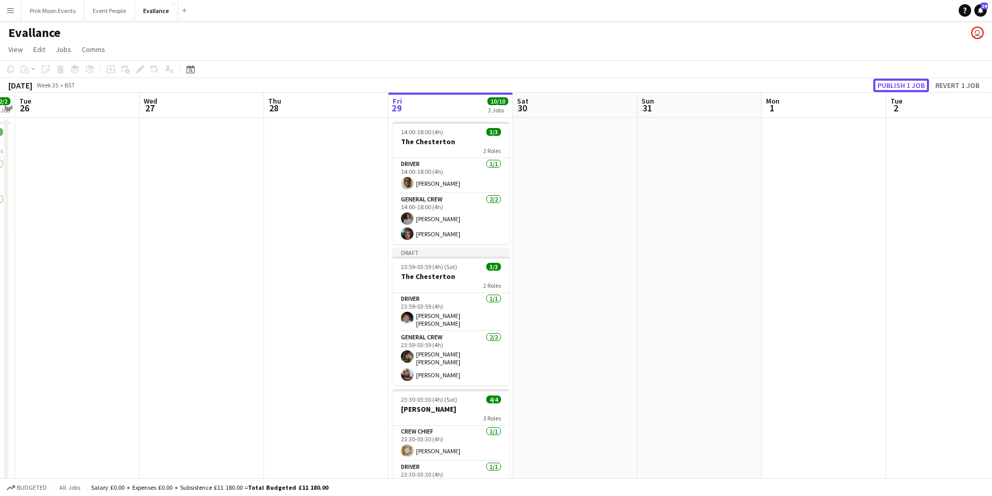
click at [900, 85] on button "Publish 1 job" at bounding box center [901, 86] width 56 height 14
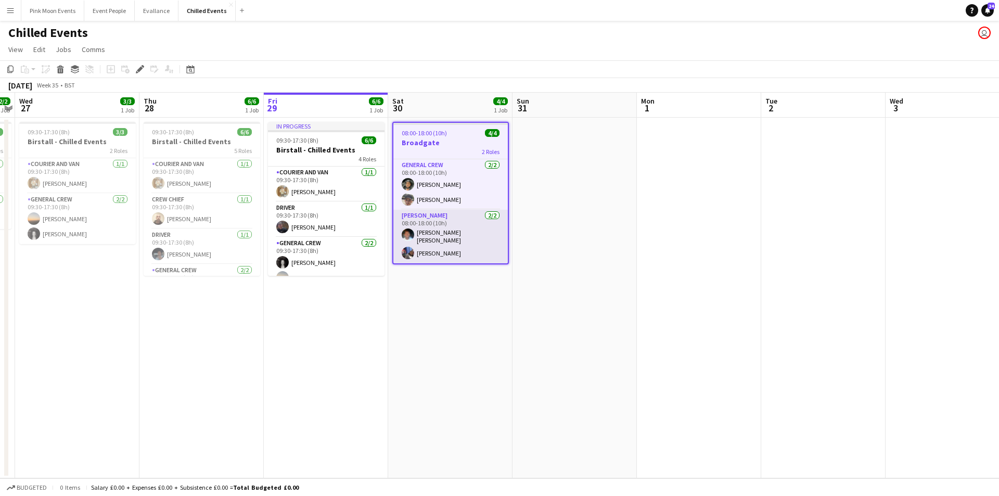
click at [436, 248] on app-card-role "Van Driver 2/2 08:00-18:00 (10h) Fitzgerald Williams-Owens Taoreed Alabi" at bounding box center [451, 237] width 115 height 54
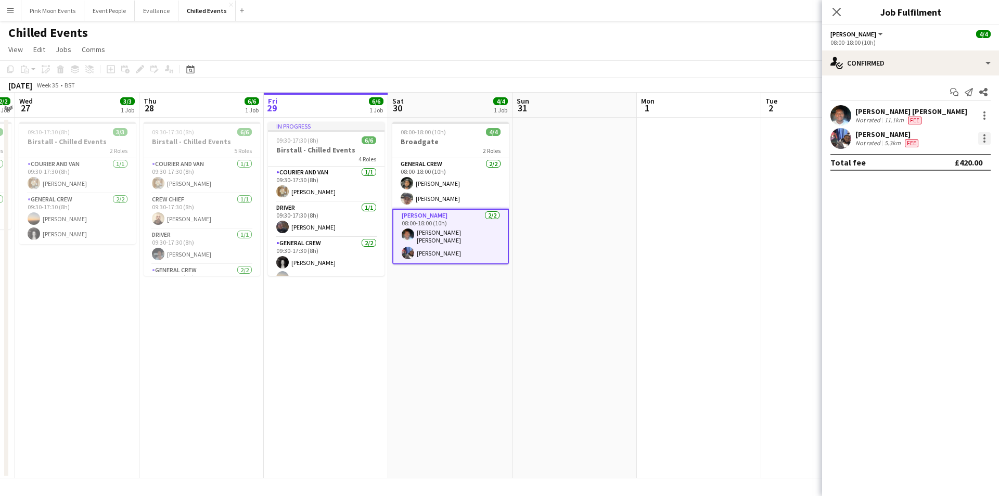
click at [990, 141] on div at bounding box center [985, 138] width 12 height 12
click at [936, 269] on button "Remove" at bounding box center [950, 257] width 81 height 25
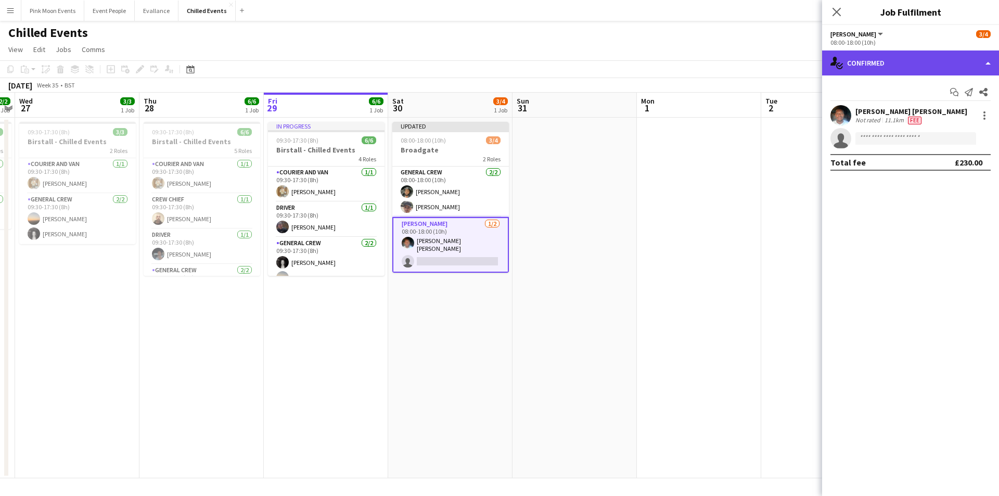
click at [893, 63] on div "single-neutral-actions-check-2 Confirmed" at bounding box center [910, 62] width 177 height 25
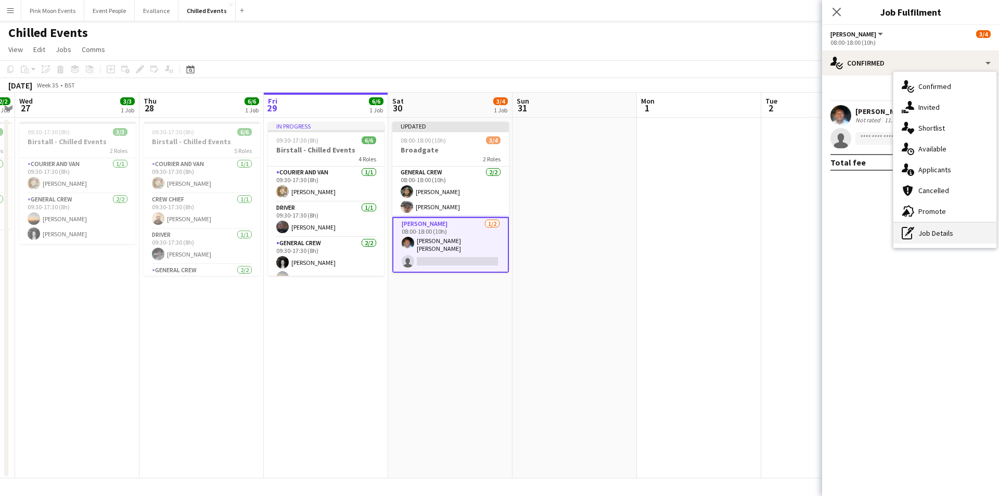
click at [931, 240] on div "pen-write Job Details" at bounding box center [945, 233] width 103 height 21
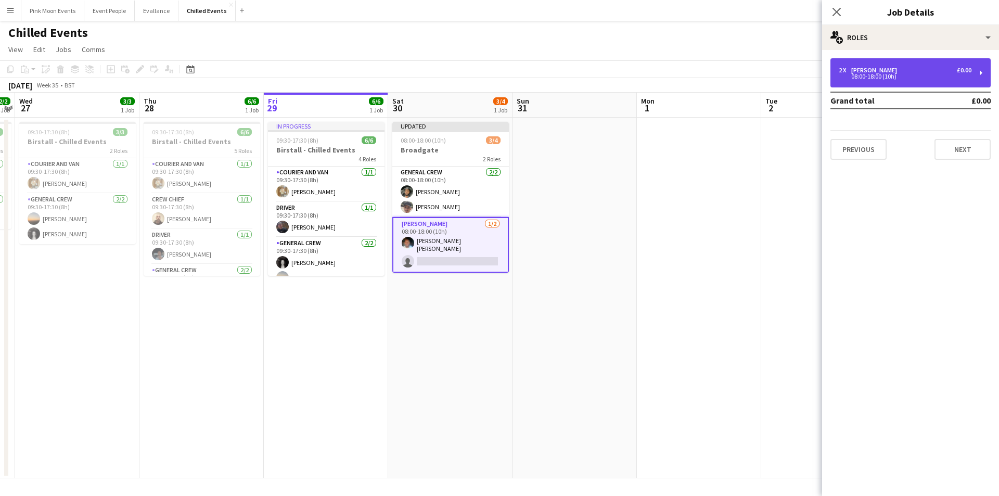
click at [863, 79] on div "08:00-18:00 (10h)" at bounding box center [905, 76] width 133 height 5
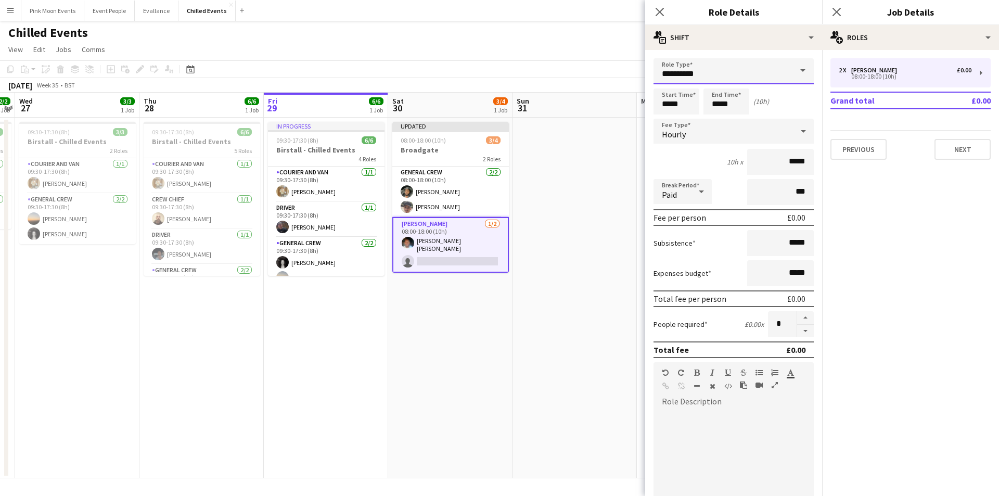
click at [719, 77] on input "**********" at bounding box center [734, 71] width 160 height 26
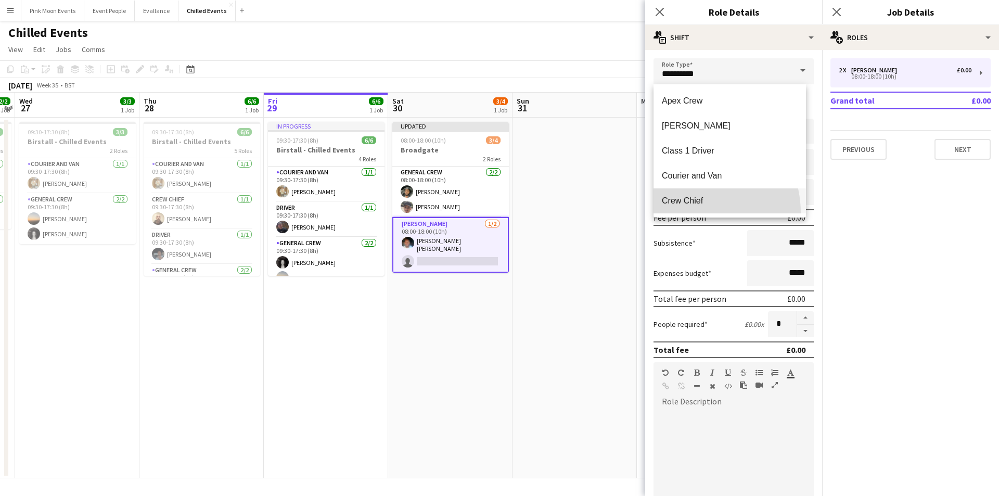
click at [689, 213] on mat-option "Crew Chief" at bounding box center [730, 200] width 153 height 25
type input "**********"
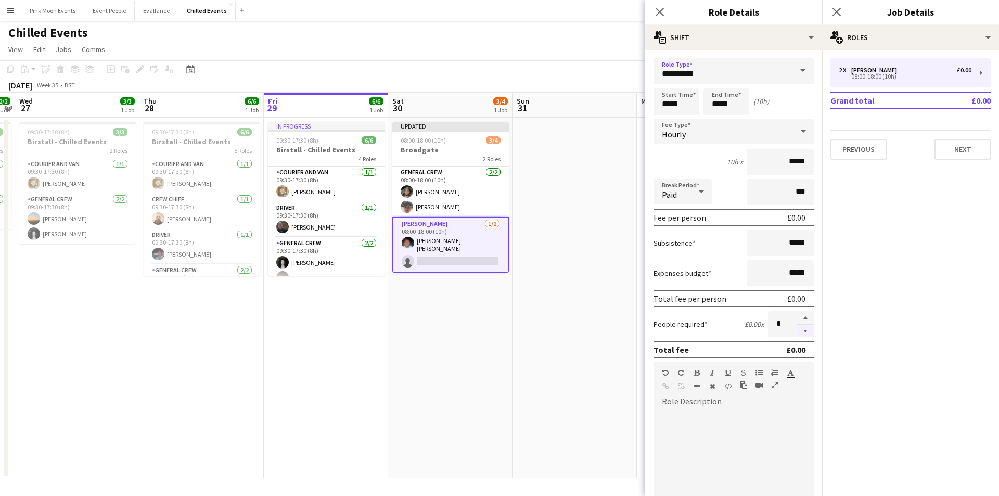
click at [800, 332] on button "button" at bounding box center [805, 331] width 17 height 13
type input "*"
drag, startPoint x: 657, startPoint y: 12, endPoint x: 670, endPoint y: 21, distance: 15.0
click at [659, 12] on icon "Close pop-in" at bounding box center [660, 12] width 8 height 8
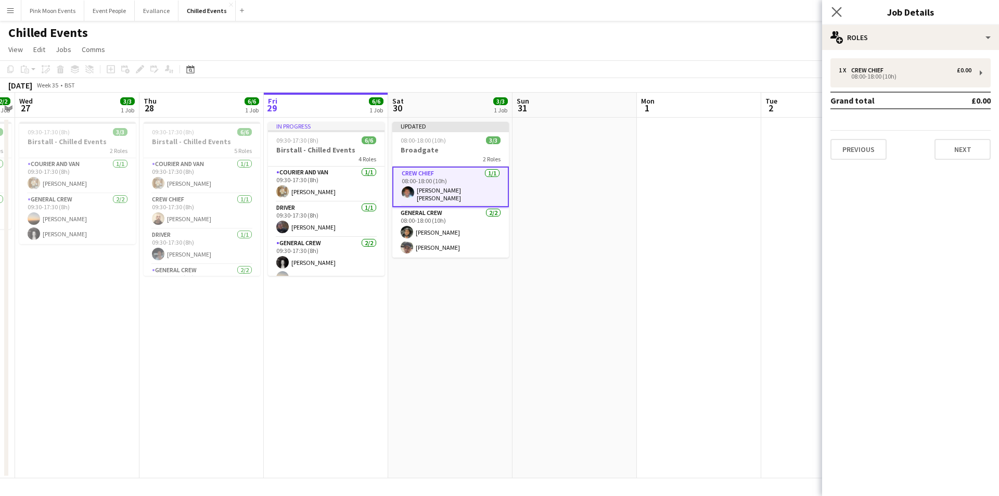
click at [831, 11] on app-icon "Close pop-in" at bounding box center [837, 12] width 15 height 15
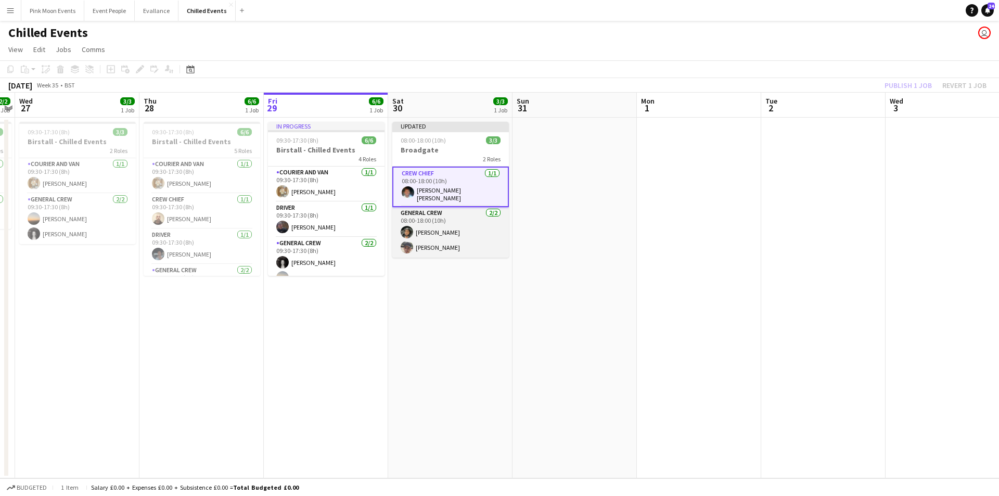
click at [455, 242] on app-card-role "General Crew 2/2 08:00-18:00 (10h) Kairo Solomon Szymon Matyjasik" at bounding box center [450, 232] width 117 height 50
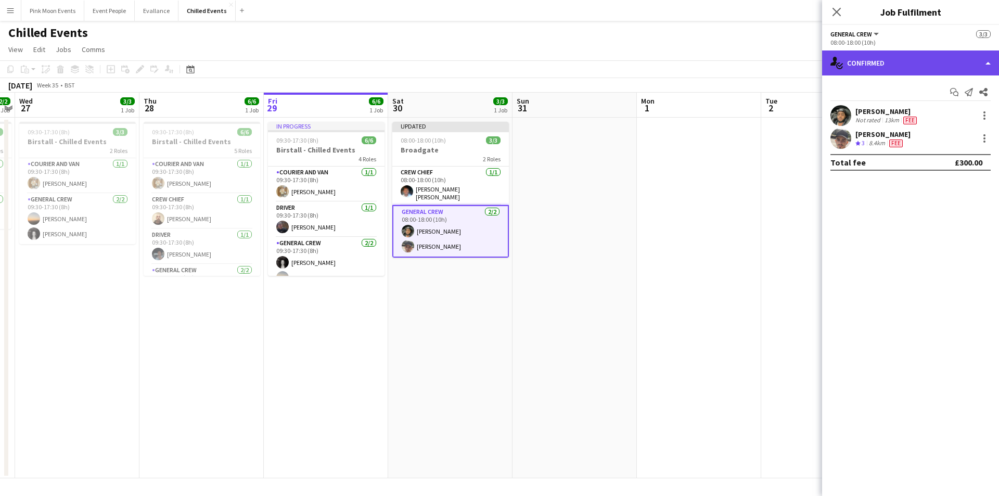
click at [899, 53] on div "single-neutral-actions-check-2 Confirmed" at bounding box center [910, 62] width 177 height 25
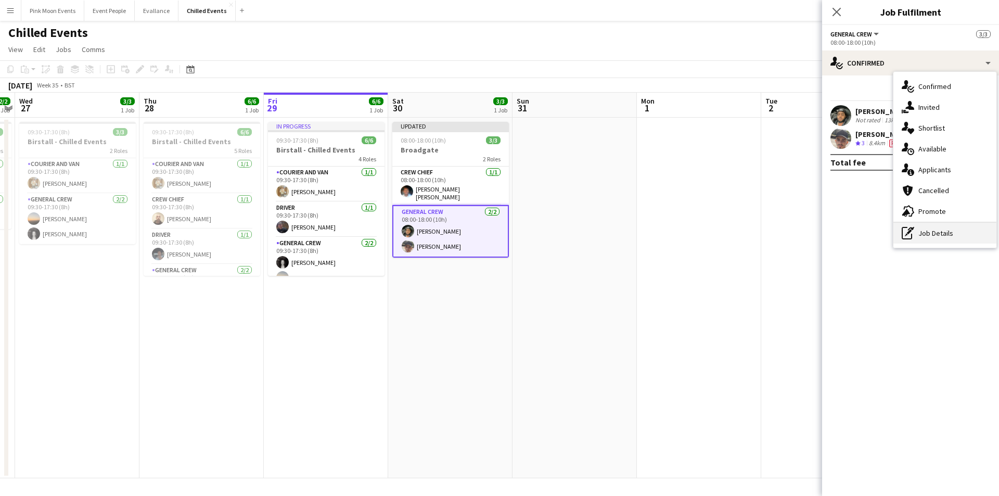
click at [936, 229] on div "pen-write Job Details" at bounding box center [945, 233] width 103 height 21
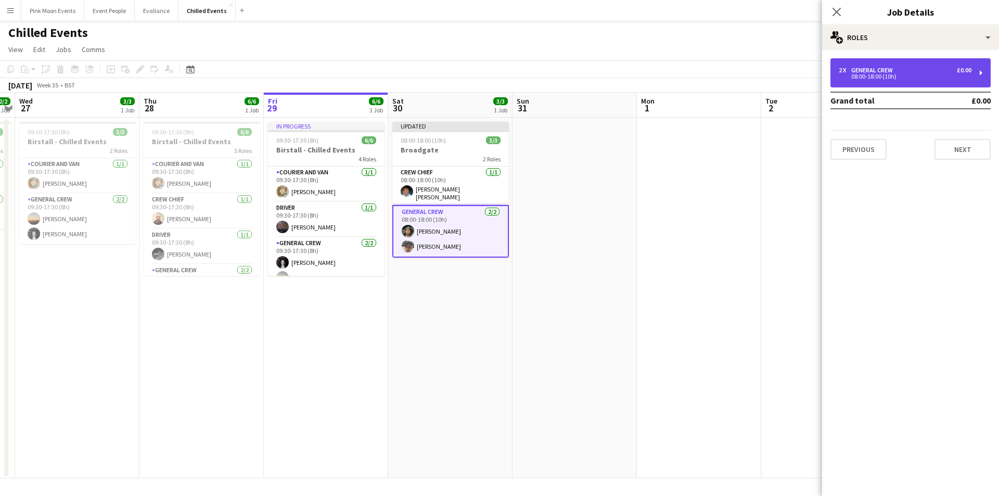
click at [909, 78] on div "08:00-18:00 (10h)" at bounding box center [905, 76] width 133 height 5
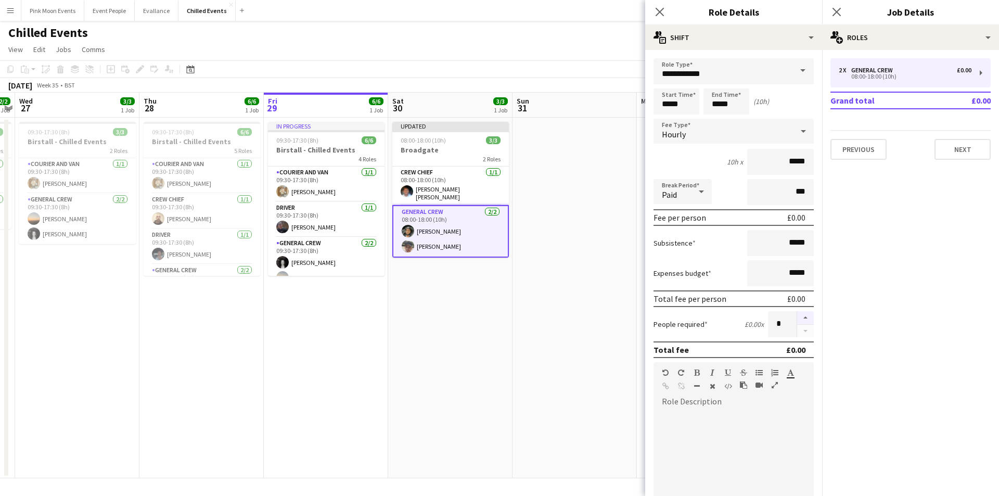
click at [806, 319] on button "button" at bounding box center [805, 318] width 17 height 14
type input "*"
click at [660, 5] on app-icon "Close pop-in" at bounding box center [660, 12] width 15 height 15
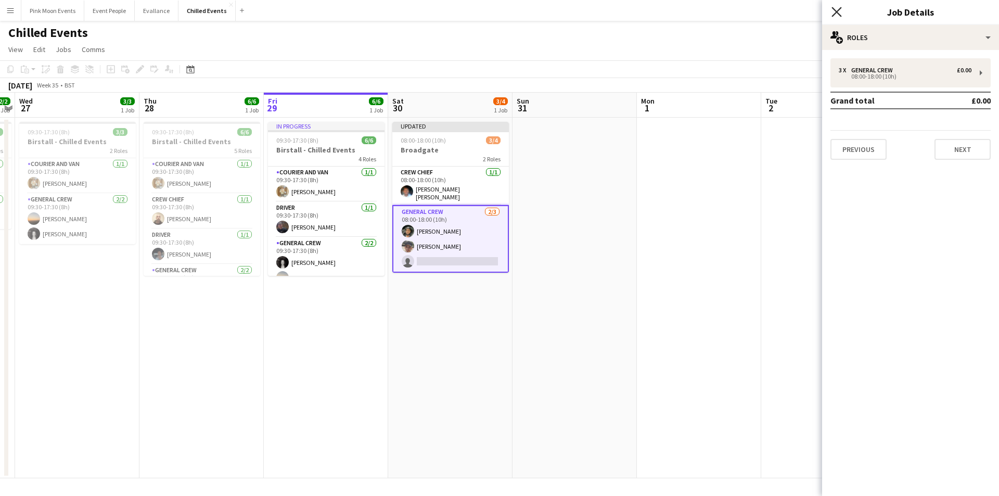
click at [834, 12] on icon "Close pop-in" at bounding box center [837, 12] width 10 height 10
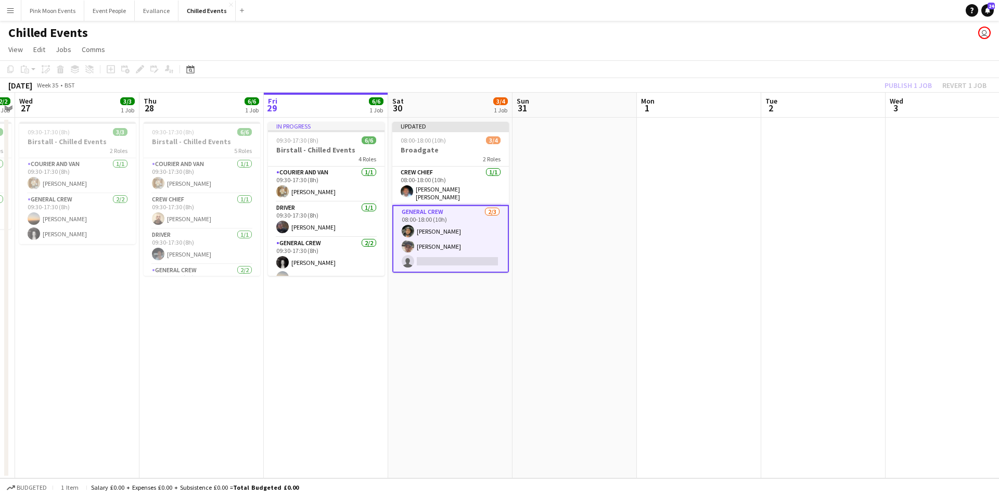
click at [447, 260] on app-card-role "General Crew 2/3 08:00-18:00 (10h) Kairo Solomon Szymon Matyjasik single-neutra…" at bounding box center [450, 239] width 117 height 68
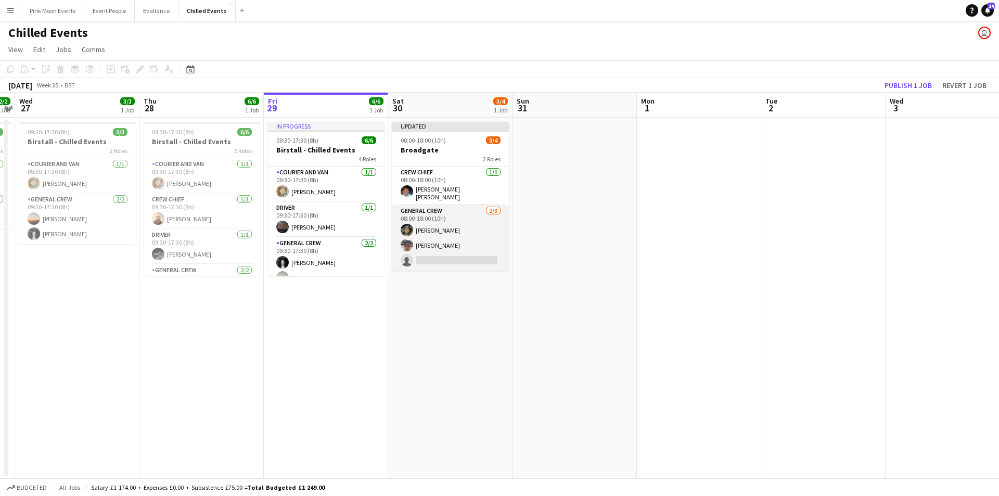
click at [470, 261] on app-card-role "General Crew 2/3 08:00-18:00 (10h) Kairo Solomon Szymon Matyjasik single-neutra…" at bounding box center [450, 238] width 117 height 66
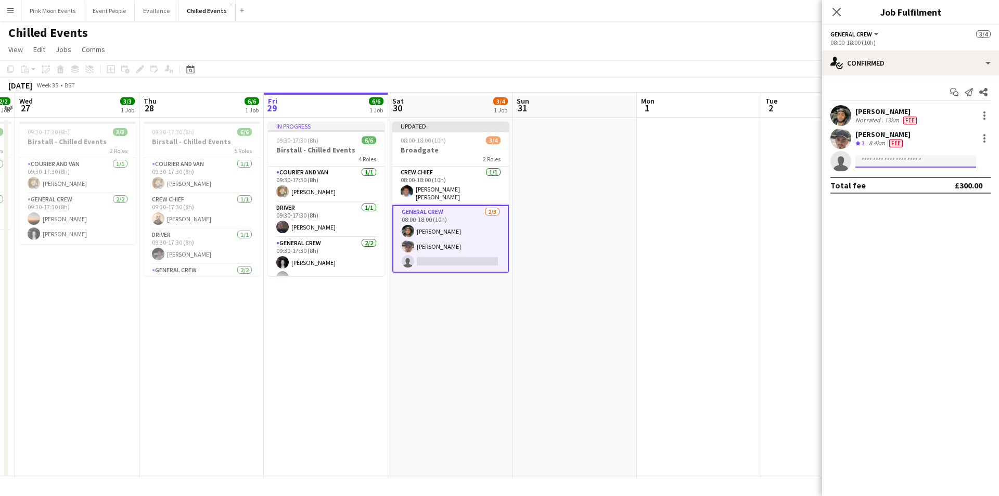
click at [907, 164] on input at bounding box center [916, 161] width 121 height 12
type input "****"
click at [841, 11] on icon "Close pop-in" at bounding box center [837, 12] width 10 height 10
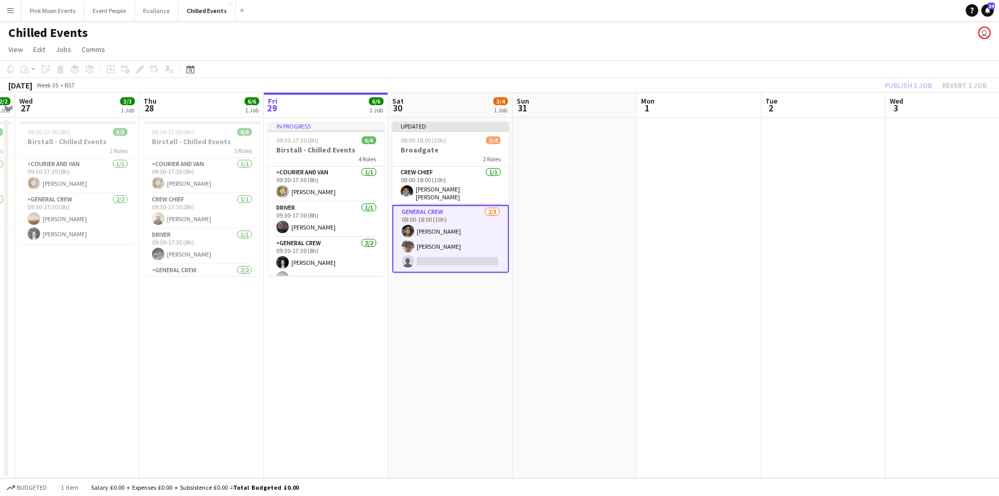
click at [904, 86] on div "Publish 1 job Revert 1 job" at bounding box center [935, 86] width 127 height 14
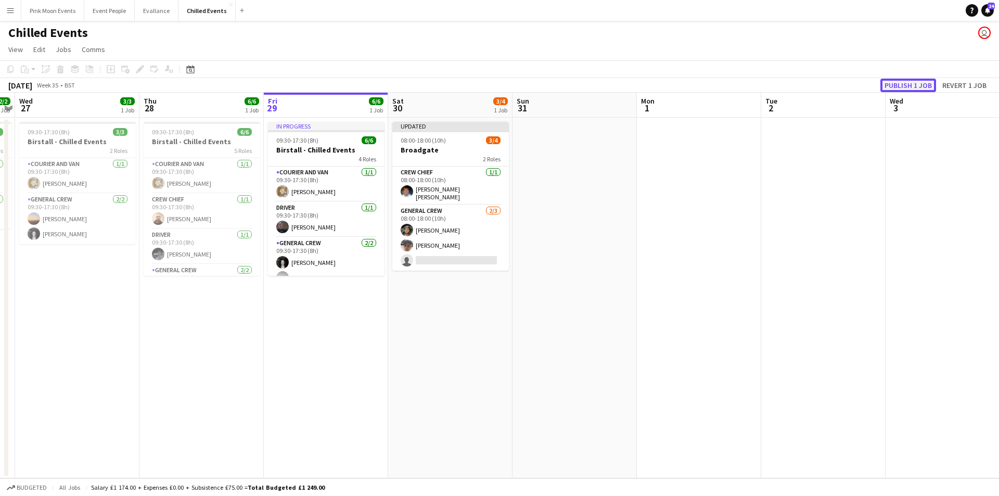
click at [901, 88] on button "Publish 1 job" at bounding box center [909, 86] width 56 height 14
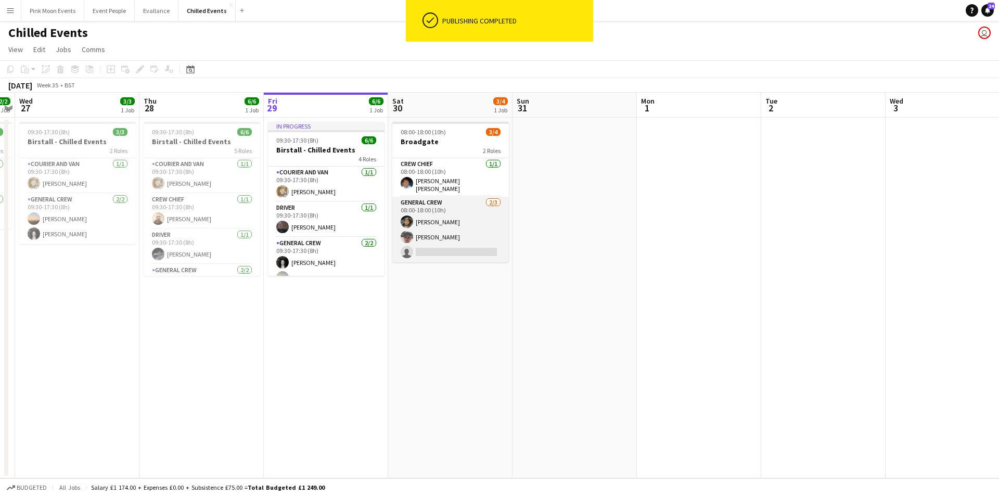
click at [454, 251] on app-card-role "General Crew 2/3 08:00-18:00 (10h) Kairo Solomon Szymon Matyjasik single-neutra…" at bounding box center [450, 230] width 117 height 66
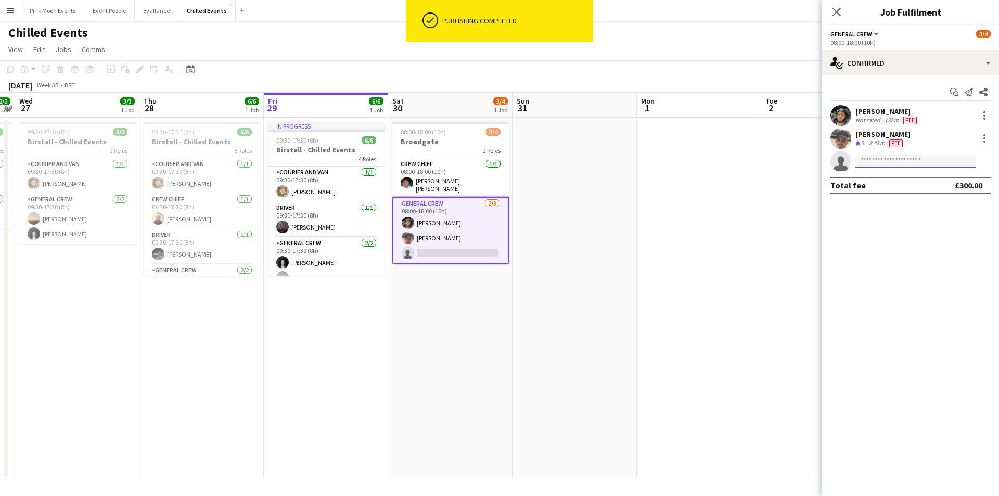
click at [893, 158] on input at bounding box center [916, 161] width 121 height 12
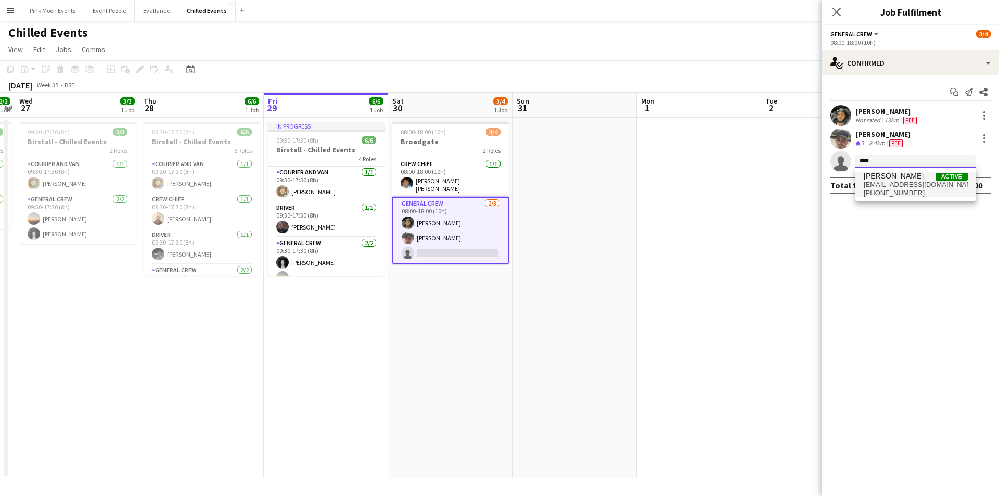
type input "****"
click at [898, 181] on span "taoreedalabi@hotmail.co.uk" at bounding box center [916, 185] width 104 height 8
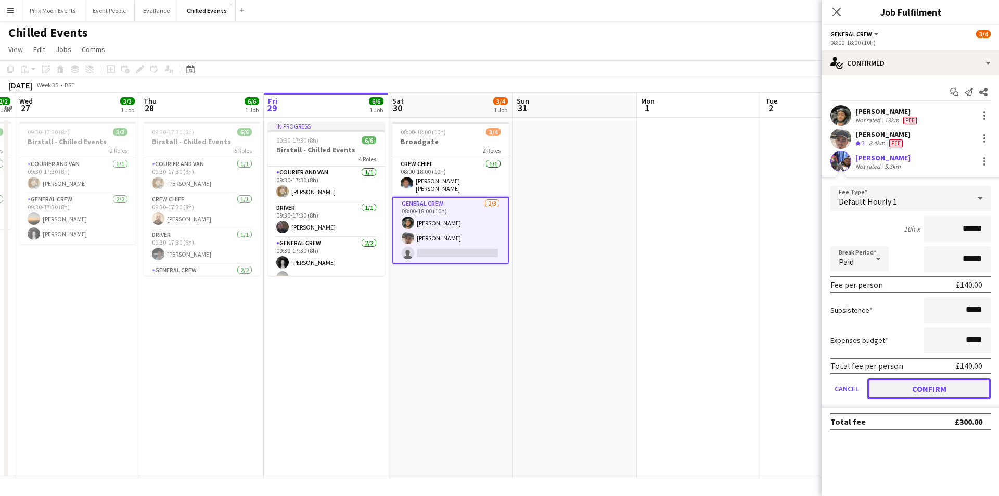
click at [957, 397] on button "Confirm" at bounding box center [929, 388] width 123 height 21
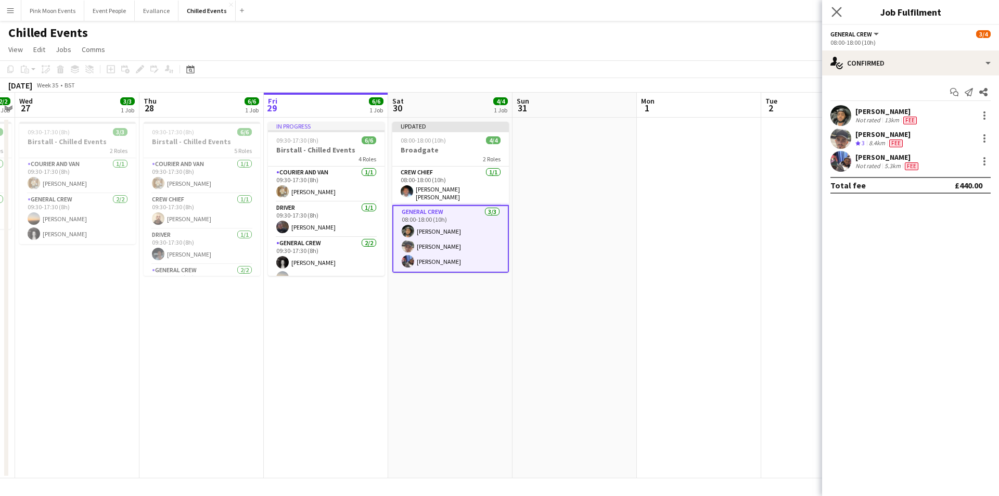
click at [831, 12] on app-icon "Close pop-in" at bounding box center [837, 12] width 15 height 15
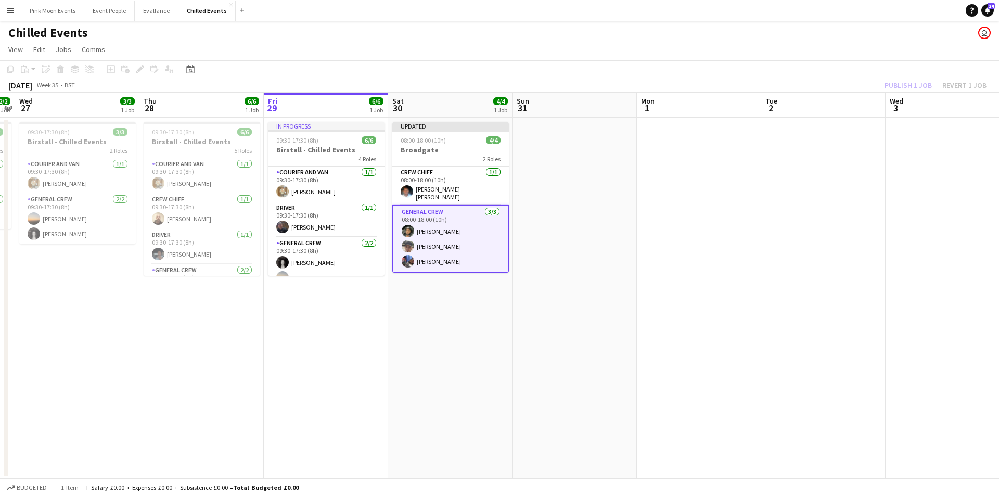
click at [932, 82] on div "Publish 1 job Revert 1 job" at bounding box center [935, 86] width 127 height 14
click at [932, 82] on button "Publish 1 job" at bounding box center [909, 86] width 56 height 14
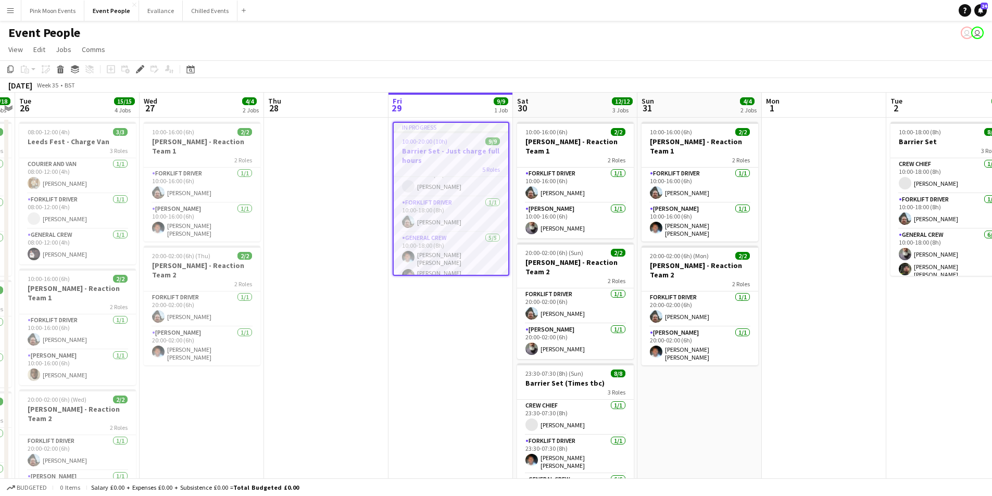
scroll to position [140, 0]
click at [446, 261] on app-card-role "General Crew [DATE] 18:00-20:00 (2h) [PERSON_NAME]" at bounding box center [451, 263] width 115 height 35
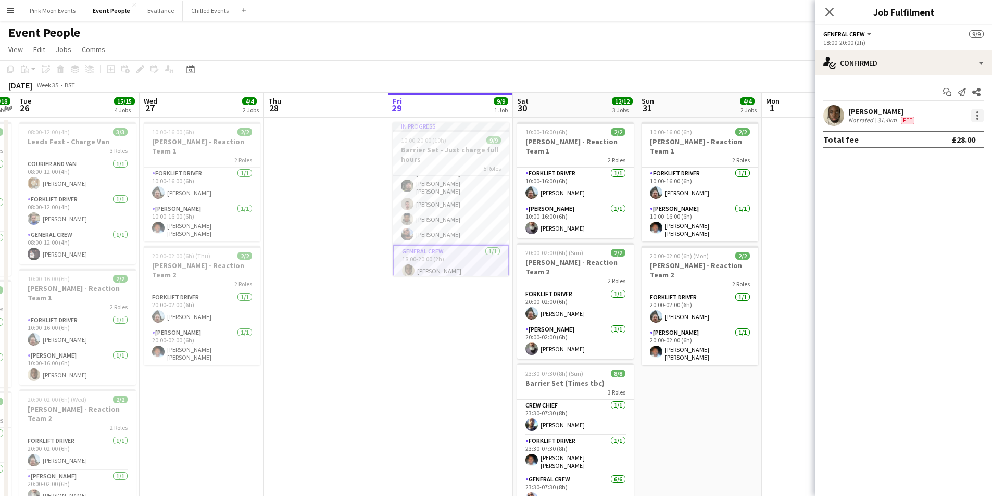
click at [983, 118] on div at bounding box center [977, 115] width 12 height 12
click at [940, 229] on button "Remove" at bounding box center [942, 234] width 81 height 25
click at [913, 117] on input at bounding box center [908, 115] width 121 height 12
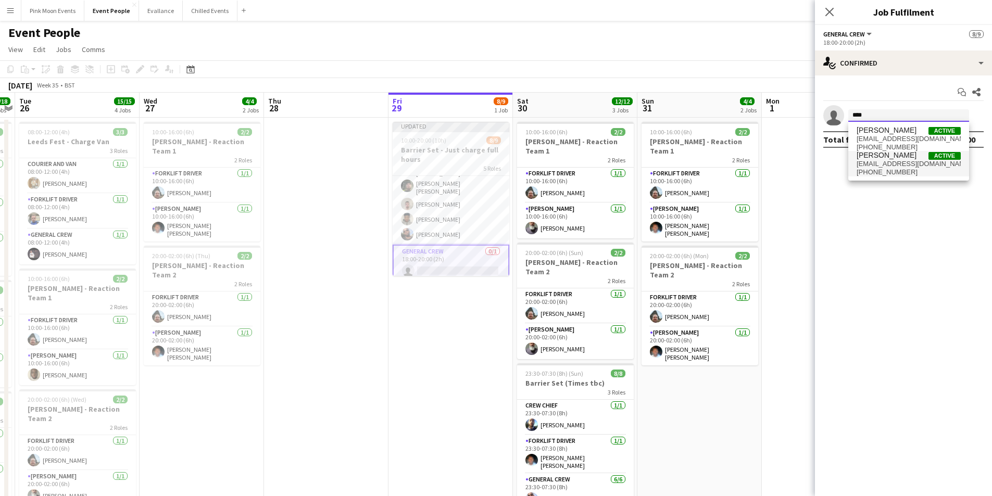
type input "****"
click at [897, 158] on span "Amari Thomas" at bounding box center [886, 155] width 60 height 9
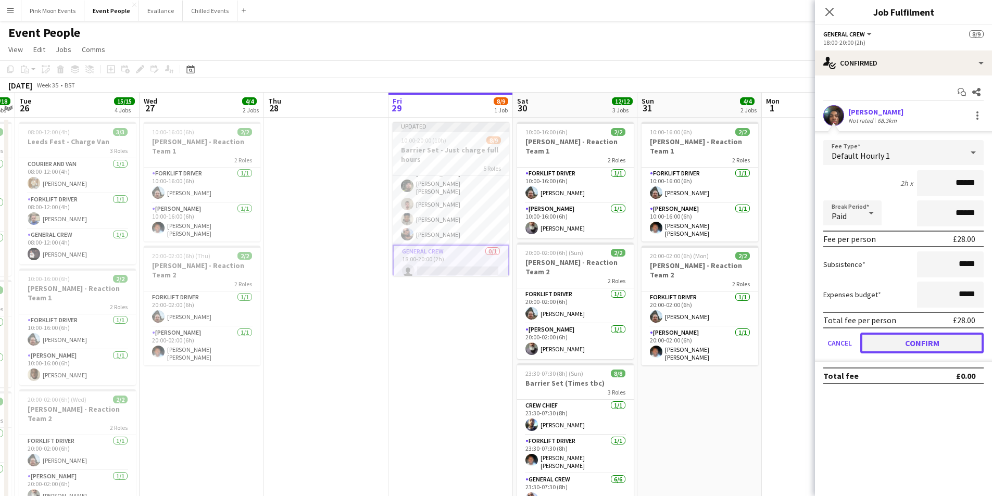
click at [904, 347] on button "Confirm" at bounding box center [921, 343] width 123 height 21
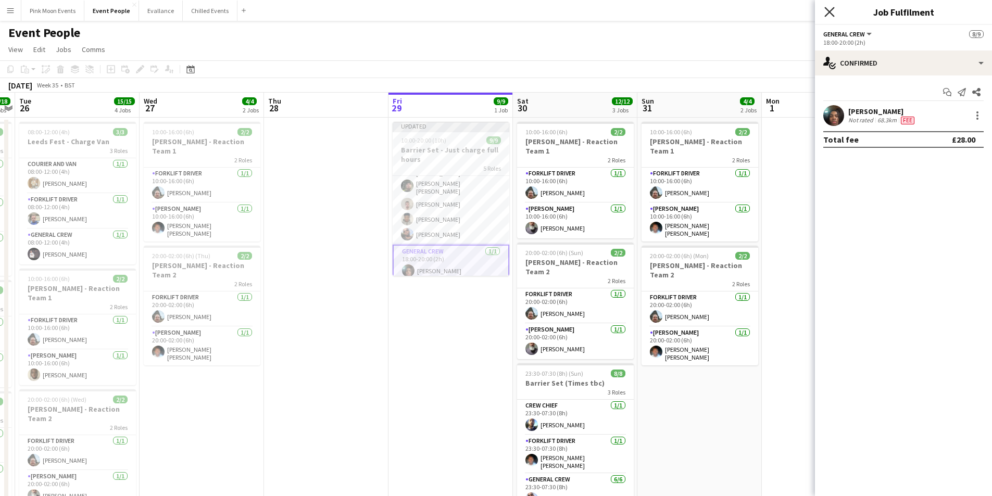
click at [826, 9] on icon at bounding box center [829, 12] width 10 height 10
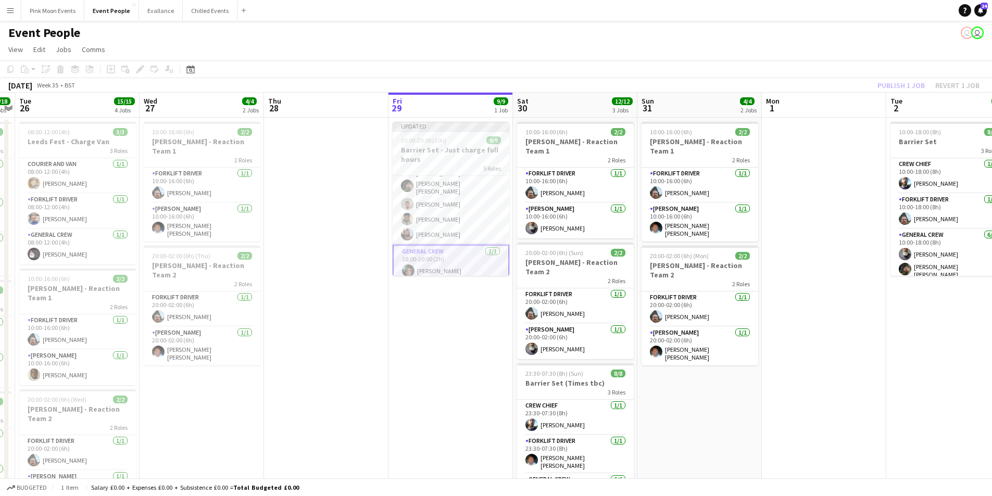
click at [907, 85] on div "Publish 1 job Revert 1 job" at bounding box center [928, 86] width 127 height 14
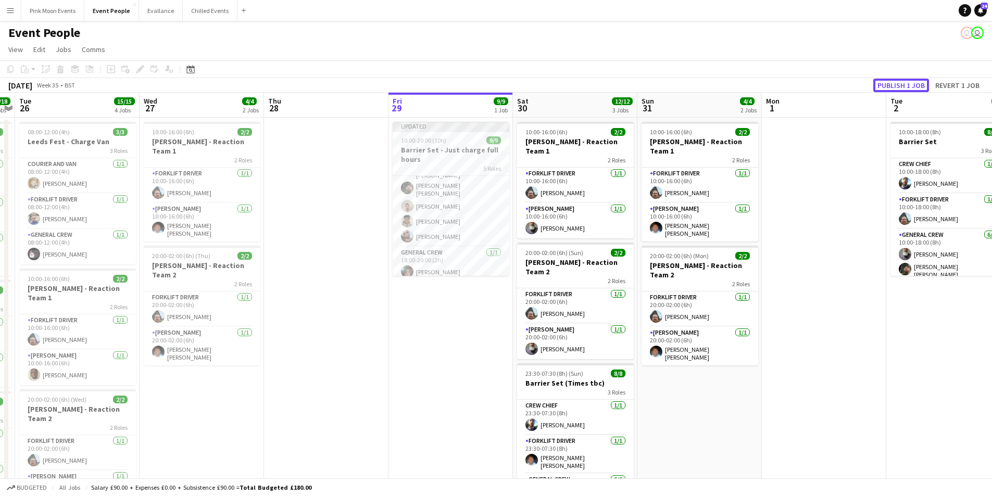
click at [907, 85] on button "Publish 1 job" at bounding box center [901, 86] width 56 height 14
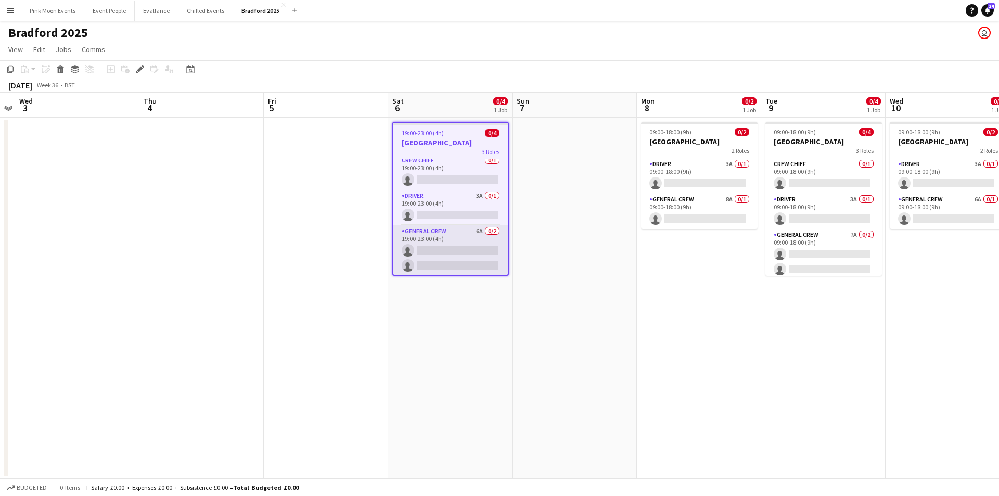
scroll to position [6, 0]
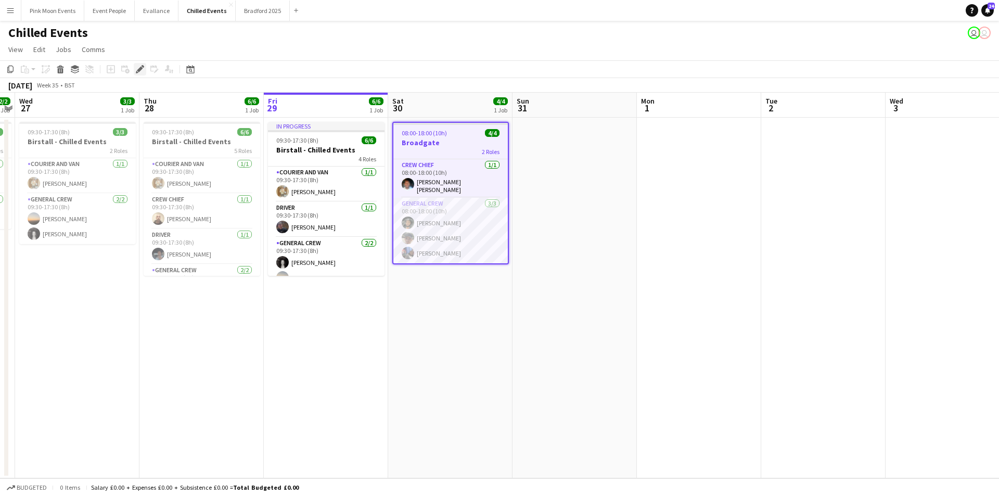
click at [145, 68] on div "Edit" at bounding box center [140, 69] width 12 height 12
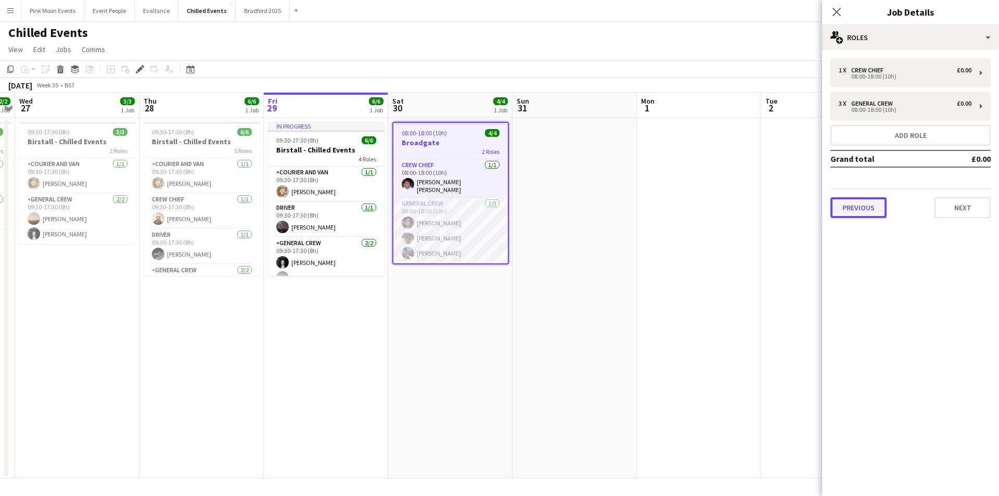
click at [870, 212] on button "Previous" at bounding box center [859, 207] width 56 height 21
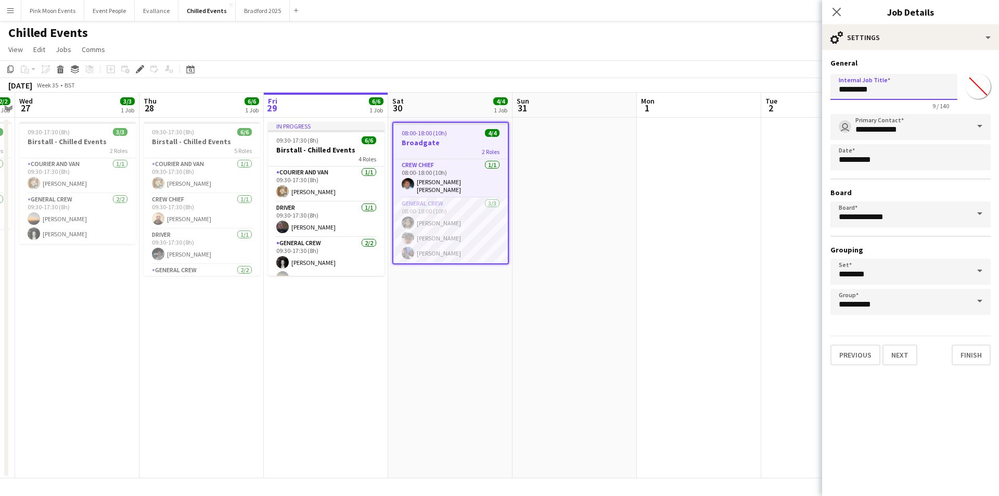
click at [909, 88] on input "*********" at bounding box center [894, 87] width 127 height 26
type input "**********"
click at [845, 18] on div "Close pop-in" at bounding box center [836, 12] width 29 height 24
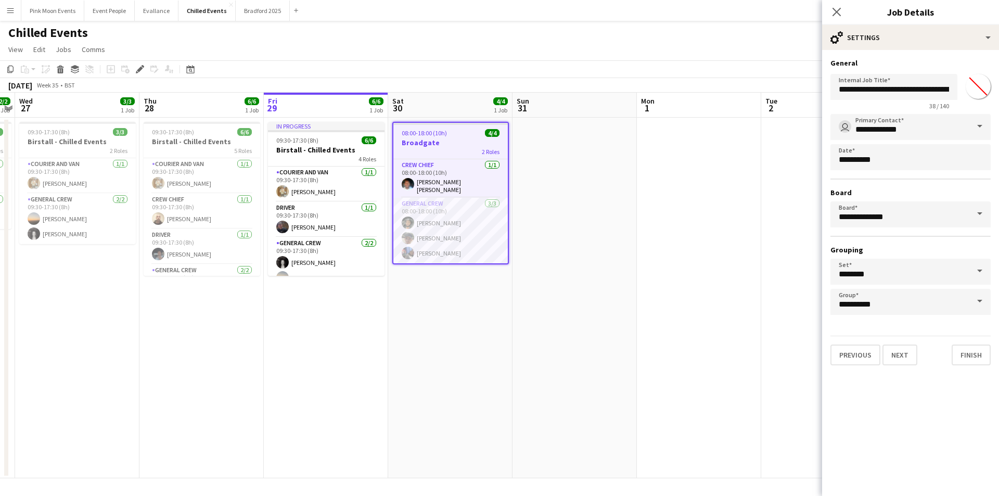
click at [844, 15] on div "Close pop-in" at bounding box center [836, 12] width 29 height 24
click at [841, 15] on icon "Close pop-in" at bounding box center [837, 12] width 10 height 10
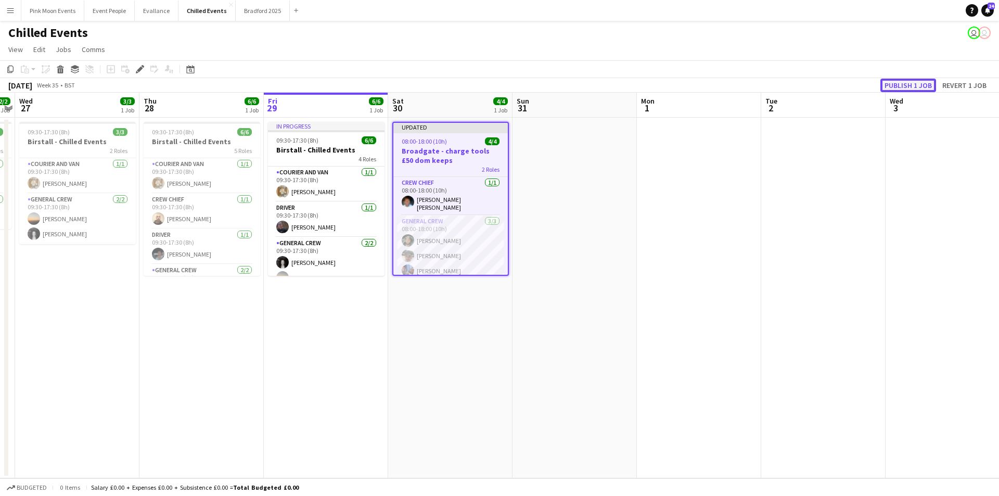
click at [897, 81] on button "Publish 1 job" at bounding box center [909, 86] width 56 height 14
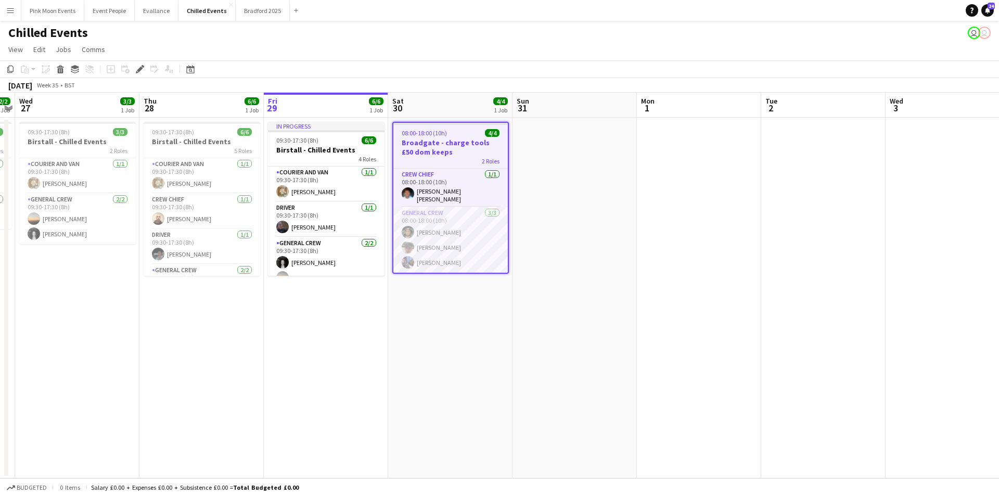
click at [816, 278] on app-date-cell at bounding box center [824, 298] width 124 height 361
